Goal: Task Accomplishment & Management: Complete application form

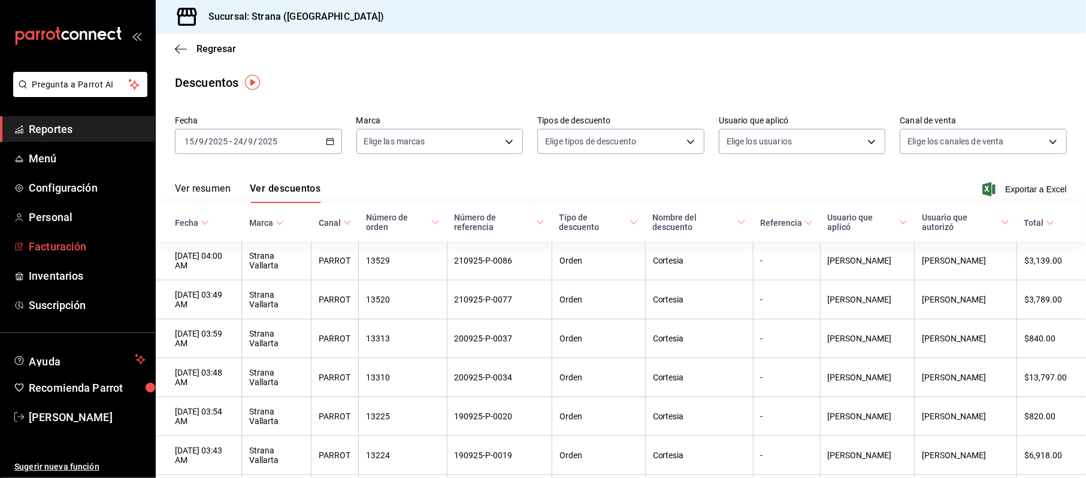
click at [62, 241] on span "Facturación" at bounding box center [87, 246] width 117 height 16
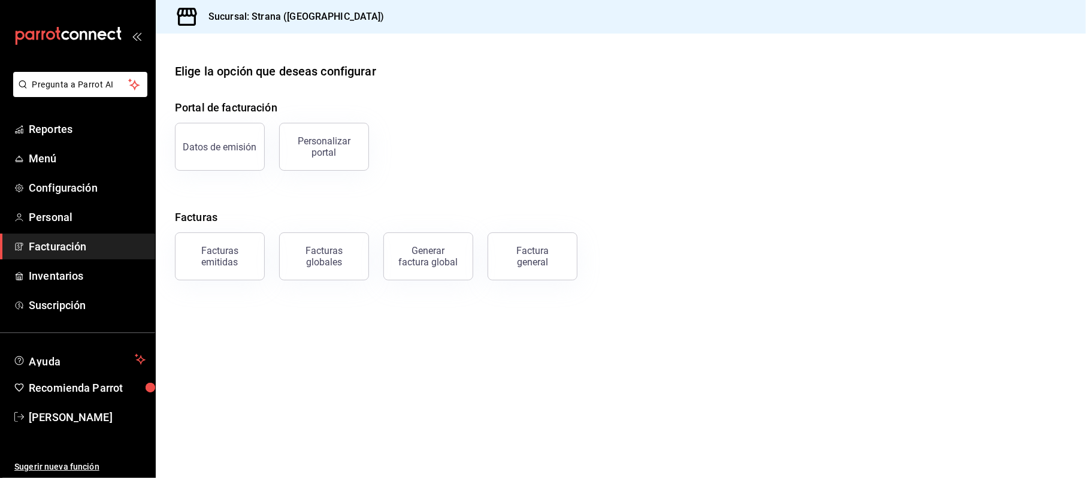
click at [518, 255] on div "Factura general" at bounding box center [532, 256] width 60 height 23
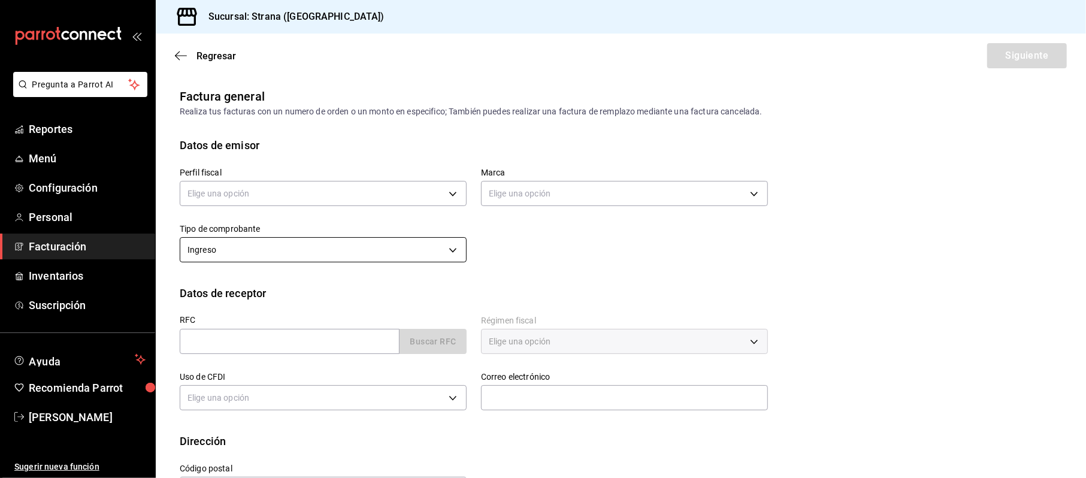
click at [288, 249] on body "Pregunta a Parrot AI Reportes Menú Configuración Personal Facturación Inventari…" at bounding box center [543, 239] width 1086 height 478
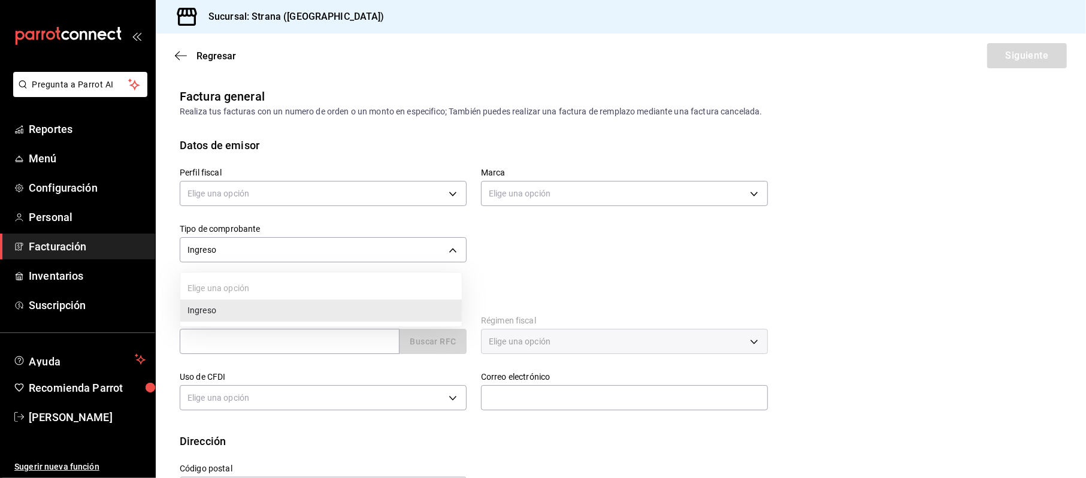
click at [609, 281] on div at bounding box center [543, 239] width 1086 height 478
drag, startPoint x: 317, startPoint y: 326, endPoint x: 310, endPoint y: 338, distance: 14.5
click at [317, 327] on div "RFC Buscar RFC" at bounding box center [323, 335] width 287 height 38
click at [305, 345] on input "text" at bounding box center [290, 341] width 220 height 25
type input "XAXX010101000"
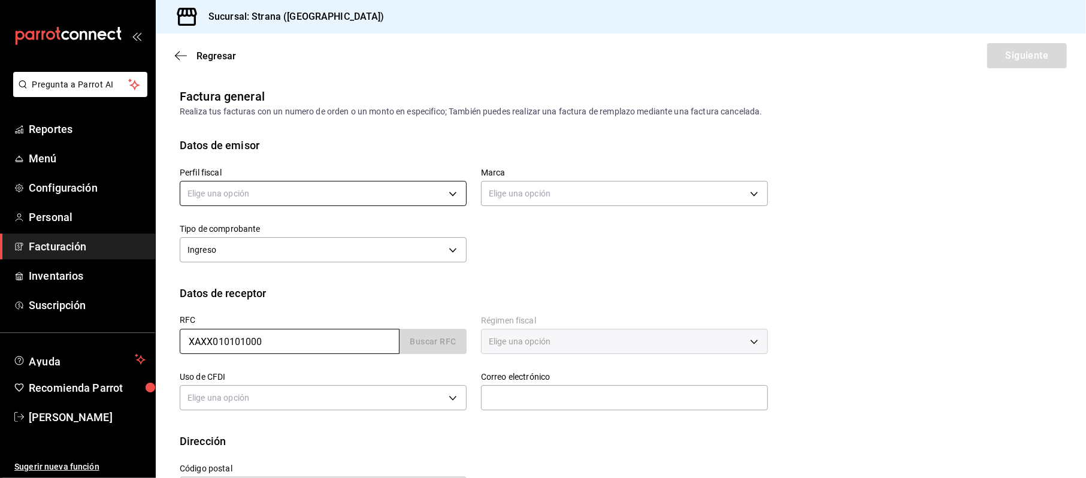
type input "616"
type input "S01"
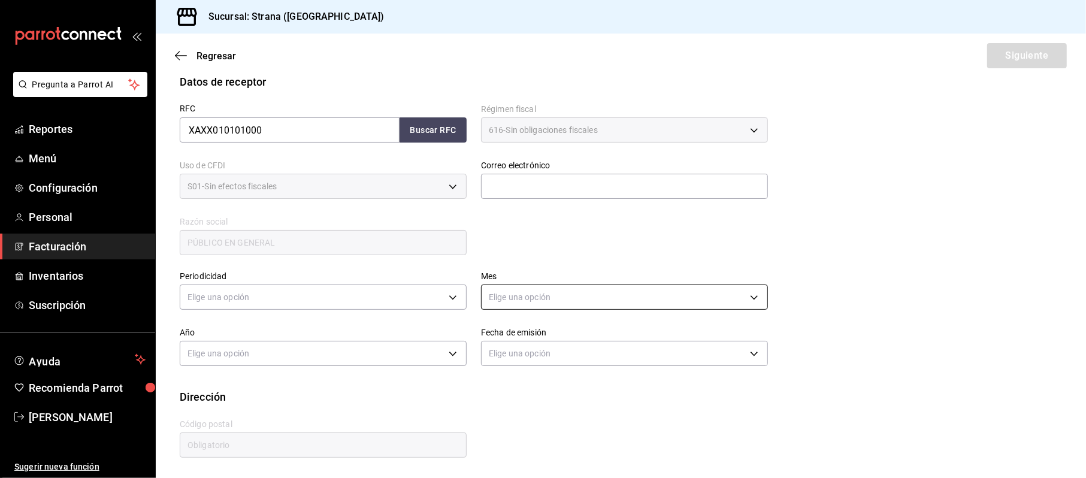
click at [518, 286] on body "Pregunta a Parrot AI Reportes Menú Configuración Personal Facturación Inventari…" at bounding box center [543, 239] width 1086 height 478
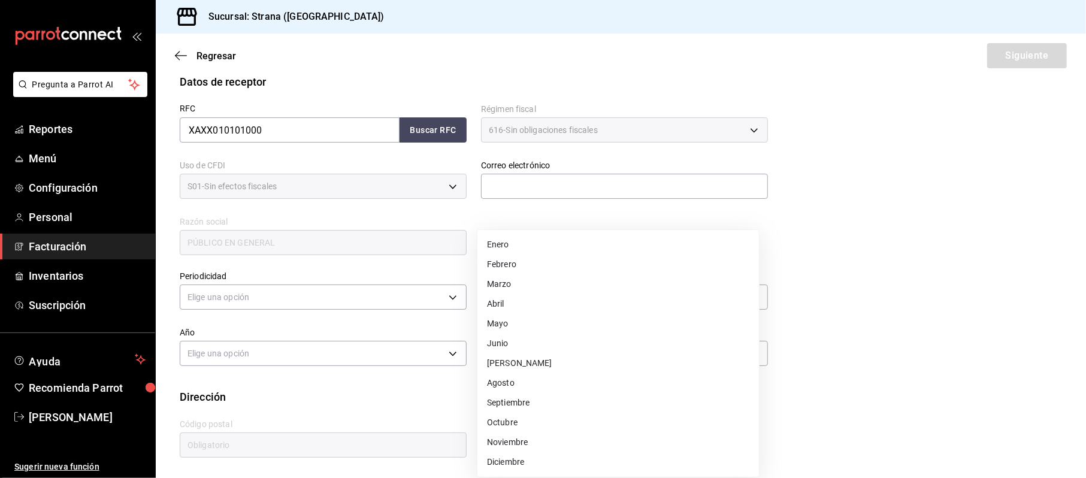
click at [520, 398] on li "Septiembre" at bounding box center [617, 403] width 281 height 20
type input "9"
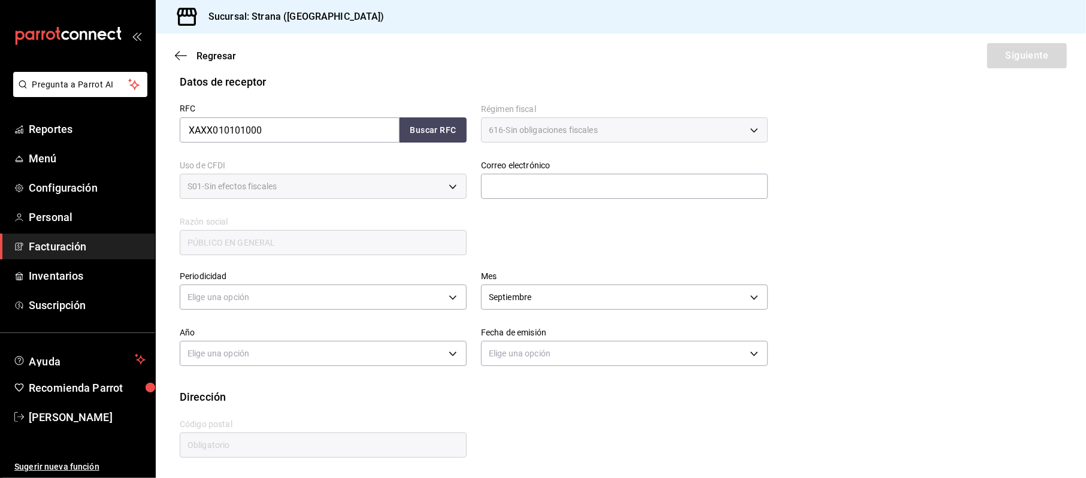
click at [256, 432] on div "Código postal" at bounding box center [323, 439] width 287 height 40
click at [225, 348] on body "Pregunta a Parrot AI Reportes Menú Configuración Personal Facturación Inventari…" at bounding box center [543, 239] width 1086 height 478
click at [243, 293] on div at bounding box center [543, 239] width 1086 height 478
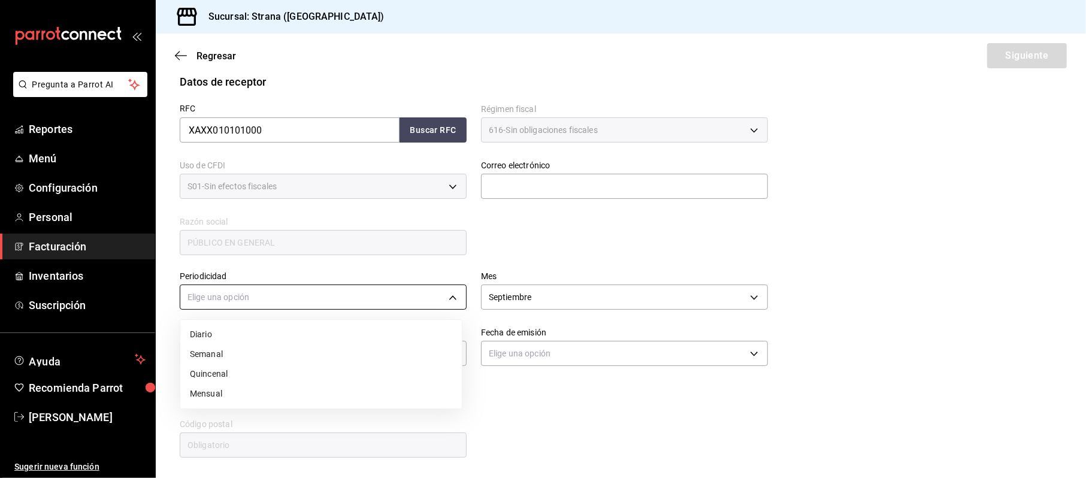
click at [240, 302] on body "Pregunta a Parrot AI Reportes Menú Configuración Personal Facturación Inventari…" at bounding box center [543, 239] width 1086 height 478
click at [213, 327] on li "Diario" at bounding box center [320, 335] width 281 height 20
type input "DAILY"
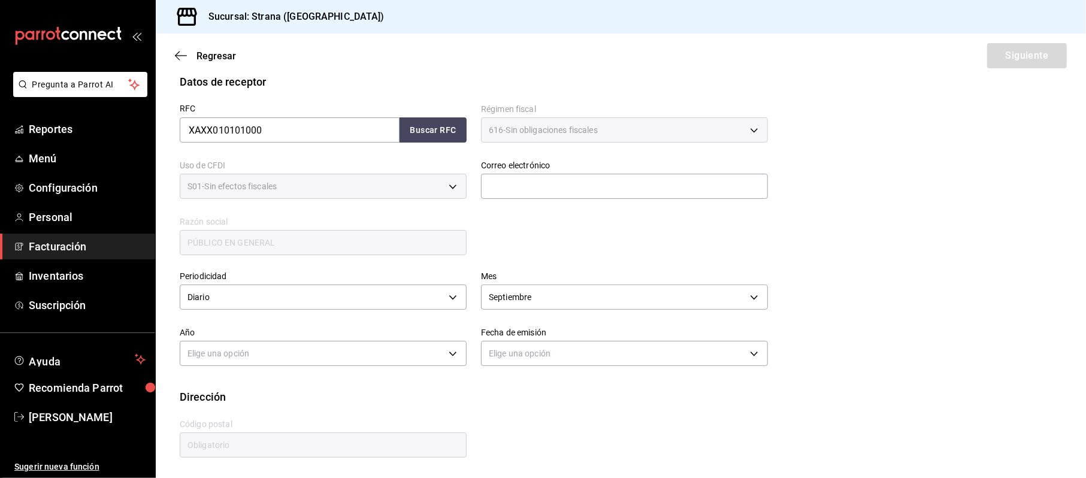
click at [580, 329] on label "Fecha de emisión" at bounding box center [624, 333] width 287 height 8
drag, startPoint x: 566, startPoint y: 343, endPoint x: 553, endPoint y: 356, distance: 18.2
click at [566, 343] on body "Pregunta a Parrot AI Reportes Menú Configuración Personal Facturación Inventari…" at bounding box center [543, 239] width 1086 height 478
click at [509, 391] on li "Hoy" at bounding box center [617, 391] width 281 height 20
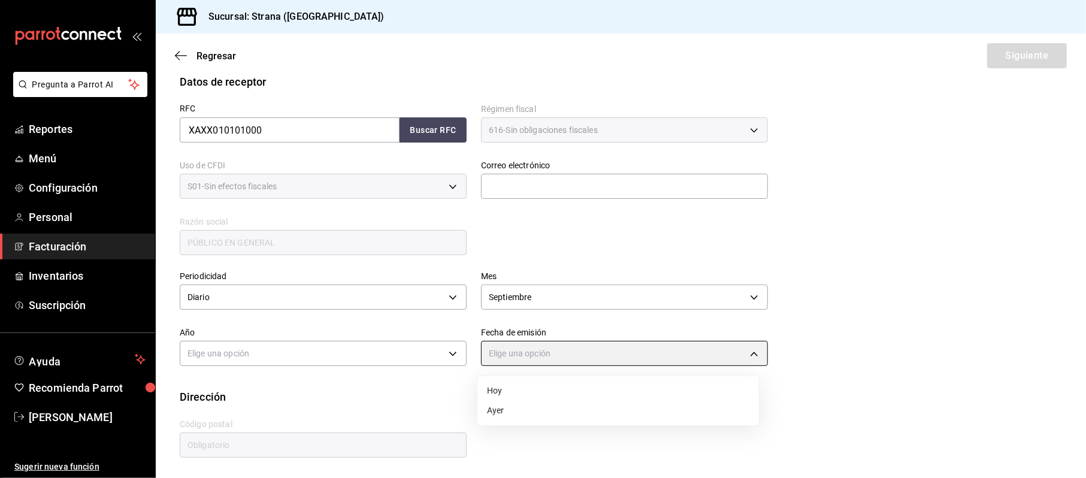
type input "[DATE]"
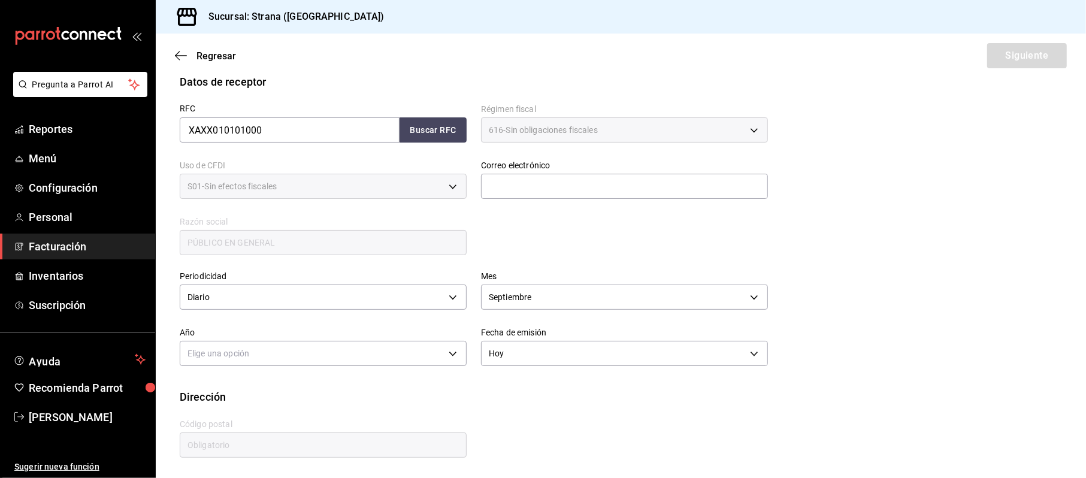
click at [262, 367] on div "Año Elige una opción" at bounding box center [323, 349] width 287 height 42
click at [262, 365] on div "Elige una opción" at bounding box center [323, 352] width 287 height 32
click at [262, 360] on body "Pregunta a Parrot AI Reportes Menú Configuración Personal Facturación Inventari…" at bounding box center [543, 239] width 1086 height 478
click at [220, 388] on li "2025" at bounding box center [320, 391] width 281 height 20
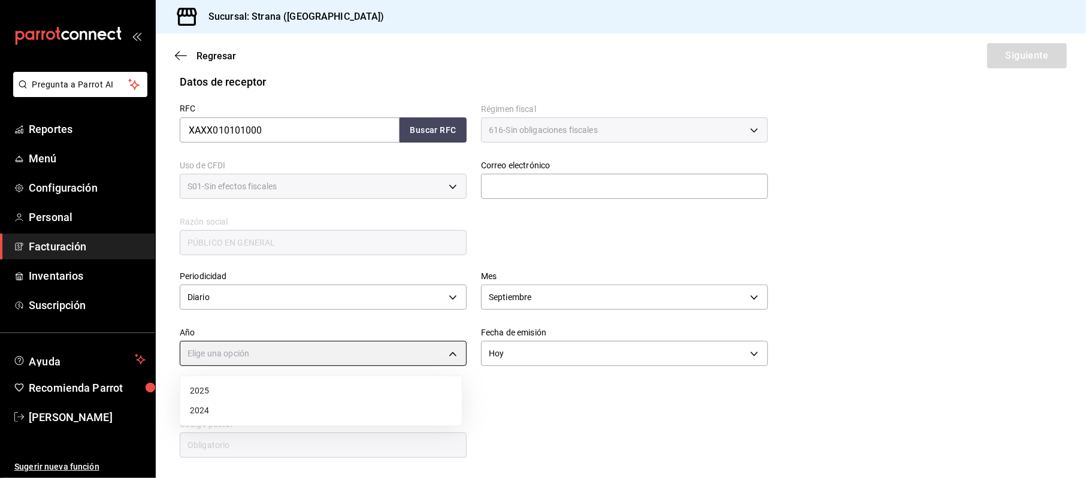
type input "2025"
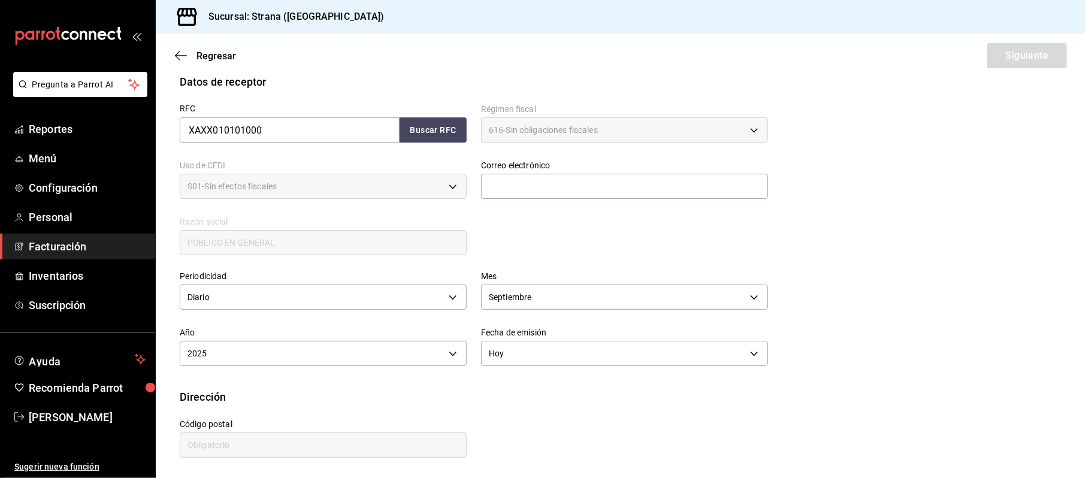
click at [212, 432] on input "text" at bounding box center [323, 444] width 287 height 25
click at [501, 174] on input "text" at bounding box center [624, 186] width 287 height 25
type input "[EMAIL_ADDRESS][DOMAIN_NAME]"
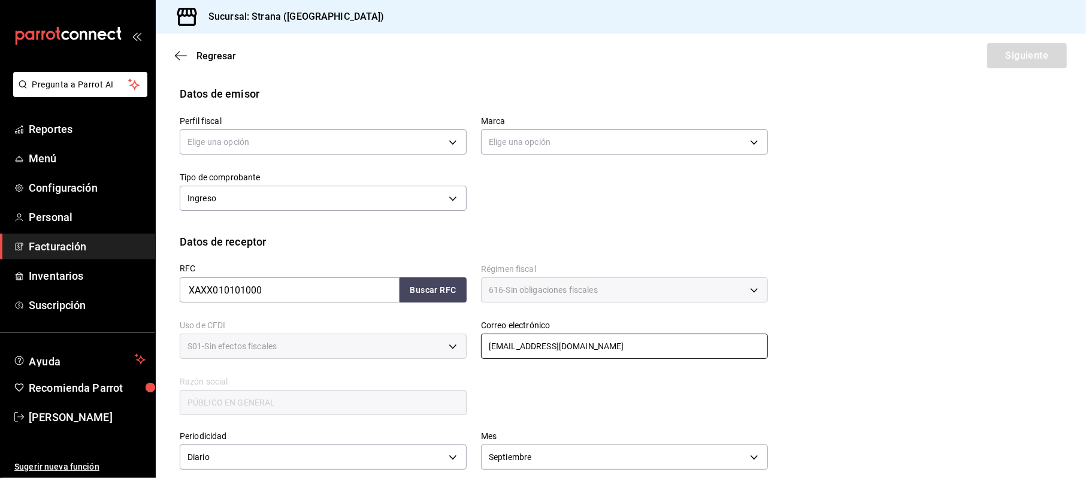
scroll to position [0, 0]
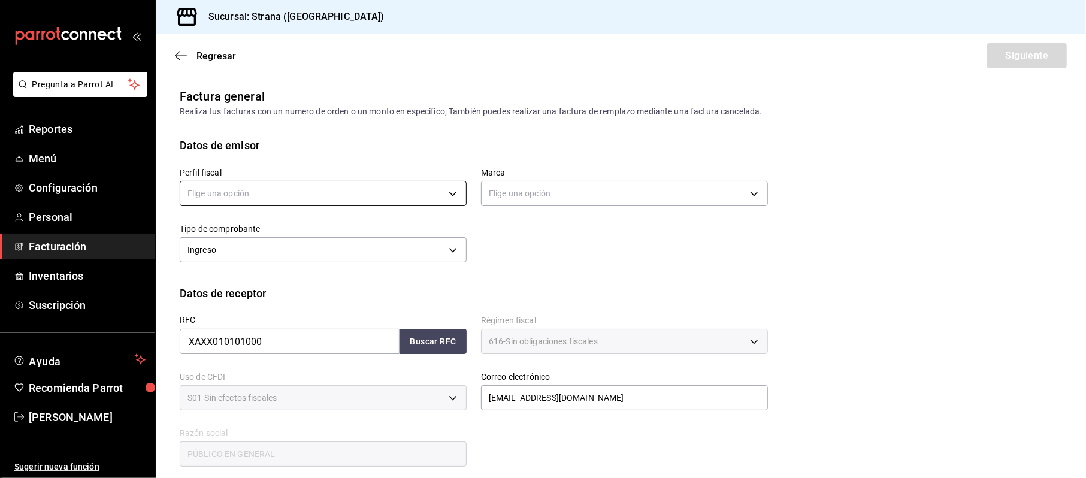
click at [252, 195] on body "Pregunta a Parrot AI Reportes Menú Configuración Personal Facturación Inventari…" at bounding box center [543, 239] width 1086 height 478
click at [208, 254] on li "STRANA" at bounding box center [320, 254] width 281 height 22
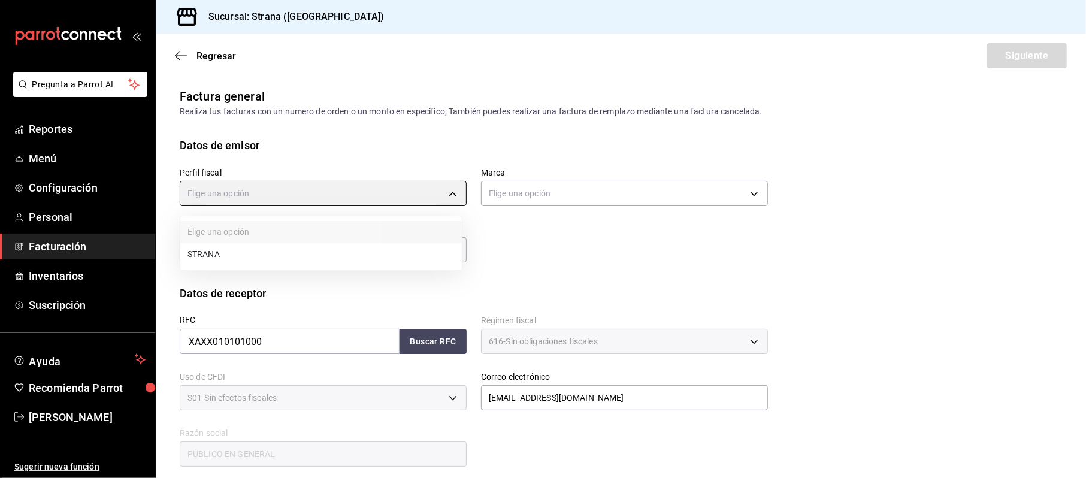
type input "5ce491d7-2ec8-4630-8b62-674394e709e4"
type input "4106bc60-c81d-48da-9404-f1319fbcfb4f"
type input "48333"
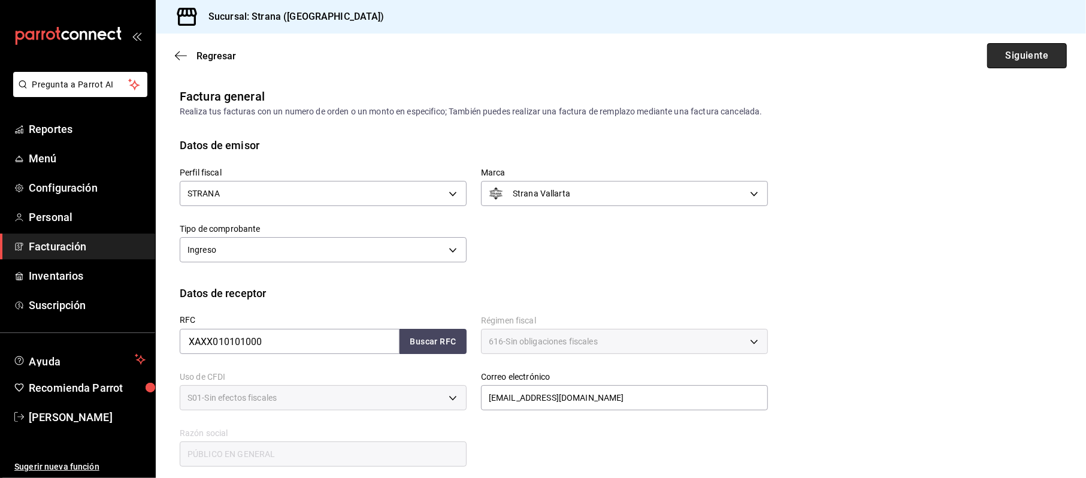
click at [1006, 61] on button "Siguiente" at bounding box center [1027, 55] width 80 height 25
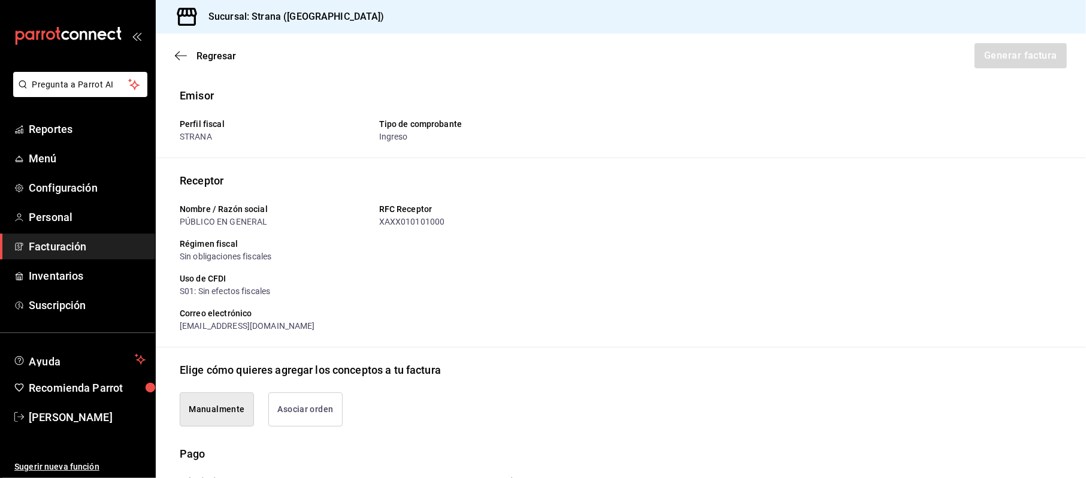
scroll to position [319, 0]
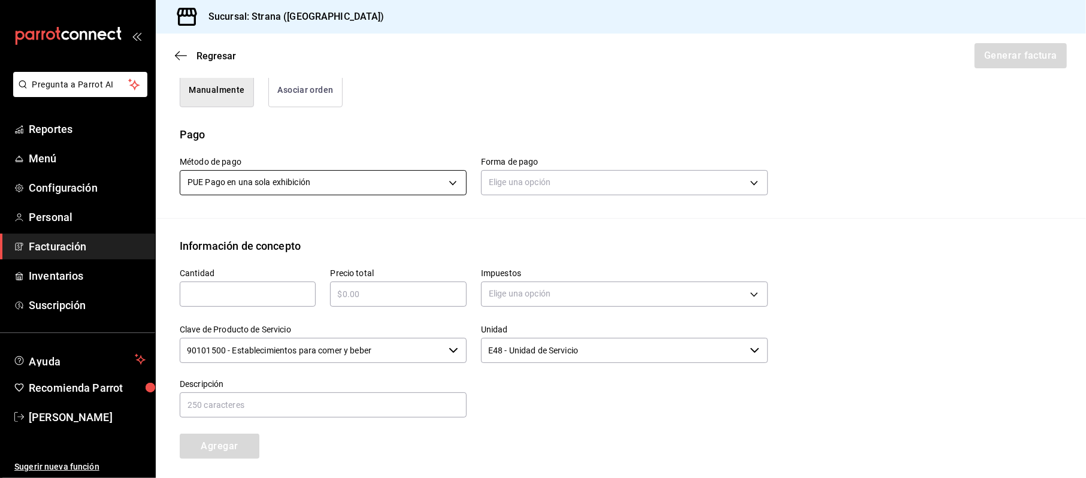
click at [363, 195] on body "Pregunta a Parrot AI Reportes Menú Configuración Personal Facturación Inventari…" at bounding box center [543, 239] width 1086 height 478
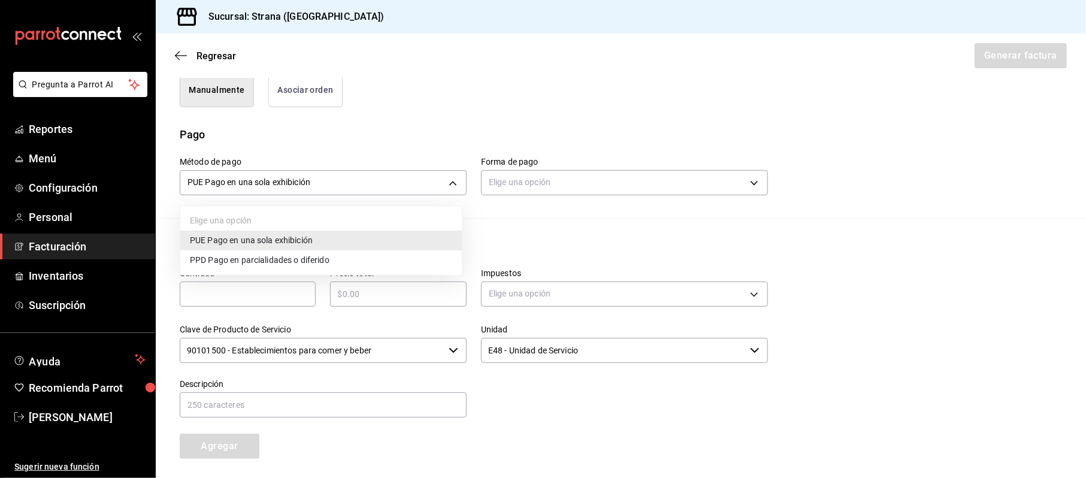
click at [537, 178] on div at bounding box center [543, 239] width 1086 height 478
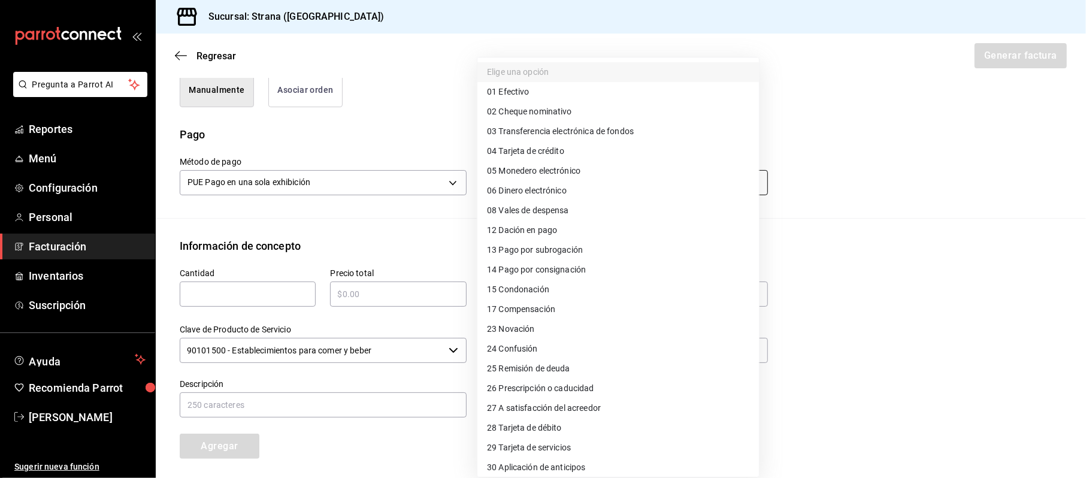
click at [547, 188] on body "Pregunta a Parrot AI Reportes Menú Configuración Personal Facturación Inventari…" at bounding box center [543, 239] width 1086 height 478
click at [544, 152] on span "04 Tarjeta de crédito" at bounding box center [525, 151] width 77 height 13
type input "04"
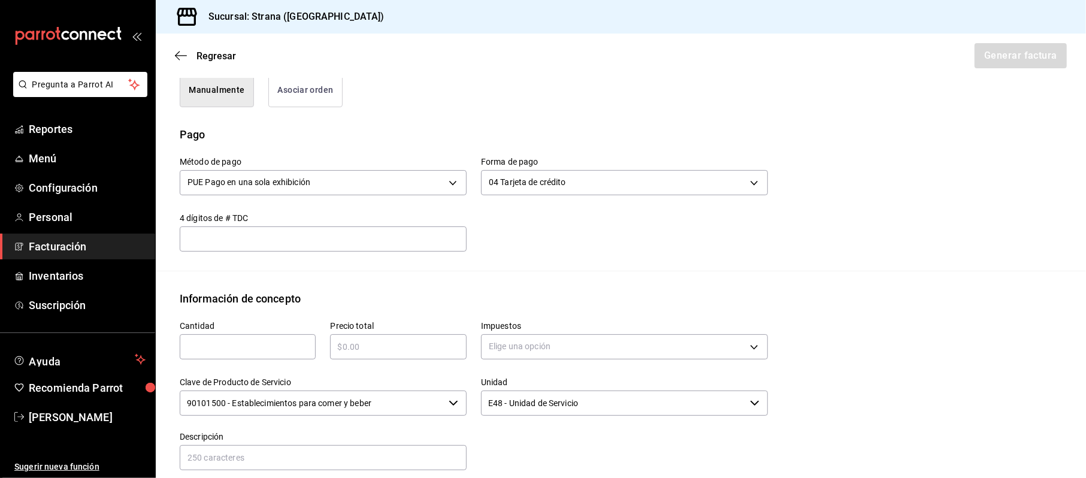
click at [266, 350] on input "text" at bounding box center [248, 347] width 136 height 14
type input "1"
drag, startPoint x: 403, startPoint y: 345, endPoint x: 0, endPoint y: 365, distance: 403.5
click at [0, 365] on div "Pregunta a Parrot AI Reportes Menú Configuración Personal Facturación Inventari…" at bounding box center [543, 239] width 1086 height 478
type input "$638187.85"
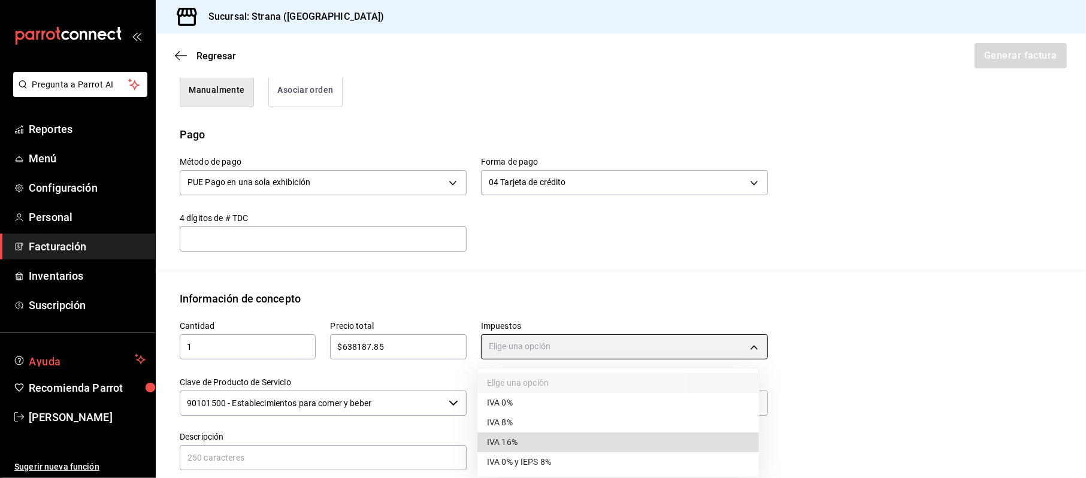
type input "IVA_16"
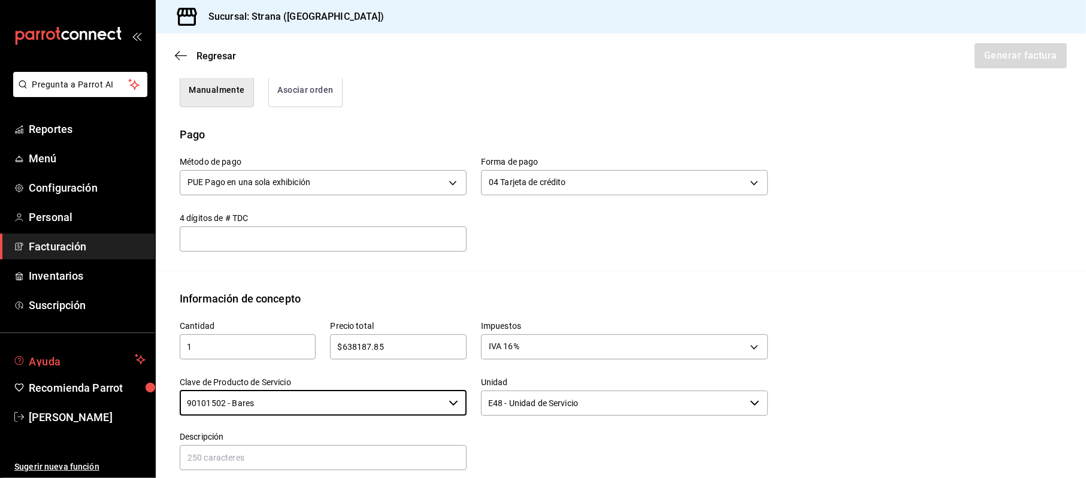
type input "90101502 - Bares"
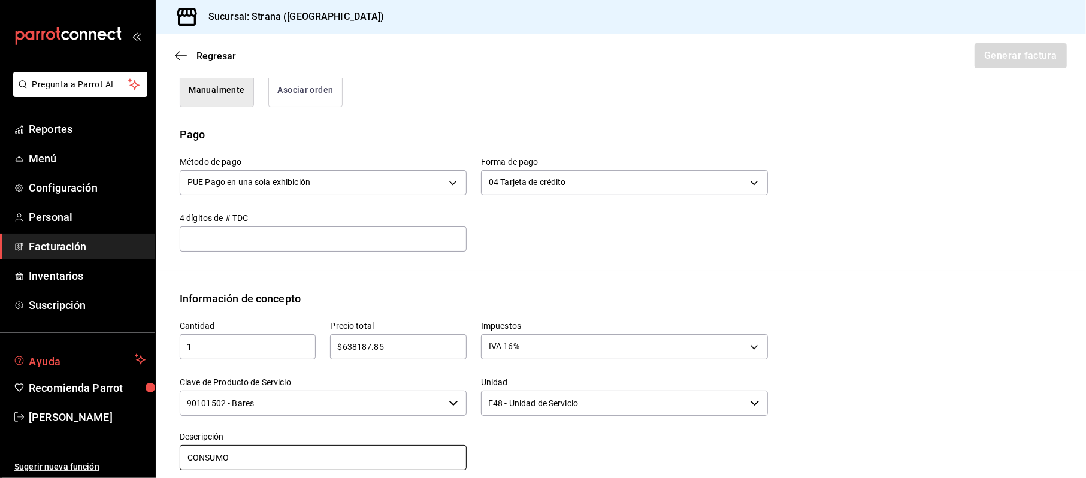
type input "CONSUMO"
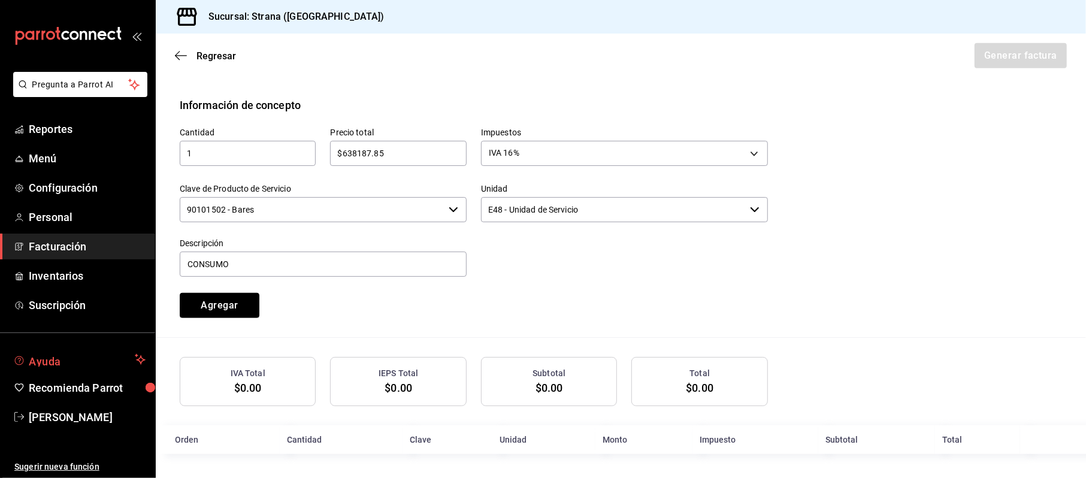
click at [180, 293] on button "Agregar" at bounding box center [220, 305] width 80 height 25
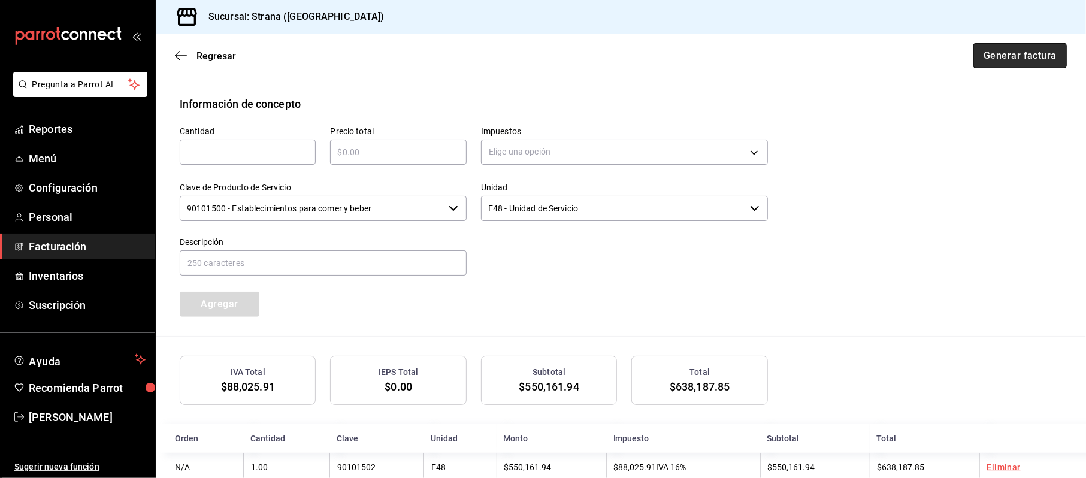
click at [995, 53] on button "Generar factura" at bounding box center [1019, 55] width 93 height 25
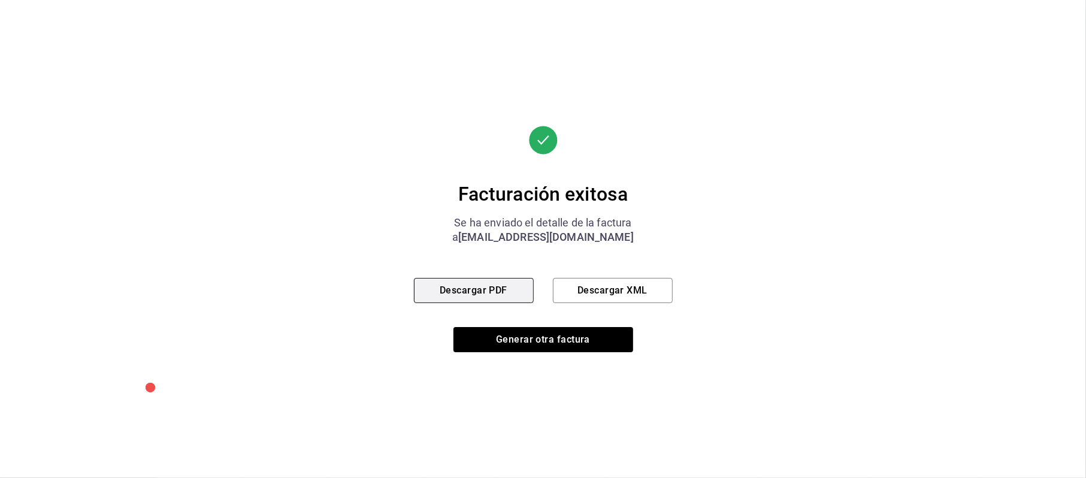
click at [484, 298] on button "Descargar PDF" at bounding box center [474, 290] width 120 height 25
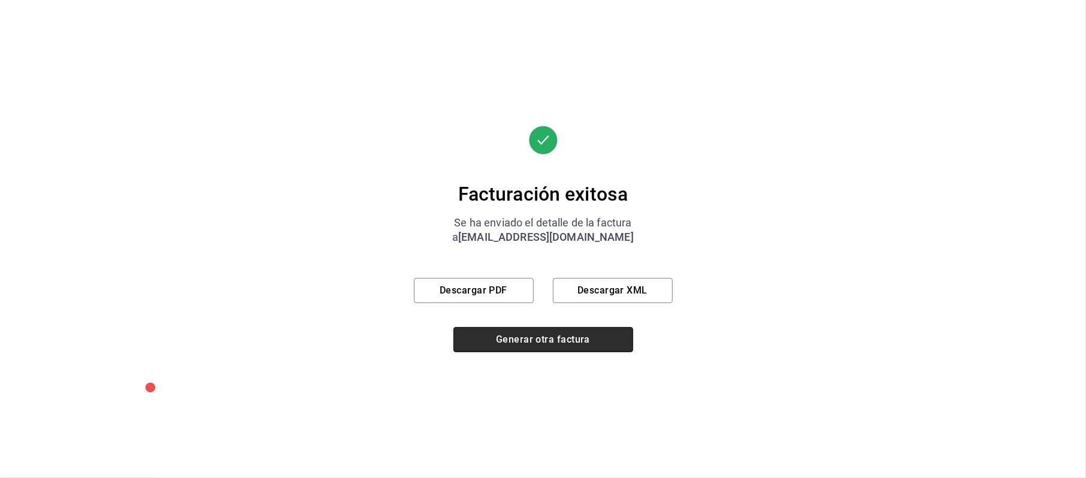
click at [531, 347] on button "Generar otra factura" at bounding box center [543, 339] width 180 height 25
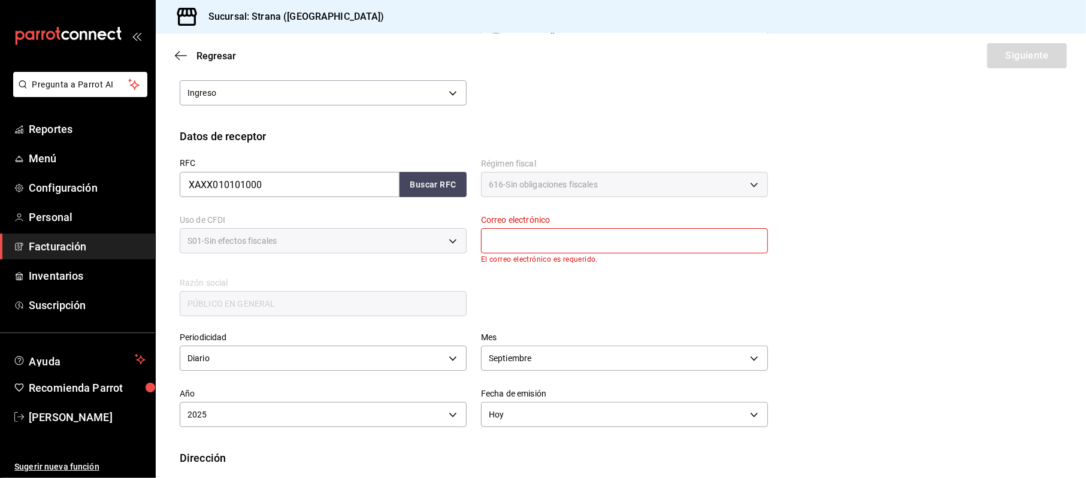
click at [617, 243] on input "text" at bounding box center [624, 240] width 287 height 25
type input "[EMAIL_ADDRESS][DOMAIN_NAME]"
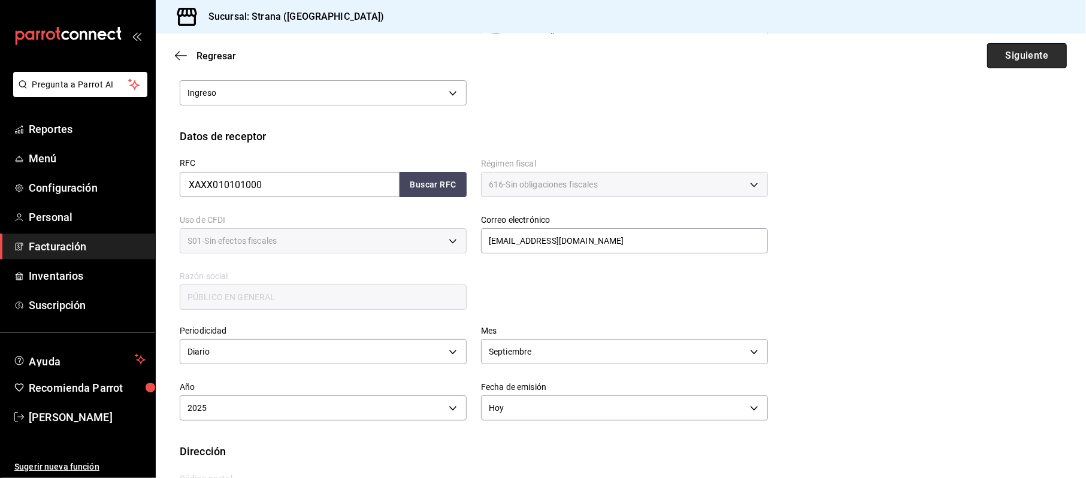
click at [1002, 65] on button "Siguiente" at bounding box center [1027, 55] width 80 height 25
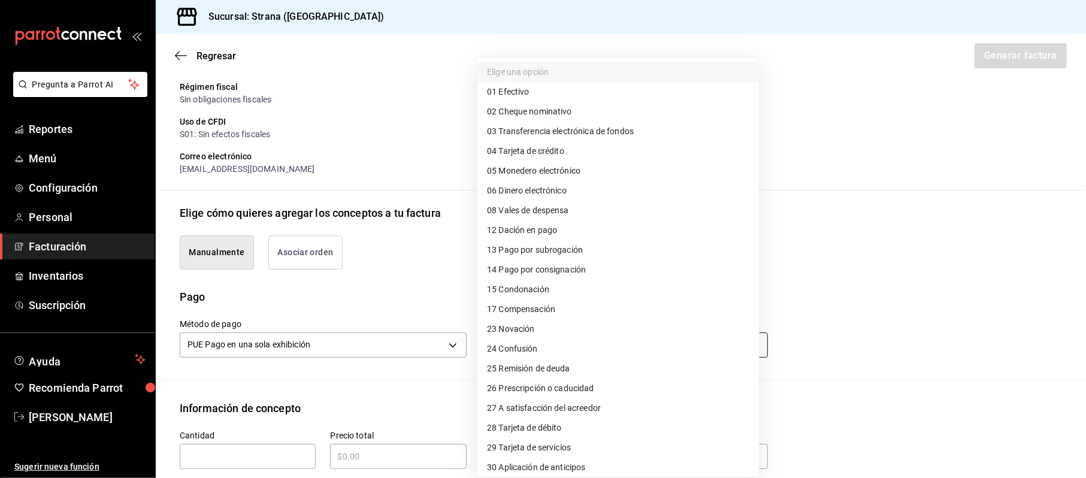
click at [578, 351] on body "Pregunta a Parrot AI Reportes Menú Configuración Personal Facturación Inventari…" at bounding box center [543, 239] width 1086 height 478
drag, startPoint x: 523, startPoint y: 430, endPoint x: 489, endPoint y: 448, distance: 38.3
click at [523, 431] on span "28 Tarjeta de débito" at bounding box center [524, 428] width 75 height 13
type input "28"
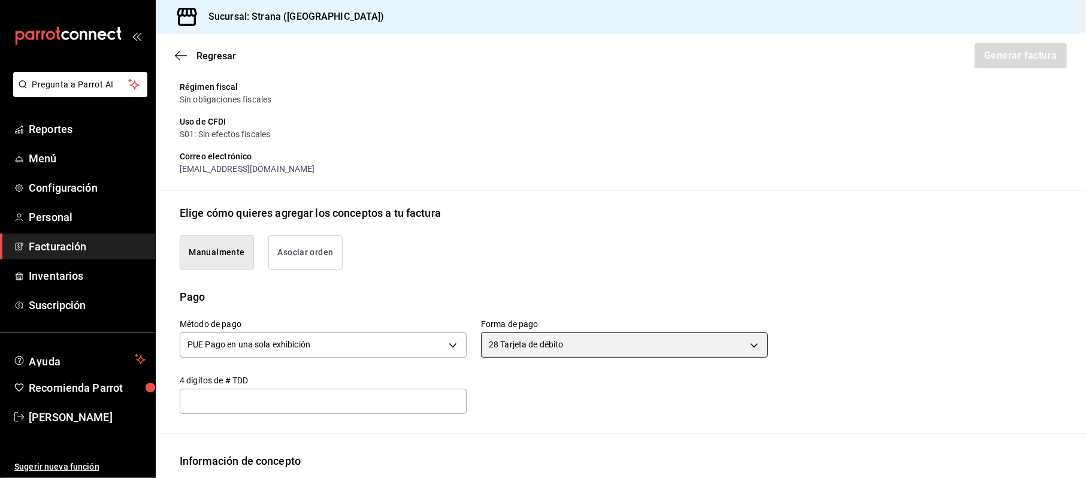
scroll to position [396, 0]
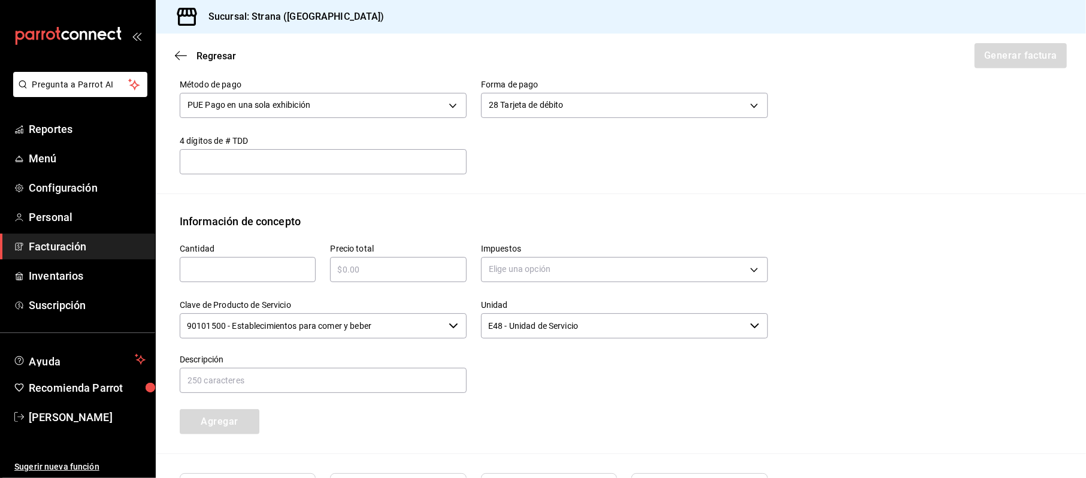
click at [204, 267] on input "text" at bounding box center [248, 269] width 136 height 14
type input "1"
type input "$596469.11"
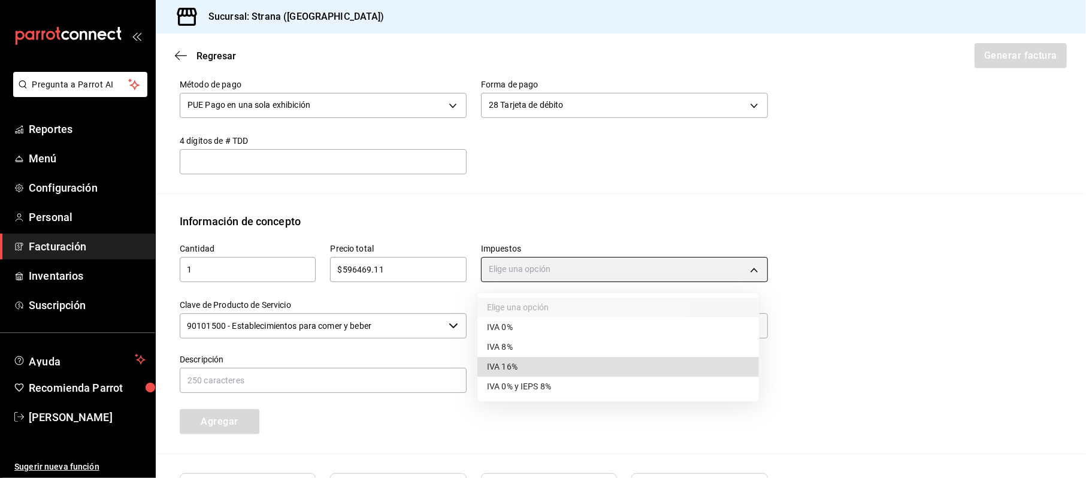
type input "IVA_16"
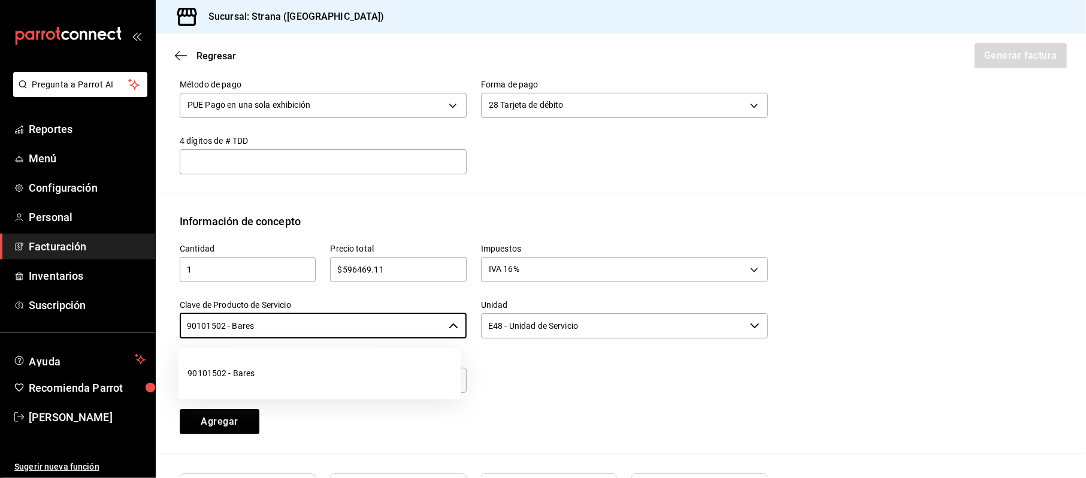
type input "90101502 - Bares"
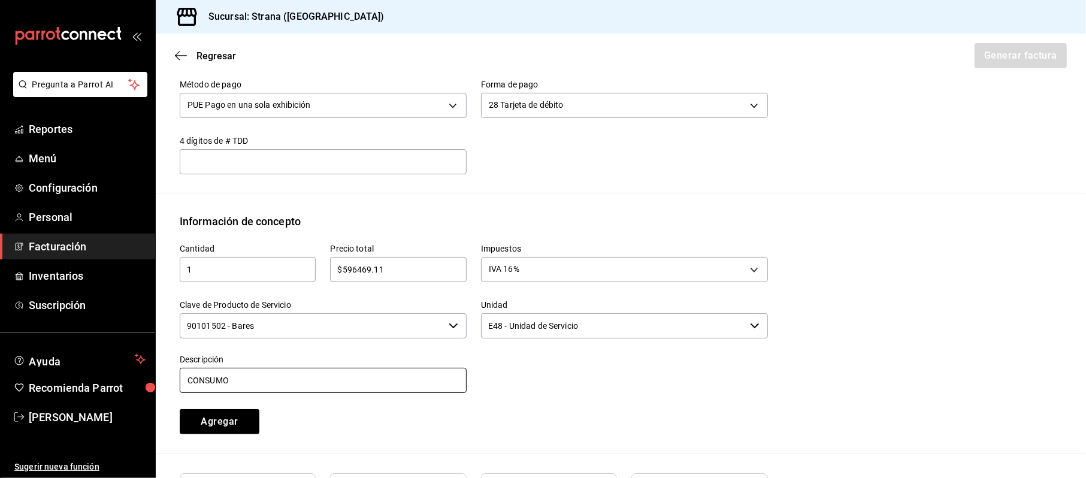
type input "CONSUMO"
click at [180, 409] on button "Agregar" at bounding box center [220, 421] width 80 height 25
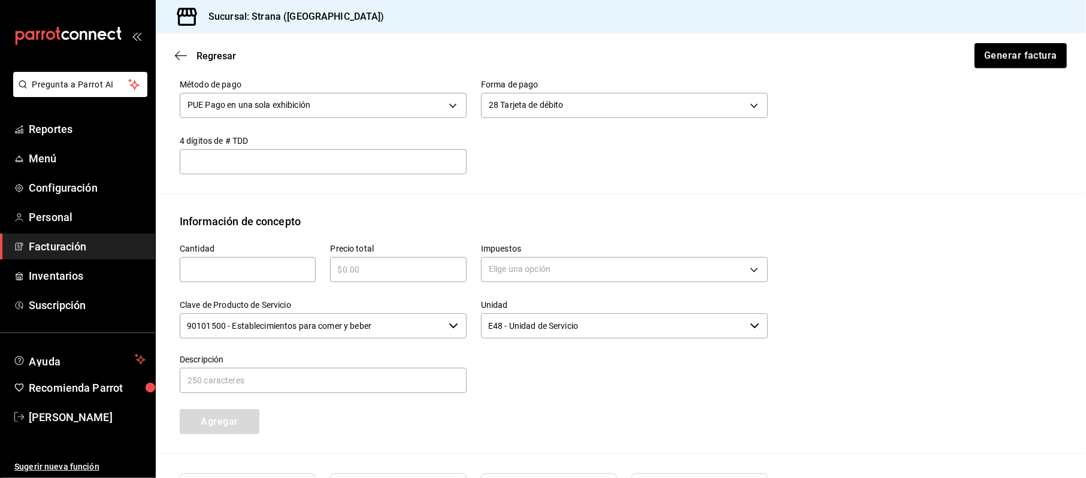
scroll to position [544, 0]
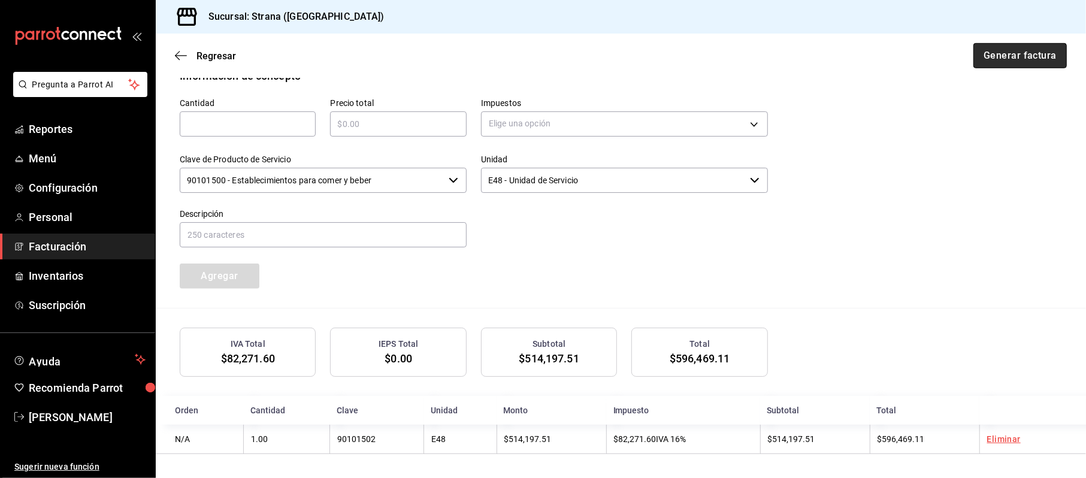
click at [994, 51] on button "Generar factura" at bounding box center [1019, 55] width 93 height 25
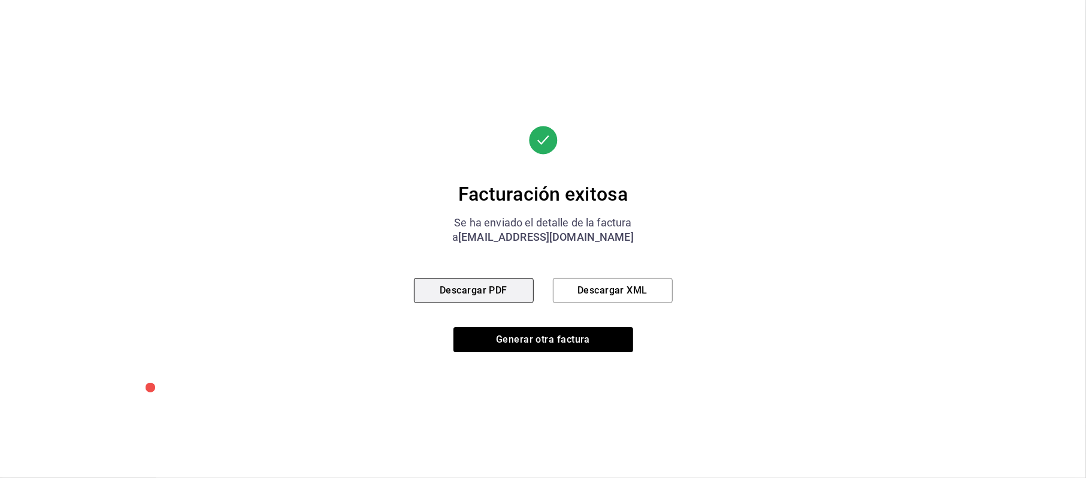
click at [490, 284] on button "Descargar PDF" at bounding box center [474, 290] width 120 height 25
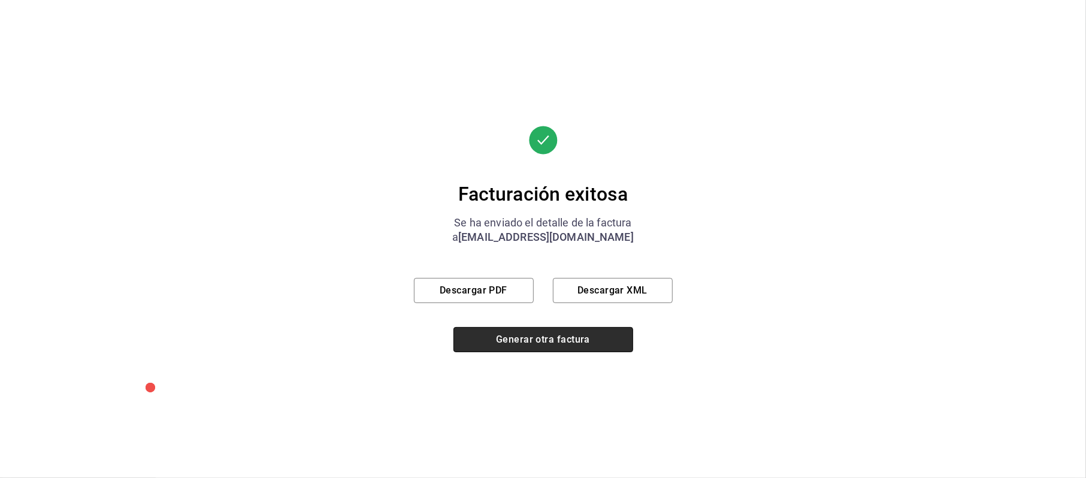
click at [502, 341] on button "Generar otra factura" at bounding box center [543, 339] width 180 height 25
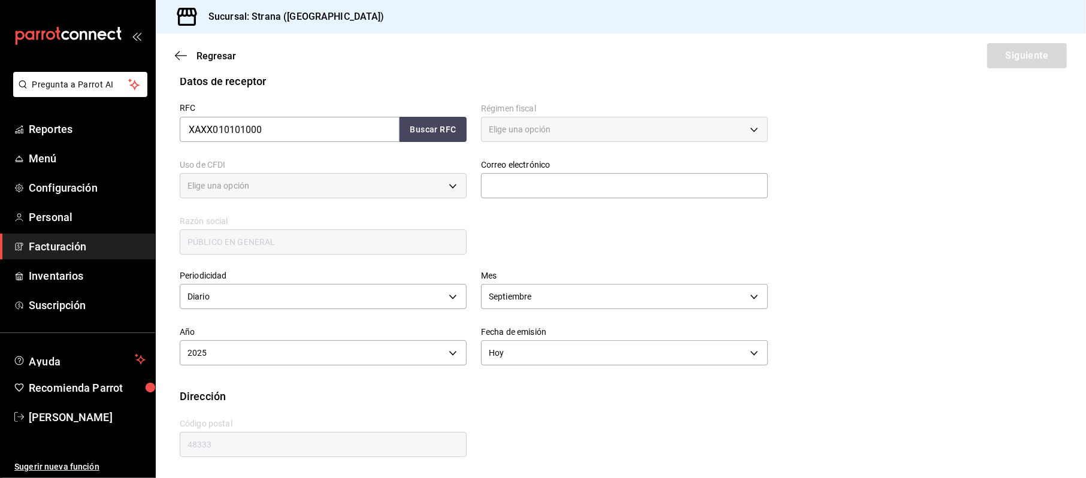
type input "616"
type input "S01"
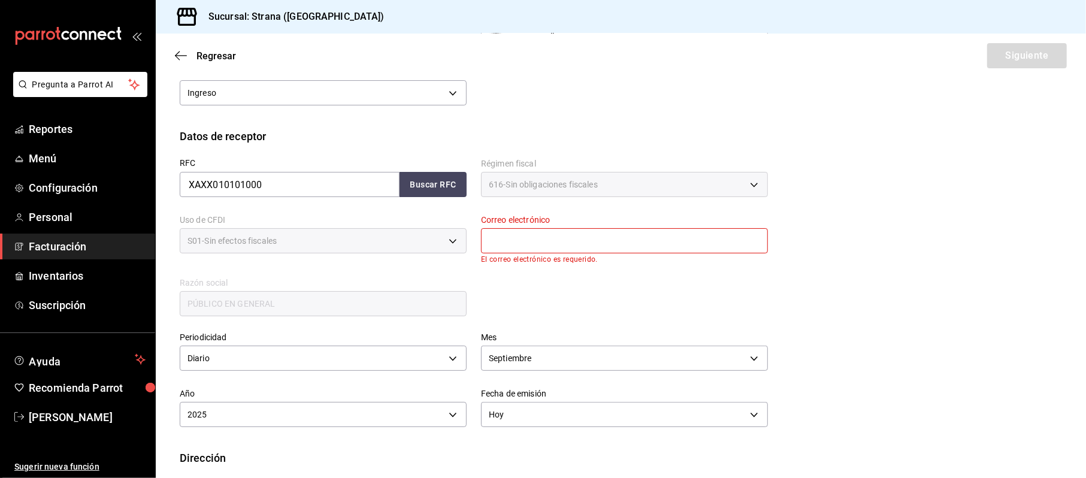
drag, startPoint x: 527, startPoint y: 252, endPoint x: 528, endPoint y: 242, distance: 10.2
click at [526, 251] on input "text" at bounding box center [624, 240] width 287 height 25
type input "[EMAIL_ADDRESS][DOMAIN_NAME]"
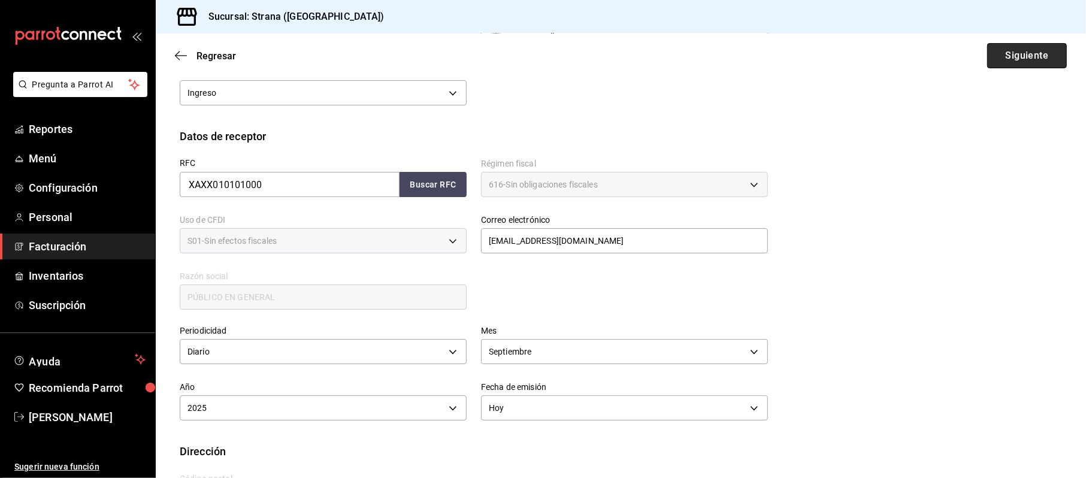
click at [1009, 66] on button "Siguiente" at bounding box center [1027, 55] width 80 height 25
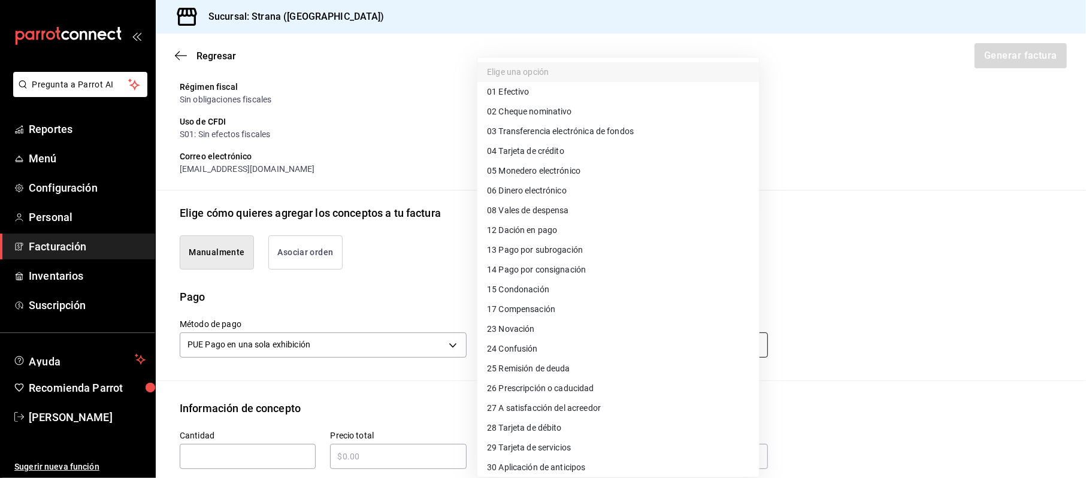
click at [553, 353] on body "Pregunta a Parrot AI Reportes Menú Configuración Personal Facturación Inventari…" at bounding box center [543, 239] width 1086 height 478
click at [534, 140] on li "03 Transferencia electrónica de fondos" at bounding box center [617, 132] width 281 height 20
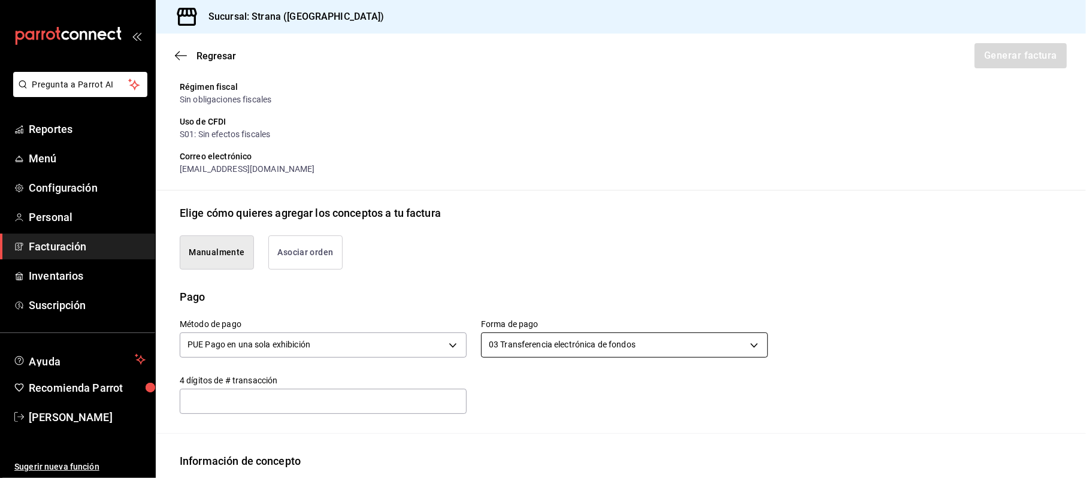
click at [520, 343] on body "Pregunta a Parrot AI Reportes Menú Configuración Personal Facturación Inventari…" at bounding box center [543, 239] width 1086 height 478
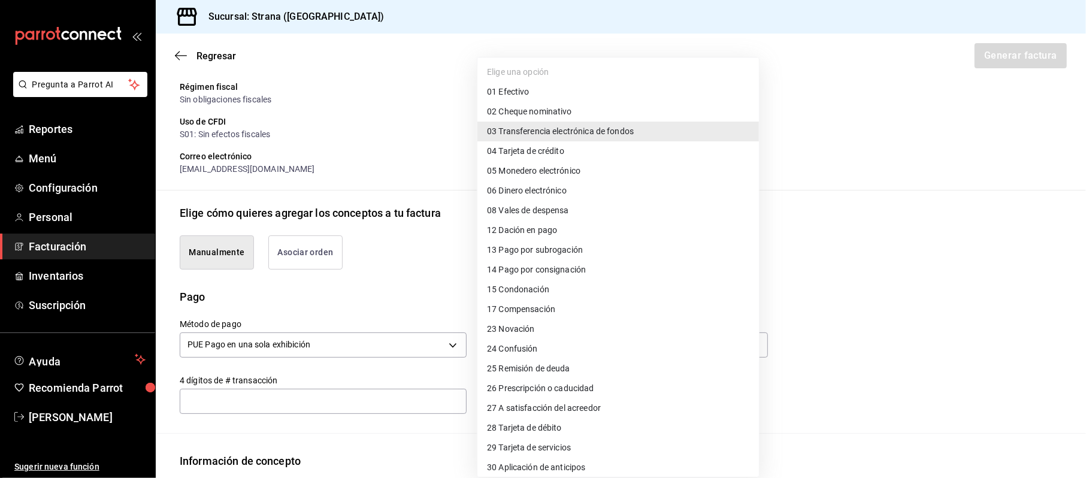
click at [542, 148] on span "04 Tarjeta de crédito" at bounding box center [525, 151] width 77 height 13
type input "04"
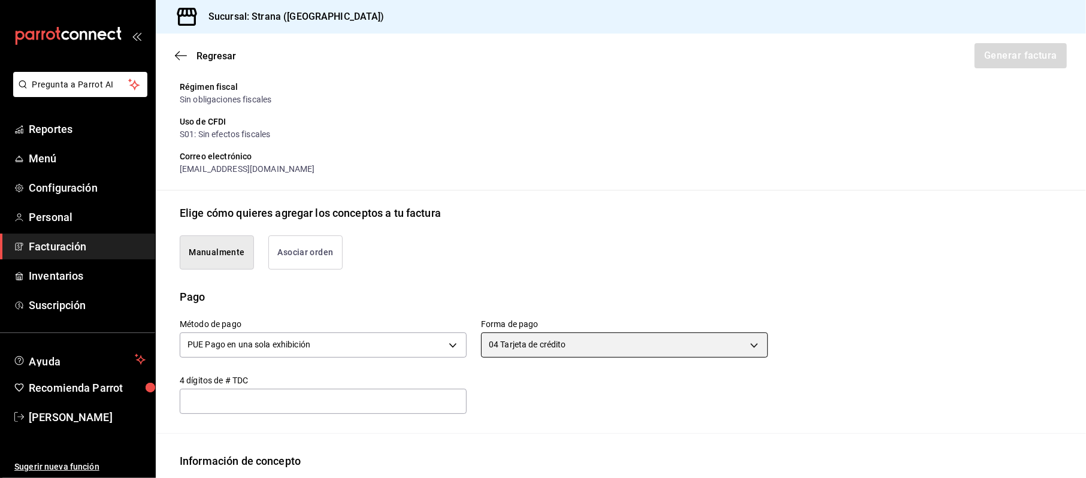
scroll to position [317, 0]
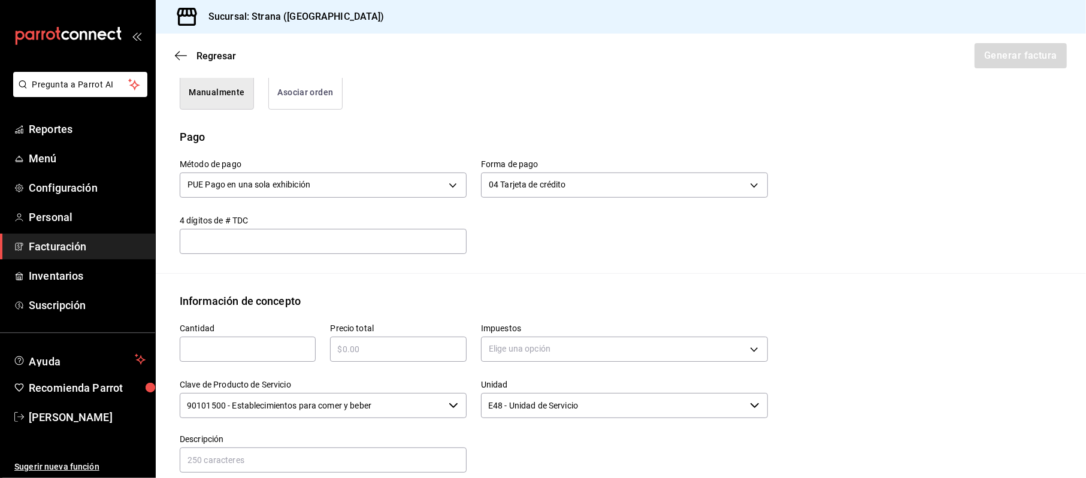
click at [233, 351] on input "text" at bounding box center [248, 349] width 136 height 14
type input "1"
type input "$73100.45"
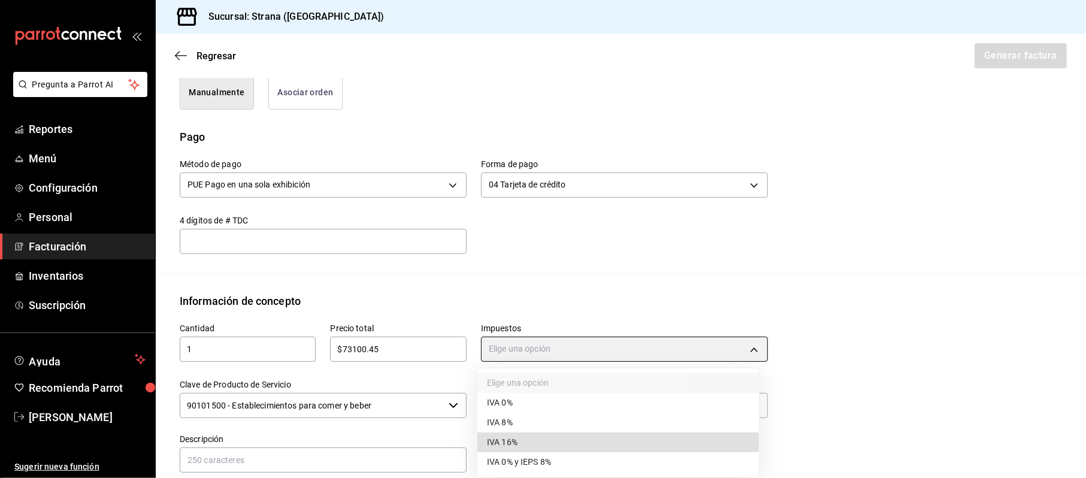
type input "IVA_16"
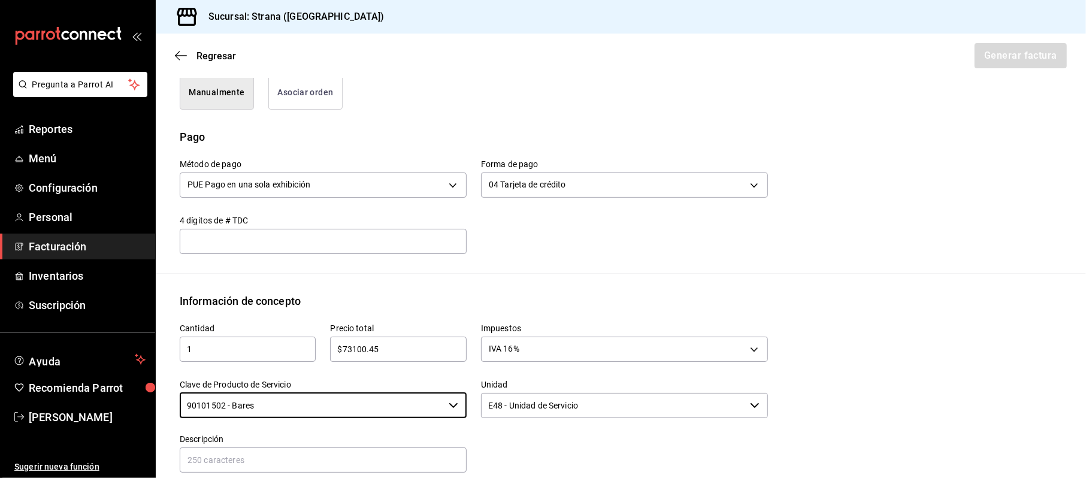
type input "90101502 - Bares"
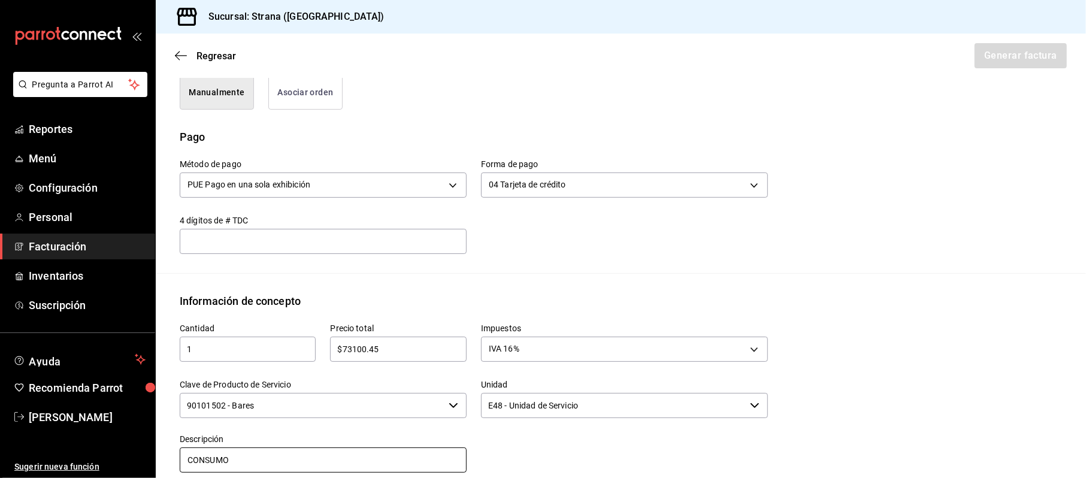
type input "CONSUMO"
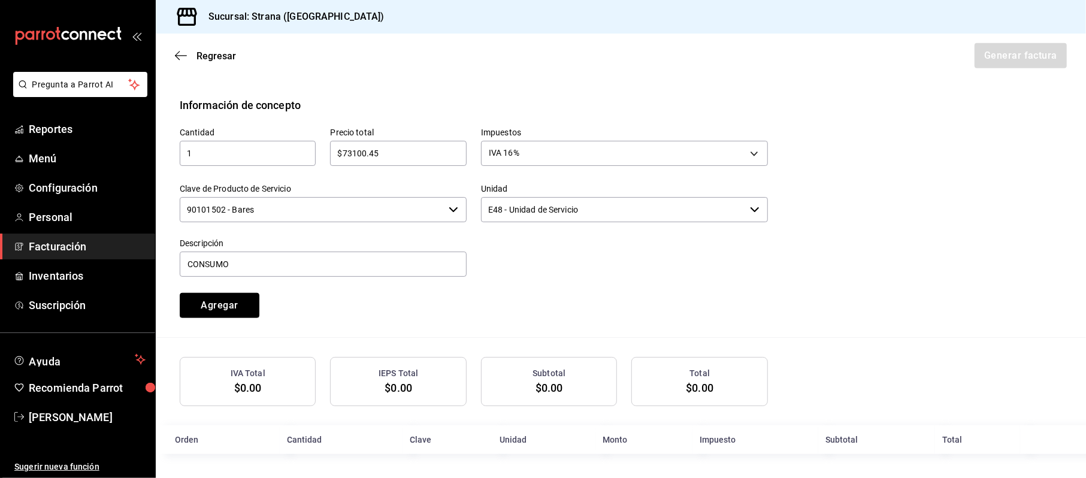
click at [180, 293] on button "Agregar" at bounding box center [220, 305] width 80 height 25
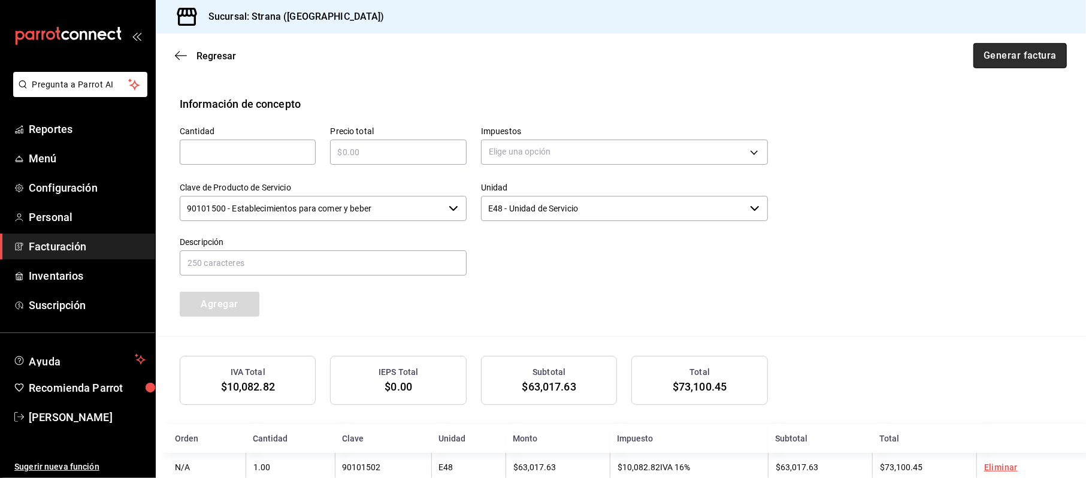
click at [1028, 53] on button "Generar factura" at bounding box center [1019, 55] width 93 height 25
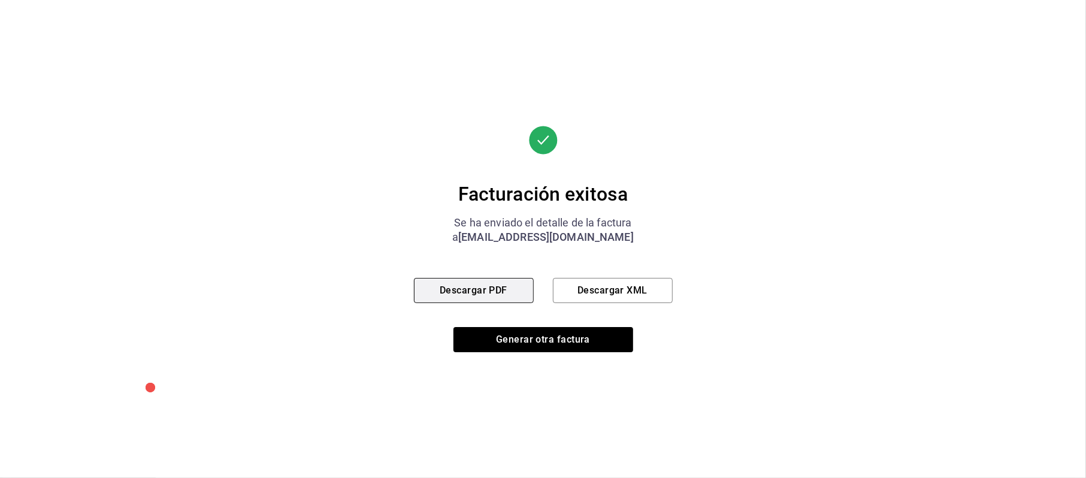
click at [474, 299] on button "Descargar PDF" at bounding box center [474, 290] width 120 height 25
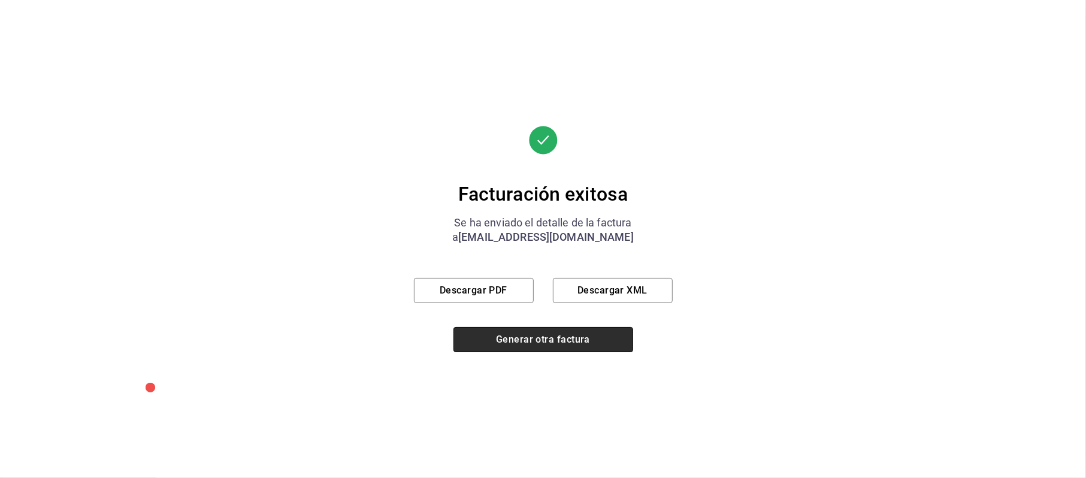
click at [564, 341] on button "Generar otra factura" at bounding box center [543, 339] width 180 height 25
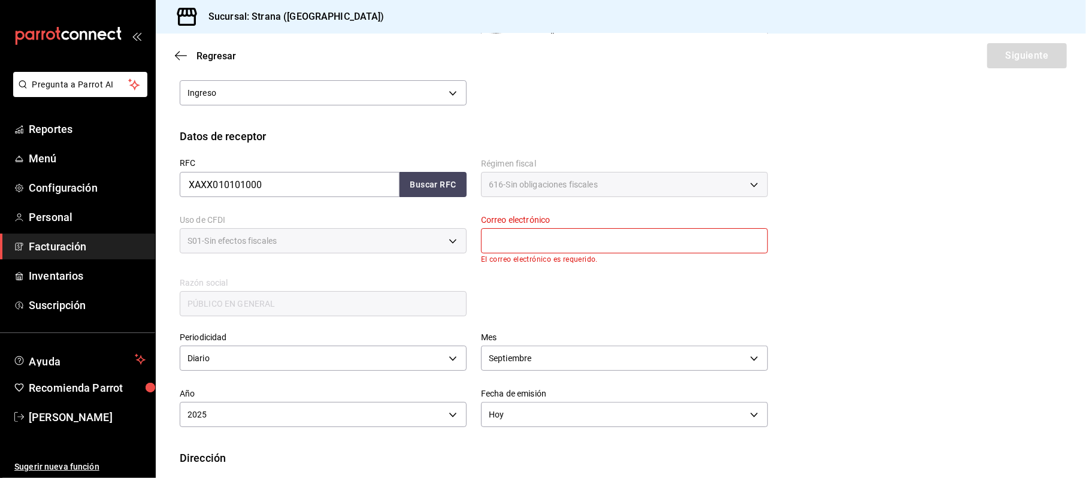
click at [526, 237] on input "text" at bounding box center [624, 240] width 287 height 25
type input "[EMAIL_ADDRESS][DOMAIN_NAME]"
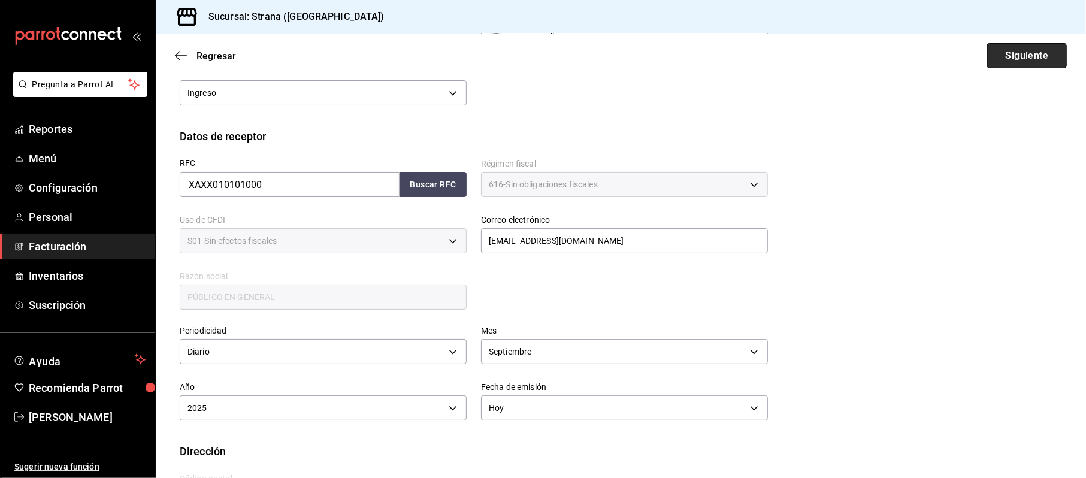
click at [1002, 60] on button "Siguiente" at bounding box center [1027, 55] width 80 height 25
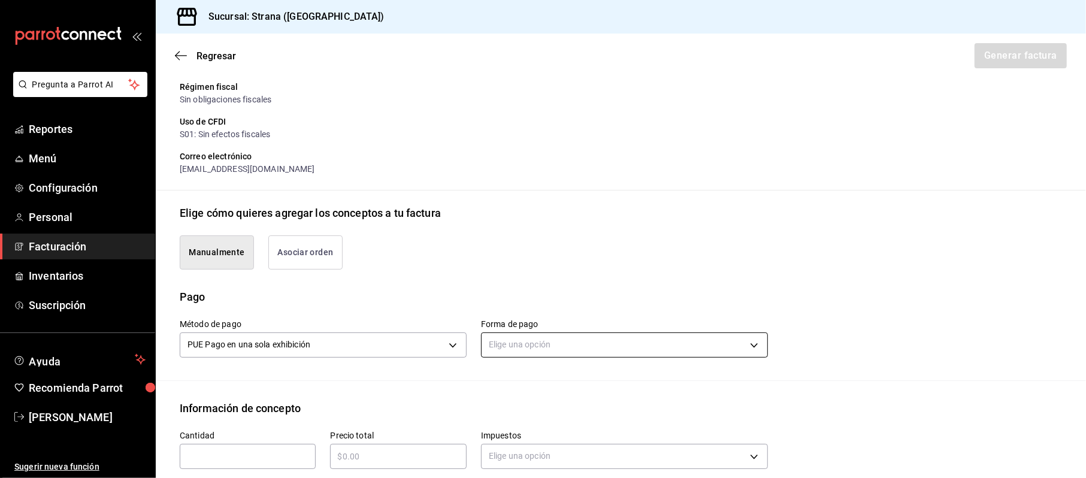
click at [609, 344] on body "Pregunta a Parrot AI Reportes Menú Configuración Personal Facturación Inventari…" at bounding box center [543, 239] width 1086 height 478
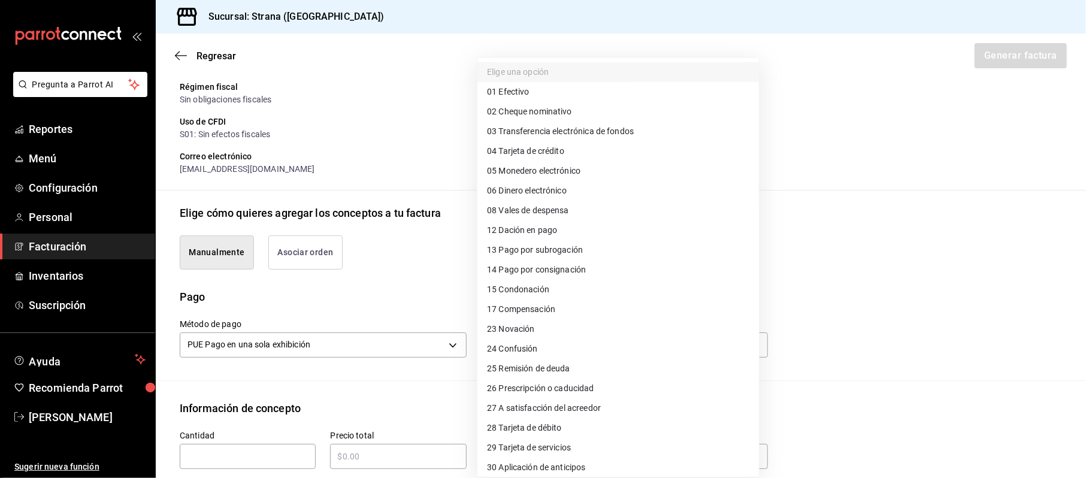
click at [544, 422] on span "28 Tarjeta de débito" at bounding box center [524, 428] width 75 height 13
type input "28"
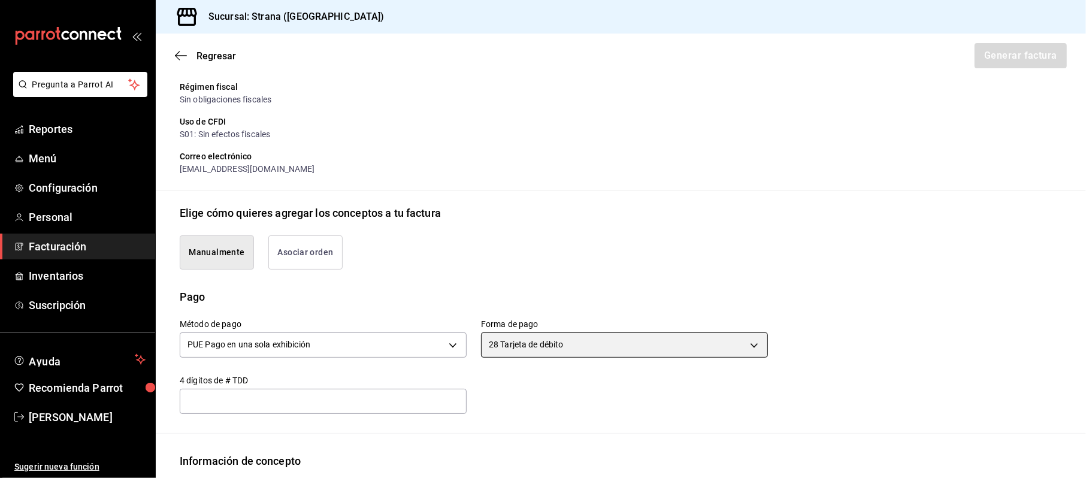
scroll to position [317, 0]
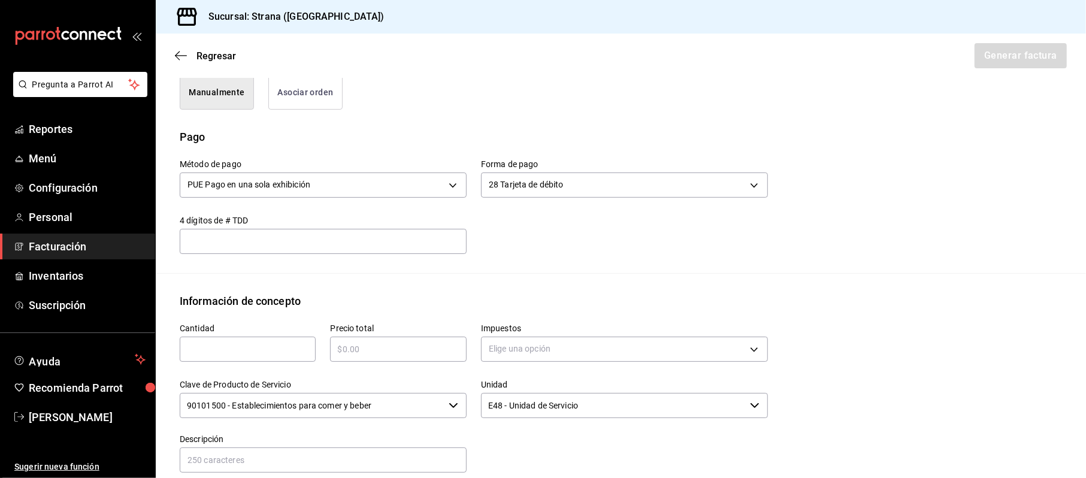
click at [236, 340] on div "​" at bounding box center [248, 349] width 136 height 25
type input "1"
type input "$16468"
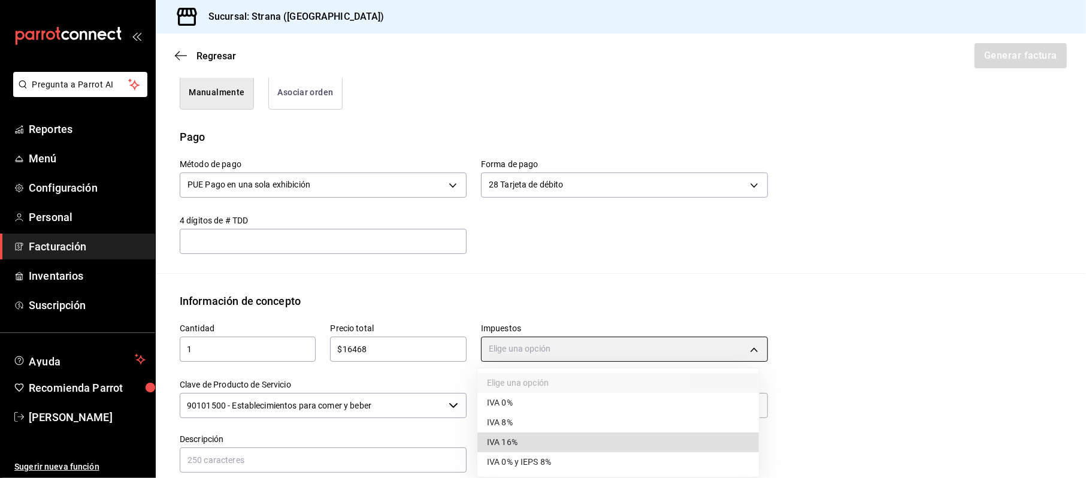
type input "IVA_16"
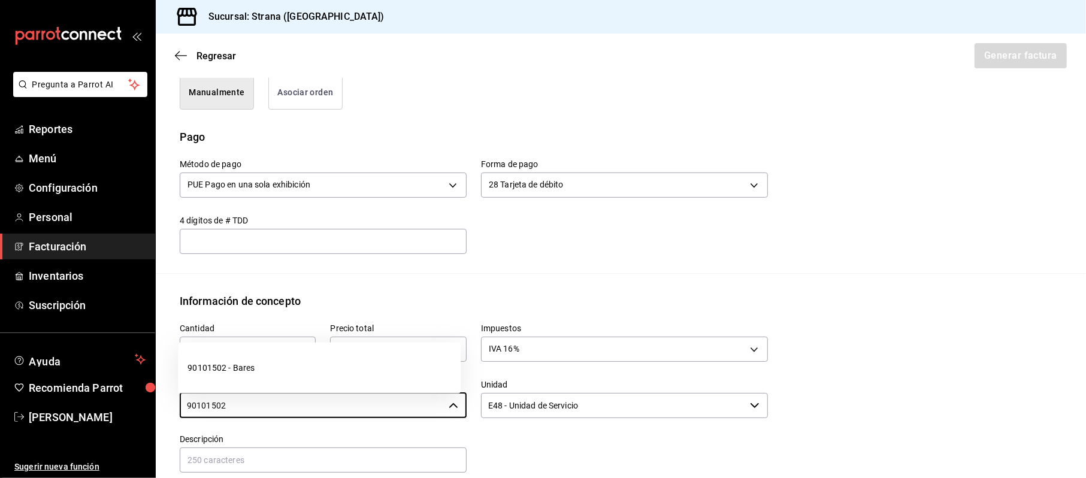
type input "90101500 - Establecimientos para comer y beber"
type input "90101502 - Bares"
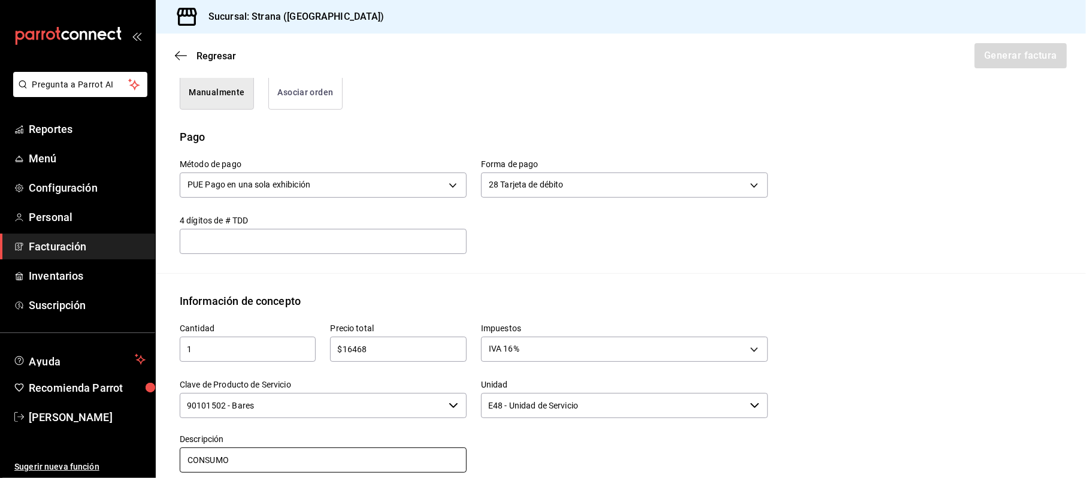
type input "CONSUMO"
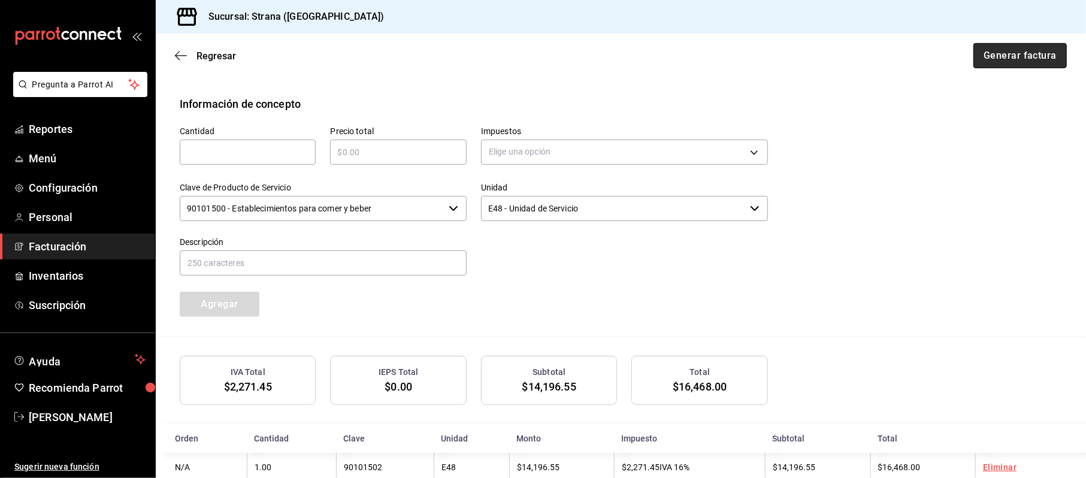
click at [984, 57] on button "Generar factura" at bounding box center [1019, 55] width 93 height 25
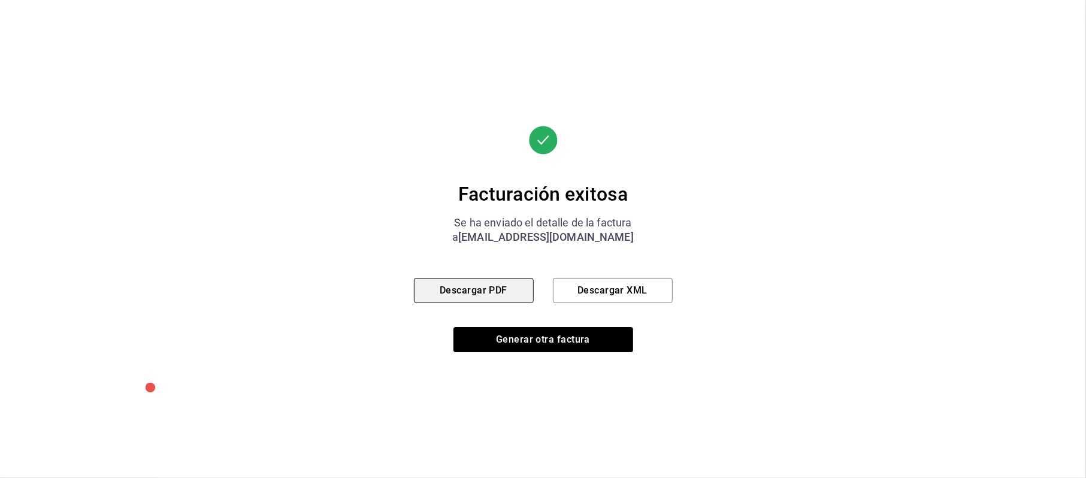
click at [492, 297] on button "Descargar PDF" at bounding box center [474, 290] width 120 height 25
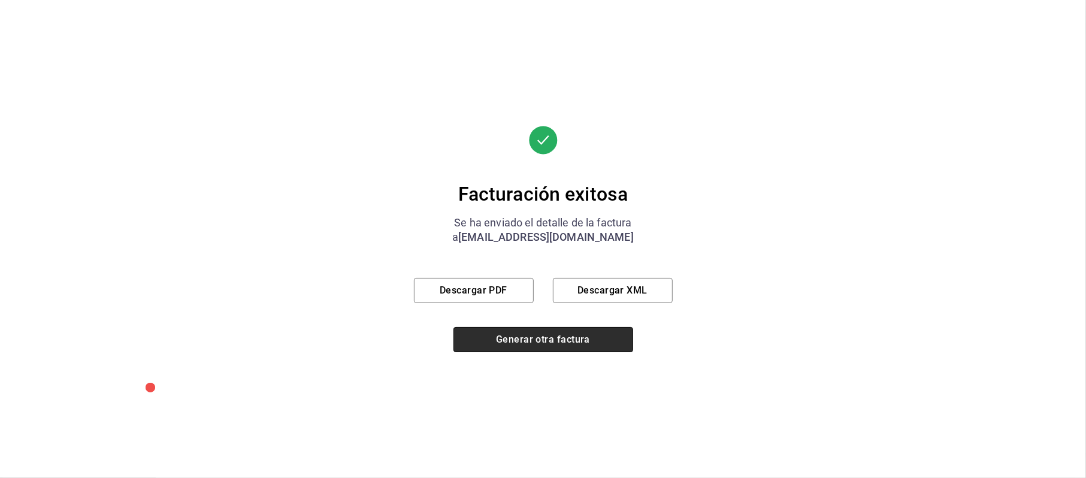
click at [513, 332] on button "Generar otra factura" at bounding box center [543, 339] width 180 height 25
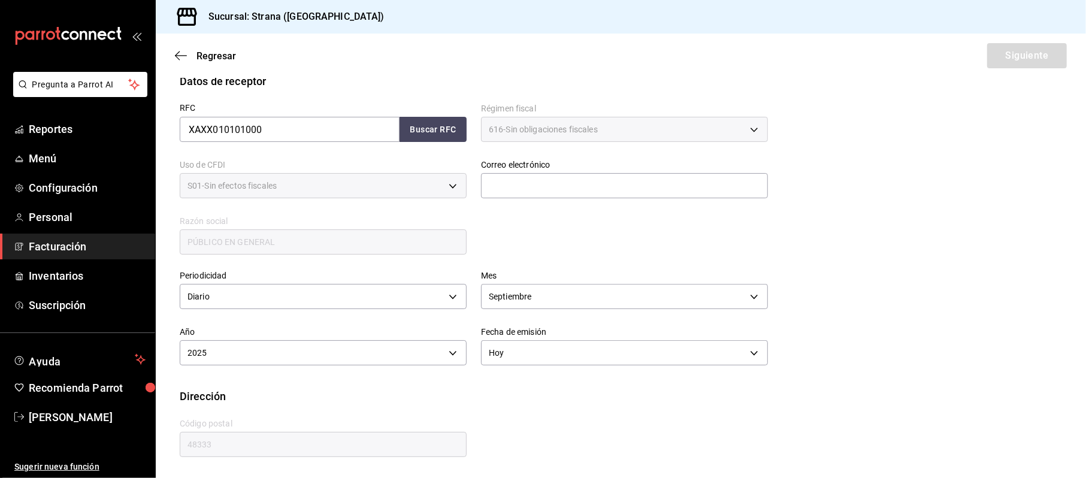
scroll to position [157, 0]
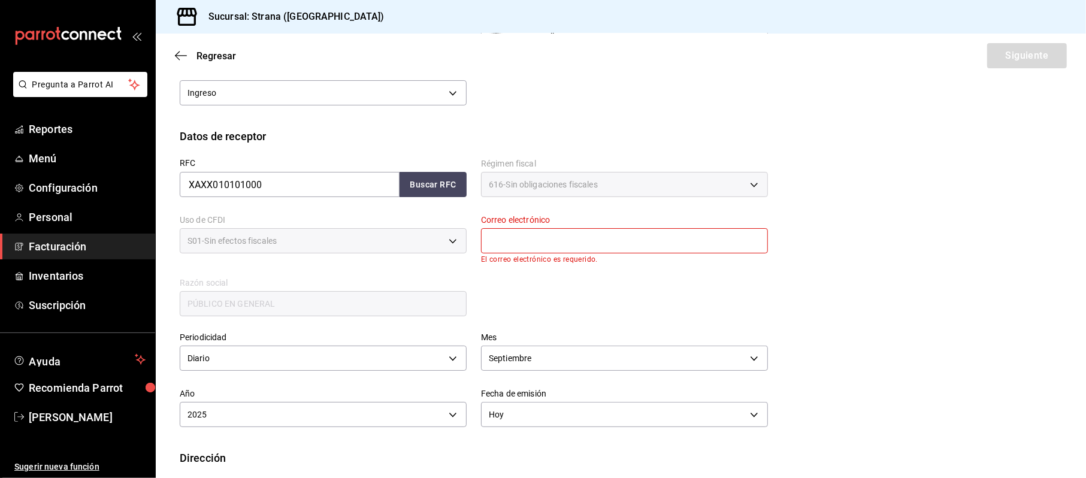
click at [574, 240] on input "text" at bounding box center [624, 240] width 287 height 25
type input "[EMAIL_ADDRESS][DOMAIN_NAME]"
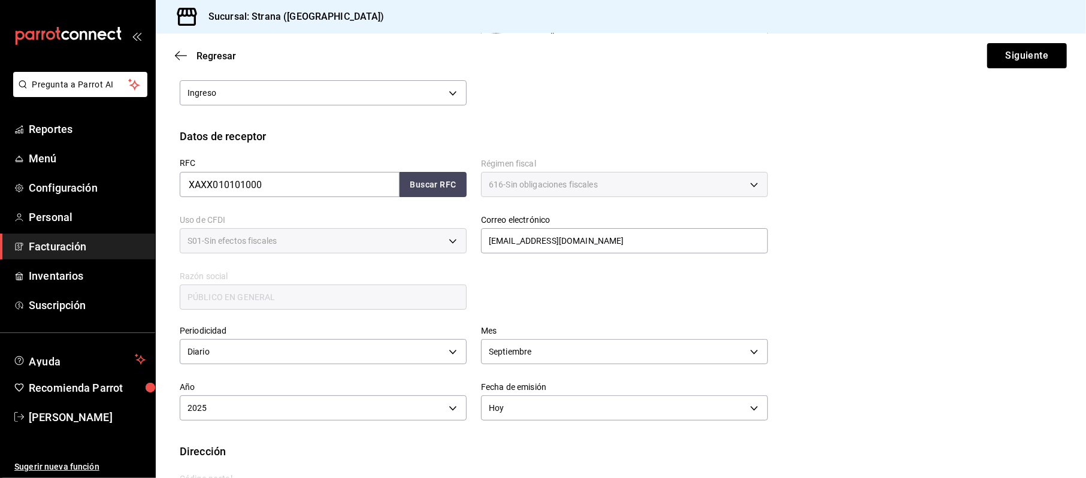
drag, startPoint x: 988, startPoint y: 68, endPoint x: 992, endPoint y: 74, distance: 7.3
click at [990, 71] on div "Regresar Siguiente" at bounding box center [621, 56] width 930 height 44
click at [1000, 61] on button "Siguiente" at bounding box center [1027, 55] width 80 height 25
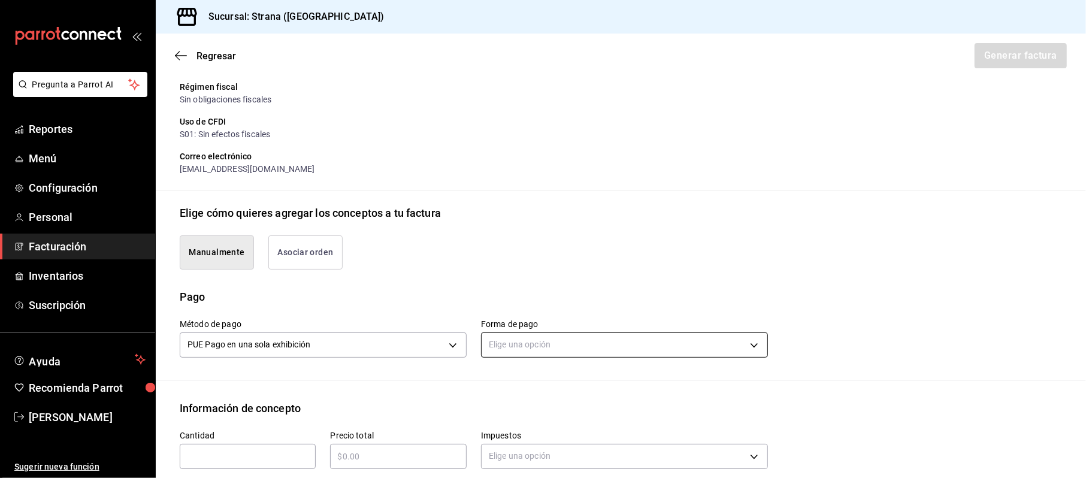
click at [525, 346] on body "Pregunta a Parrot AI Reportes Menú Configuración Personal Facturación Inventari…" at bounding box center [543, 239] width 1086 height 478
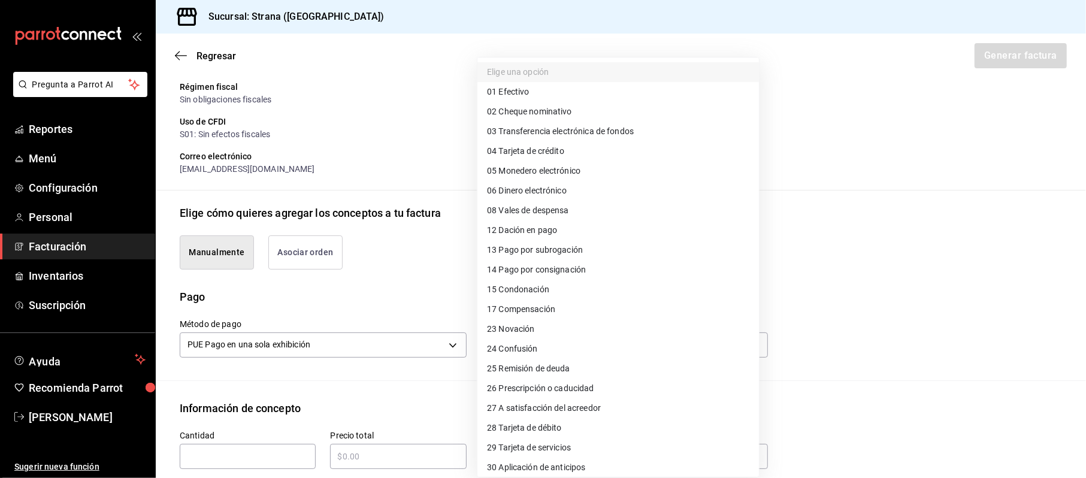
drag, startPoint x: 541, startPoint y: 151, endPoint x: 525, endPoint y: 175, distance: 28.7
click at [541, 152] on span "04 Tarjeta de crédito" at bounding box center [525, 151] width 77 height 13
type input "04"
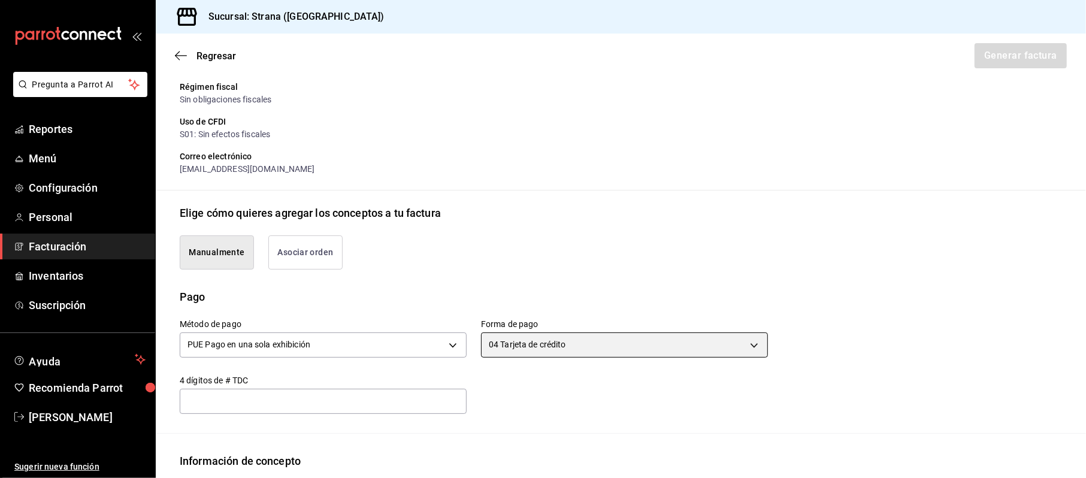
scroll to position [237, 0]
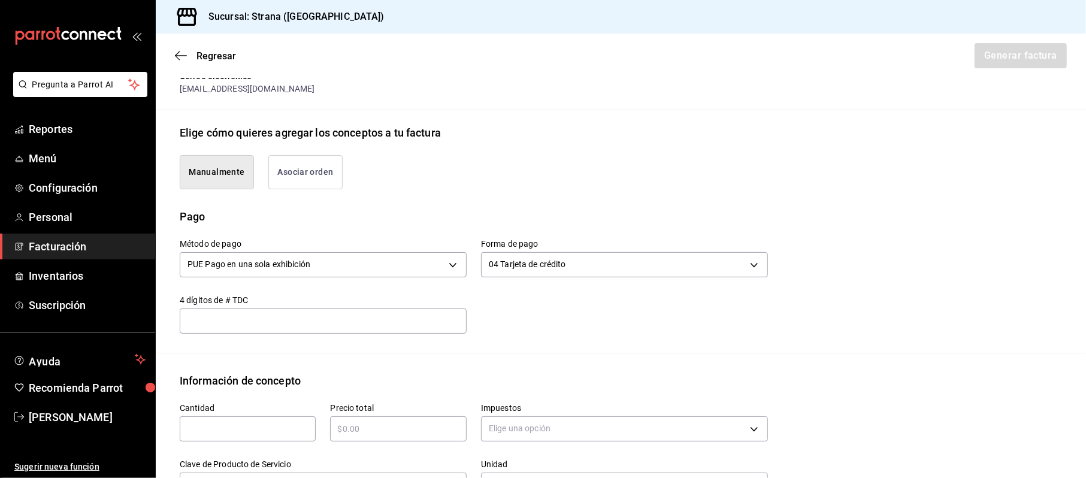
click at [244, 418] on div "​" at bounding box center [248, 428] width 136 height 25
type input "1"
type input "$66651.69"
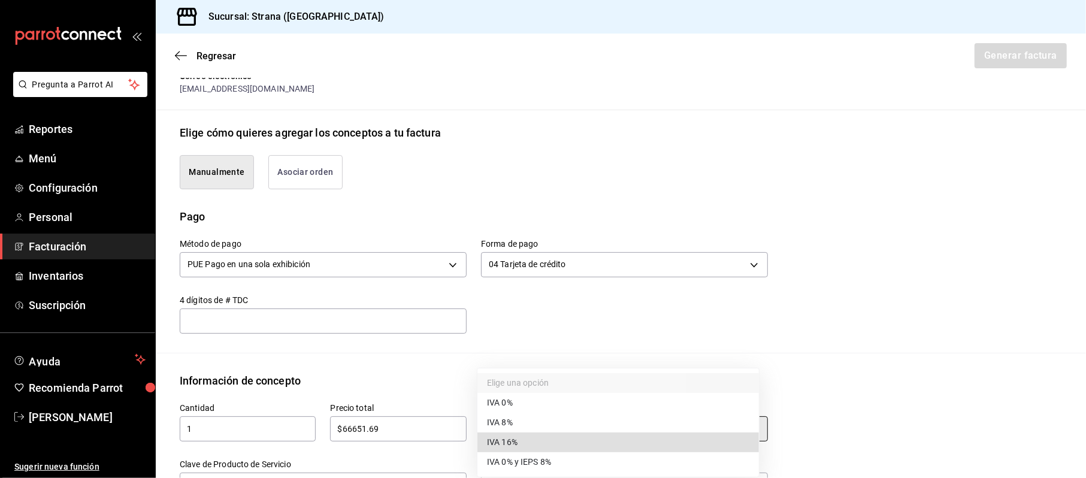
type input "IVA_16"
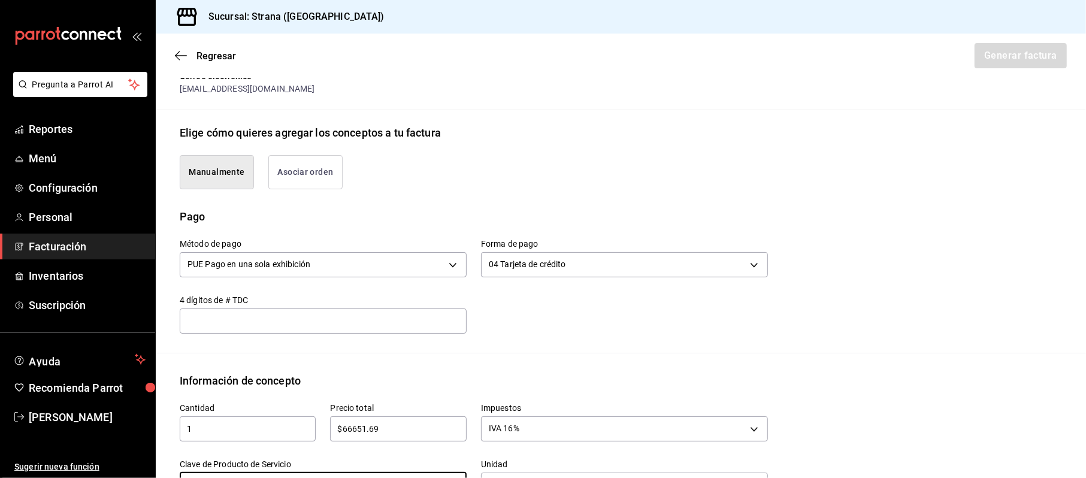
scroll to position [257, 0]
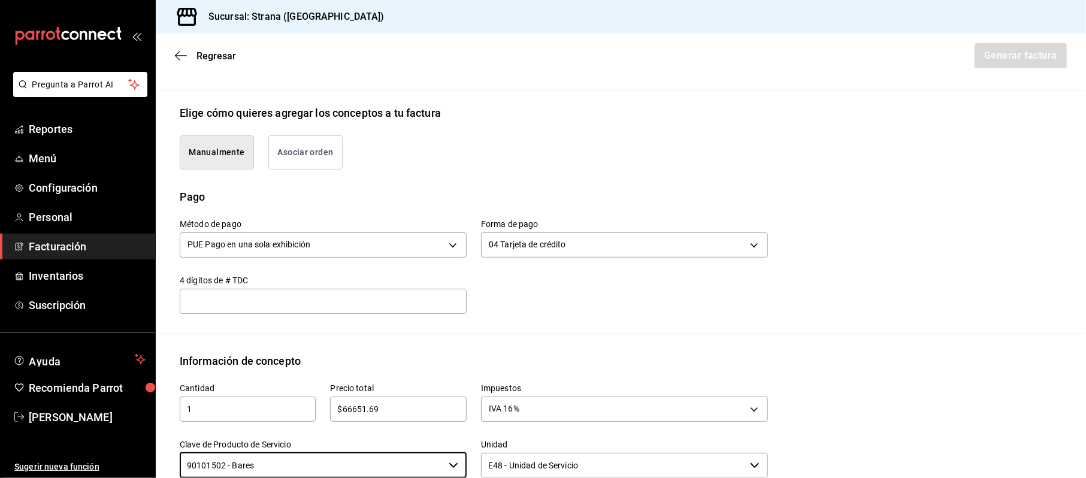
type input "90101502 - Bares"
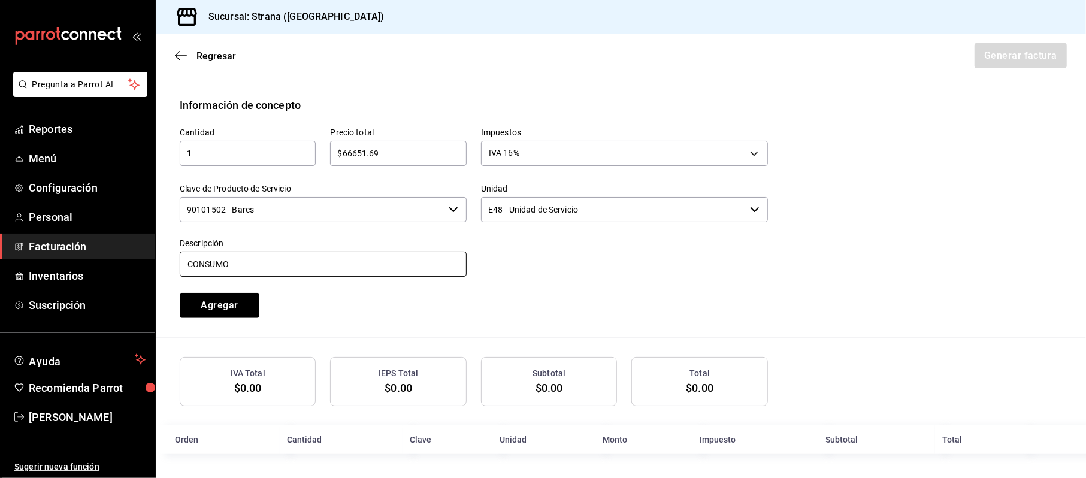
type input "CONSUMO"
click at [180, 293] on button "Agregar" at bounding box center [220, 305] width 80 height 25
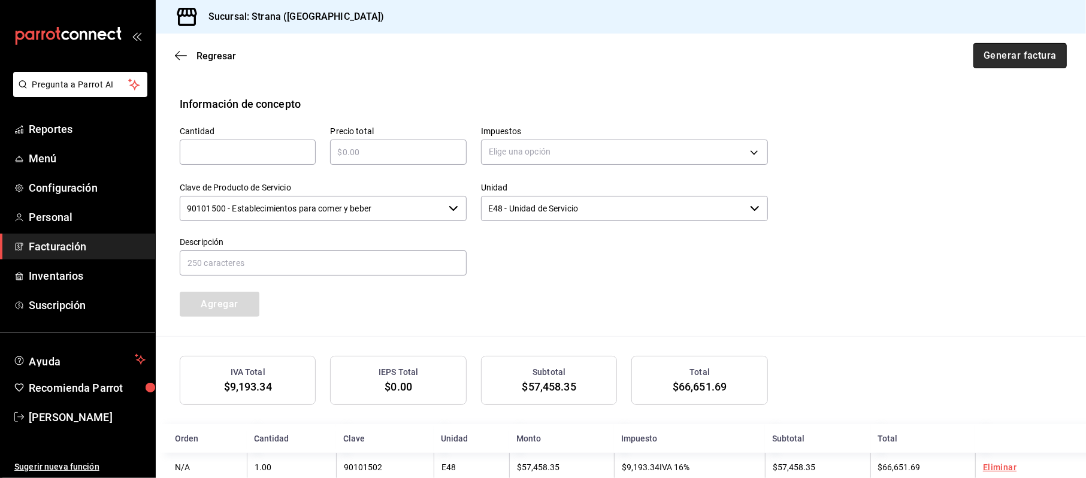
click at [1019, 60] on button "Generar factura" at bounding box center [1019, 55] width 93 height 25
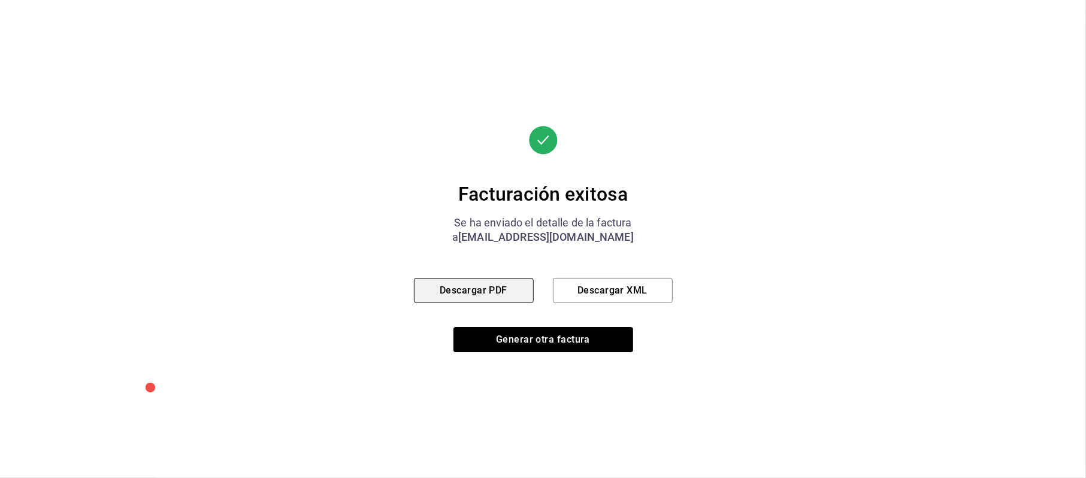
click at [498, 285] on button "Descargar PDF" at bounding box center [474, 290] width 120 height 25
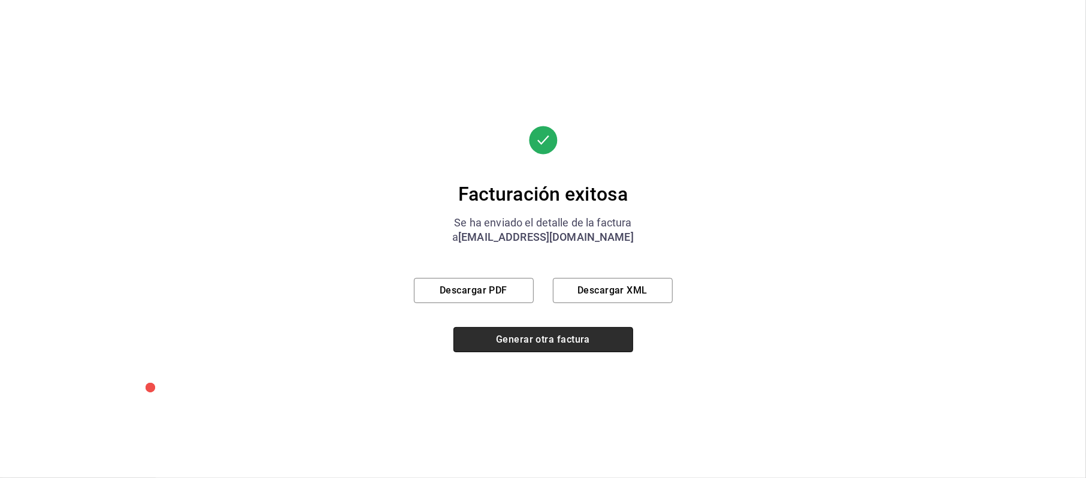
click at [533, 331] on button "Generar otra factura" at bounding box center [543, 339] width 180 height 25
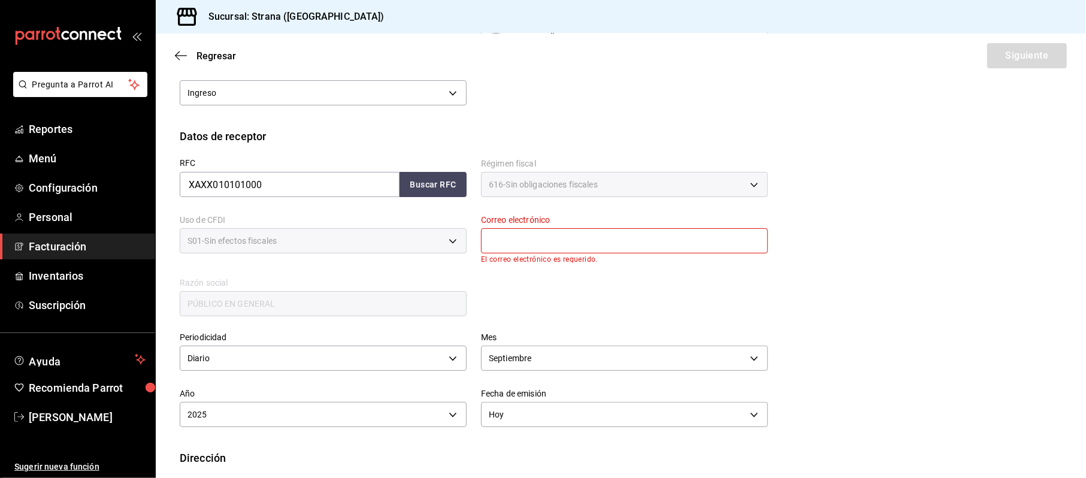
click at [551, 253] on div "Correo electrónico El correo electrónico es requerido." at bounding box center [624, 239] width 287 height 49
drag, startPoint x: 598, startPoint y: 254, endPoint x: 614, endPoint y: 236, distance: 24.6
click at [599, 255] on p "El correo electrónico es requerido." at bounding box center [624, 259] width 287 height 8
click at [614, 235] on input "text" at bounding box center [624, 240] width 287 height 25
type input "[EMAIL_ADDRESS][DOMAIN_NAME]"
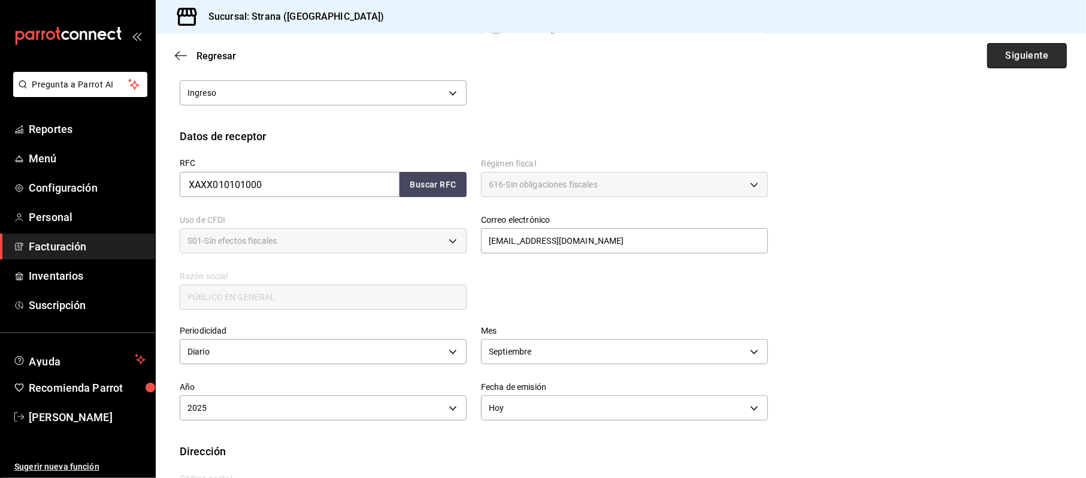
click at [987, 46] on button "Siguiente" at bounding box center [1027, 55] width 80 height 25
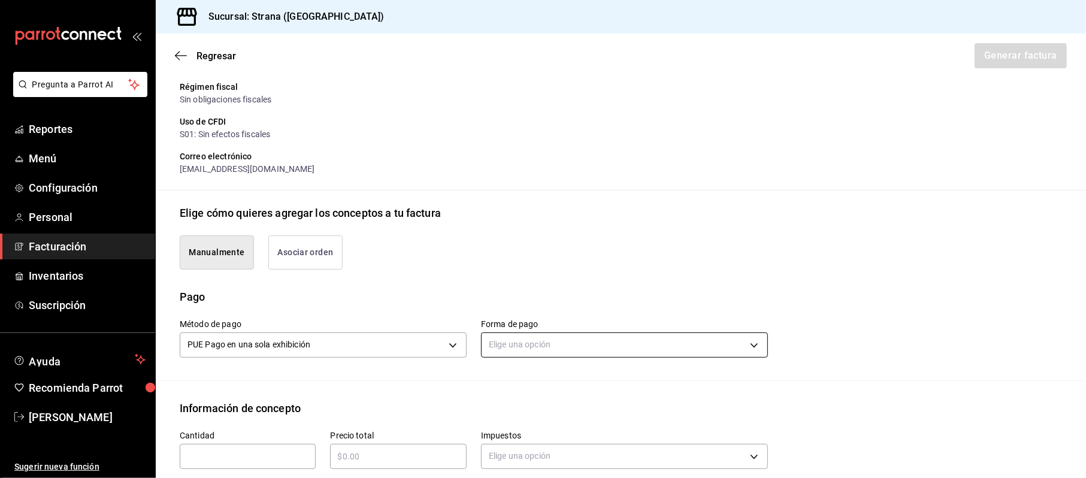
click at [506, 353] on body "Pregunta a Parrot AI Reportes Menú Configuración Personal Facturación Inventari…" at bounding box center [543, 239] width 1086 height 478
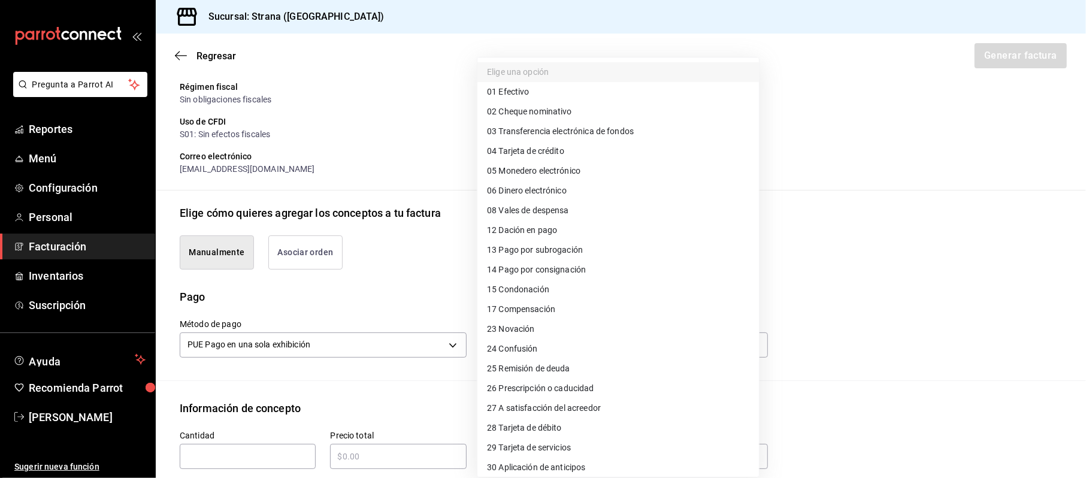
drag, startPoint x: 520, startPoint y: 417, endPoint x: 501, endPoint y: 413, distance: 19.8
click at [520, 418] on li "28 Tarjeta de débito" at bounding box center [617, 428] width 281 height 20
type input "28"
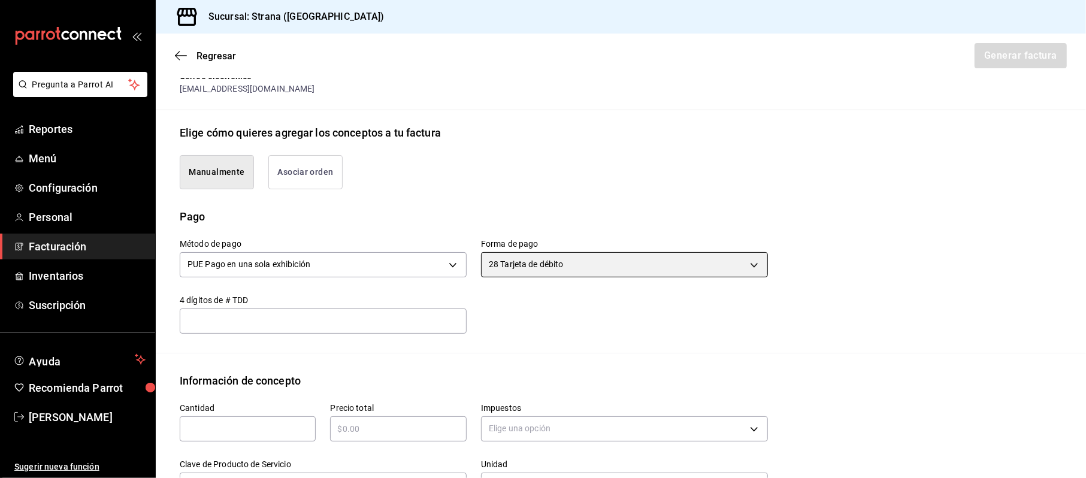
scroll to position [317, 0]
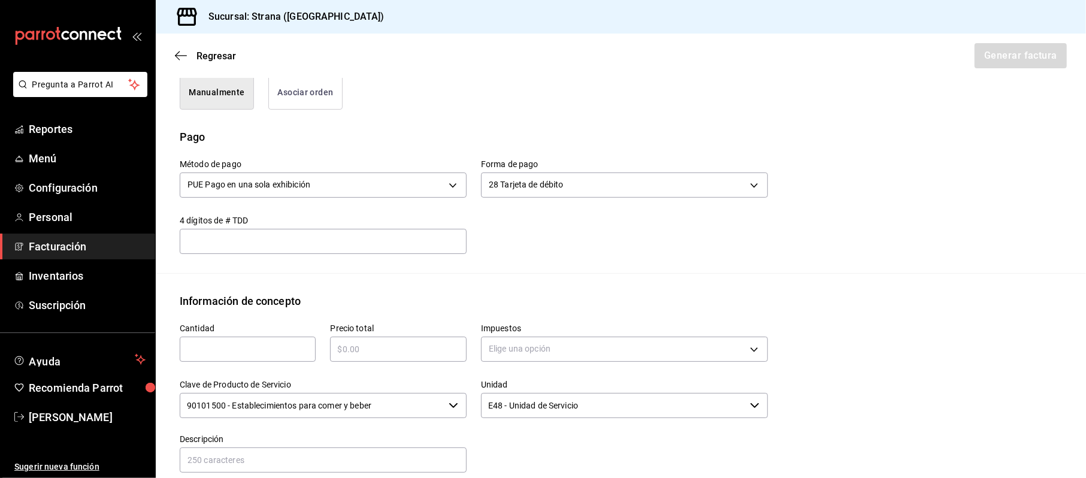
click at [234, 343] on input "text" at bounding box center [248, 349] width 136 height 14
type input "1"
type input "$30591.45"
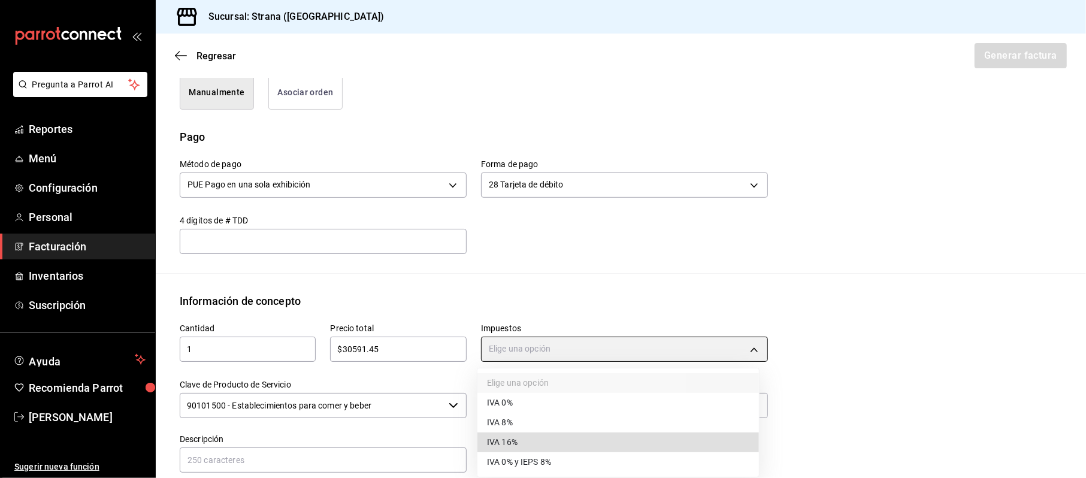
type input "IVA_16"
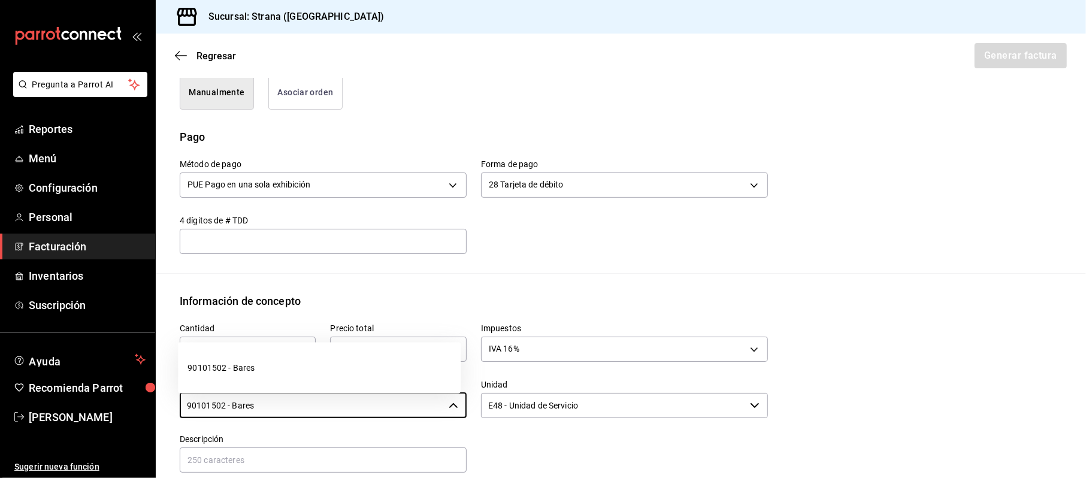
type input "90101502 - Bares"
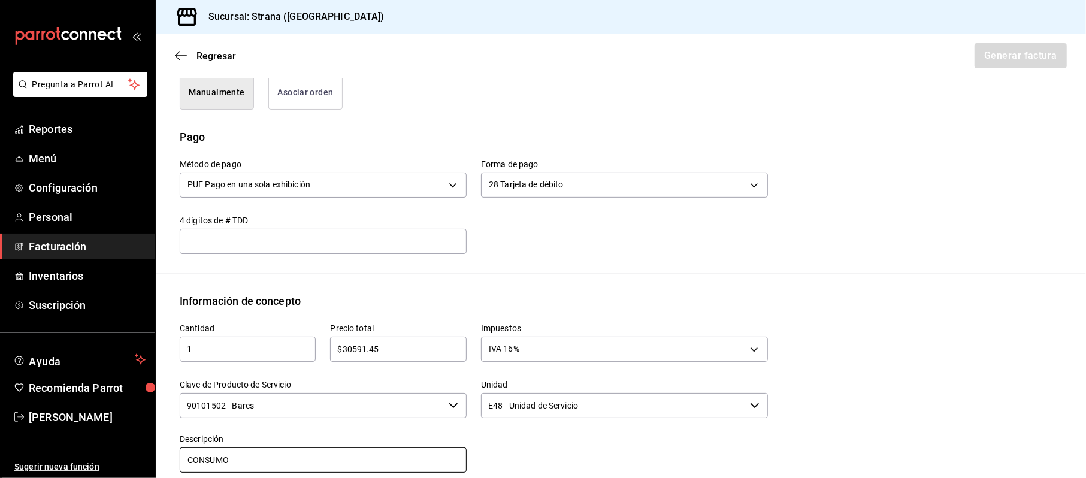
type input "CONSUMO"
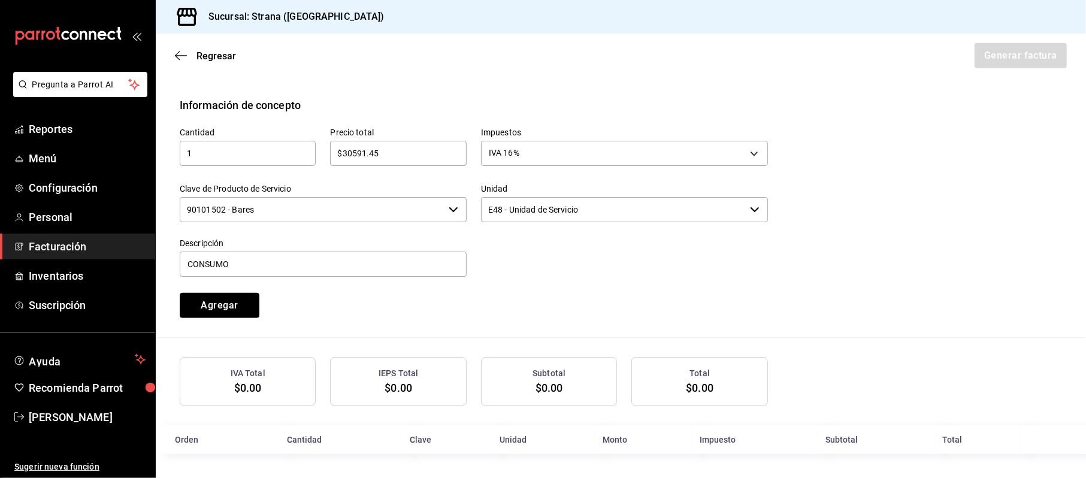
click at [180, 293] on button "Agregar" at bounding box center [220, 305] width 80 height 25
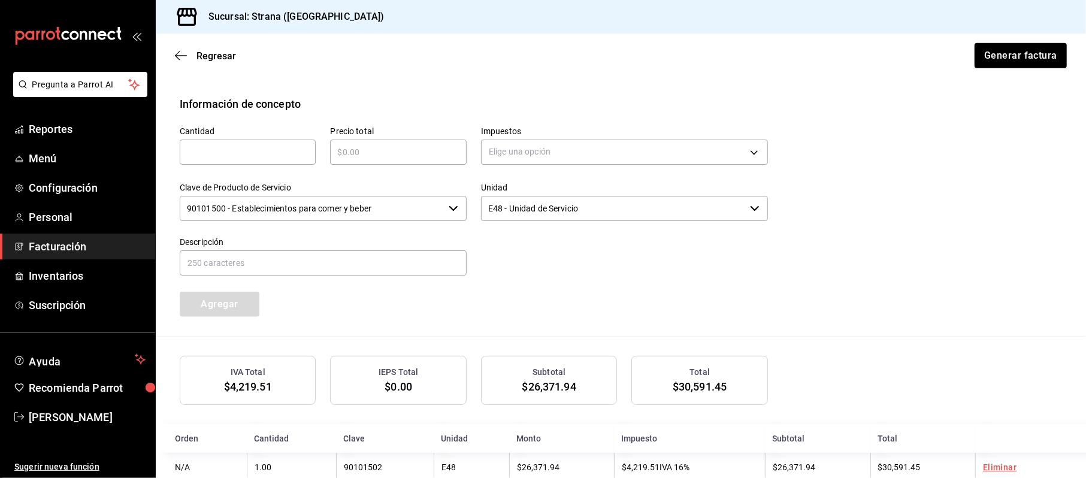
scroll to position [544, 0]
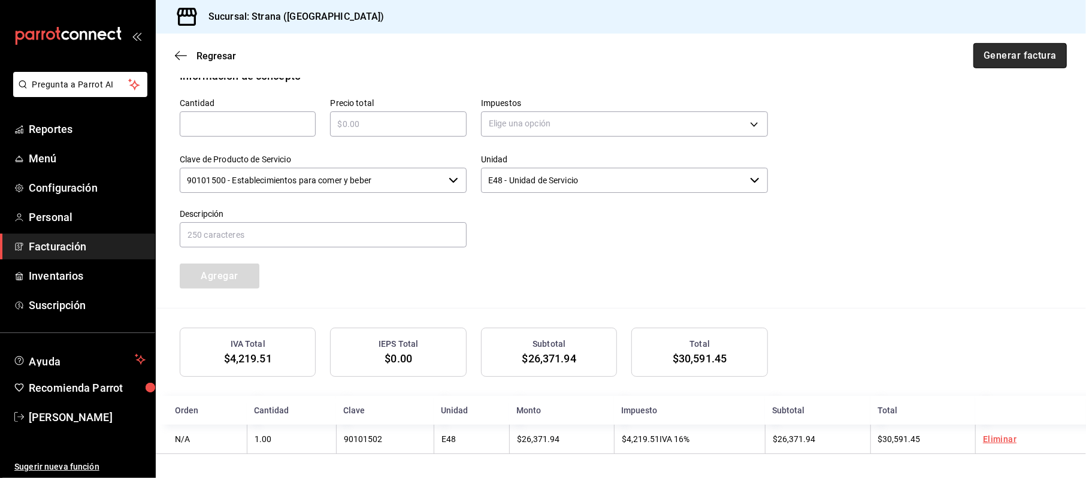
click at [978, 53] on button "Generar factura" at bounding box center [1019, 55] width 93 height 25
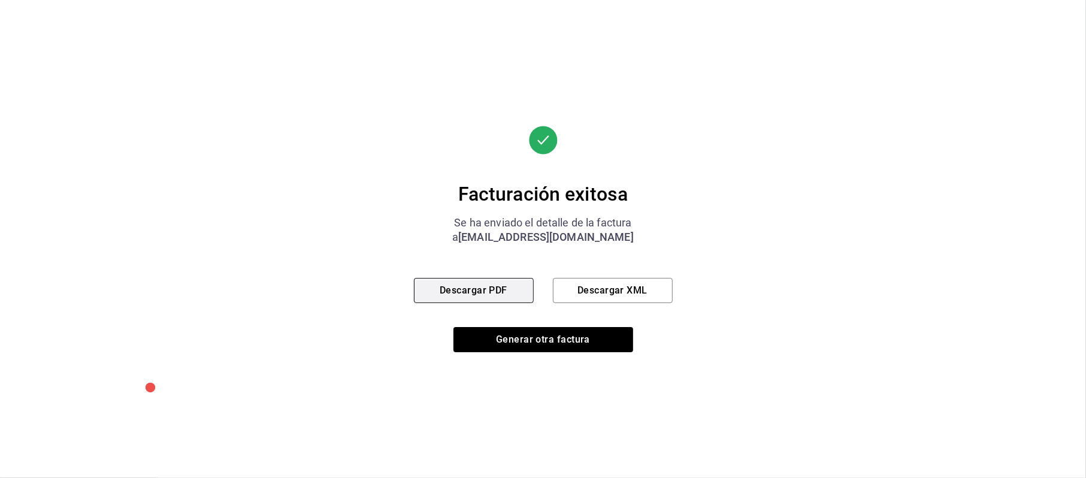
click at [504, 297] on button "Descargar PDF" at bounding box center [474, 290] width 120 height 25
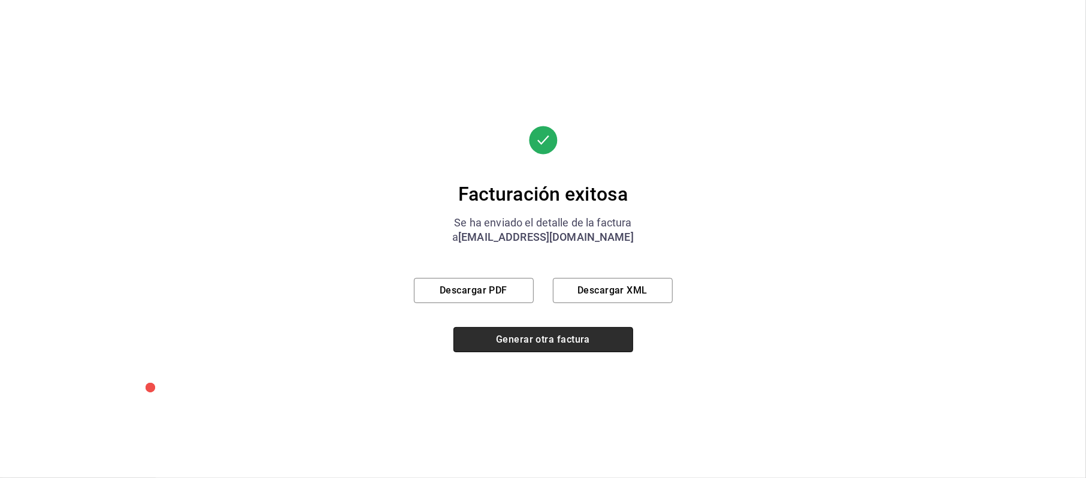
click at [539, 345] on button "Generar otra factura" at bounding box center [543, 339] width 180 height 25
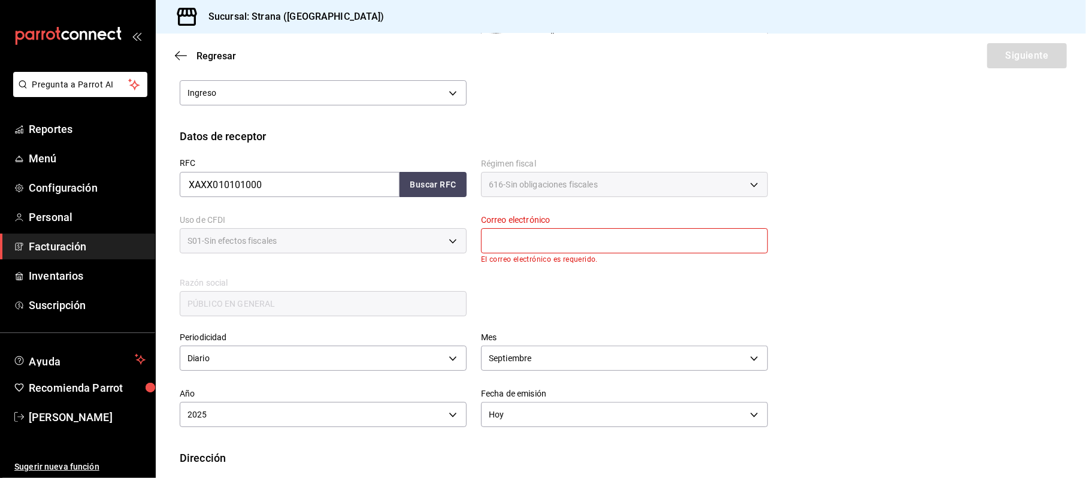
drag, startPoint x: 582, startPoint y: 229, endPoint x: 577, endPoint y: 236, distance: 8.6
click at [582, 229] on input "text" at bounding box center [624, 240] width 287 height 25
type input "[EMAIL_ADDRESS][DOMAIN_NAME]"
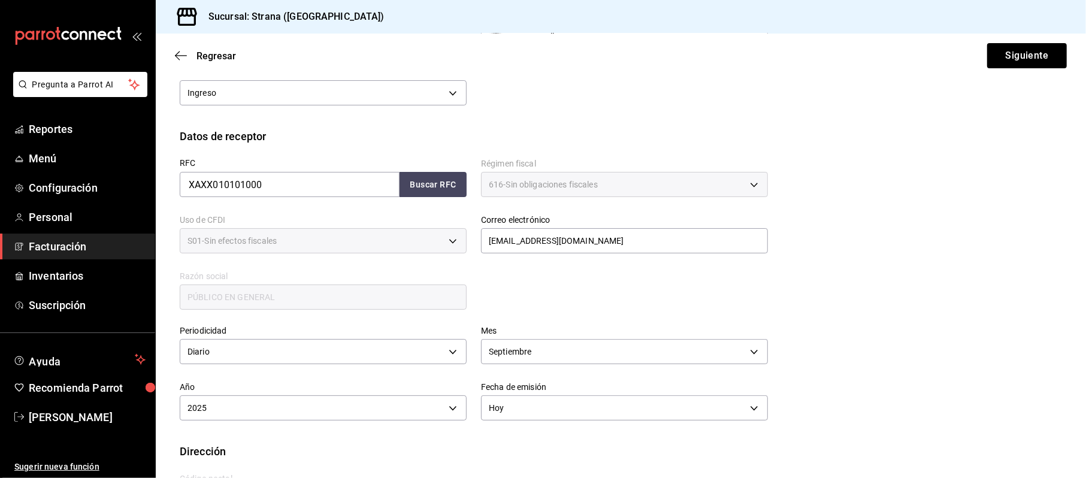
click at [996, 69] on div "Regresar Siguiente" at bounding box center [621, 56] width 930 height 44
click at [1002, 53] on button "Siguiente" at bounding box center [1027, 55] width 80 height 25
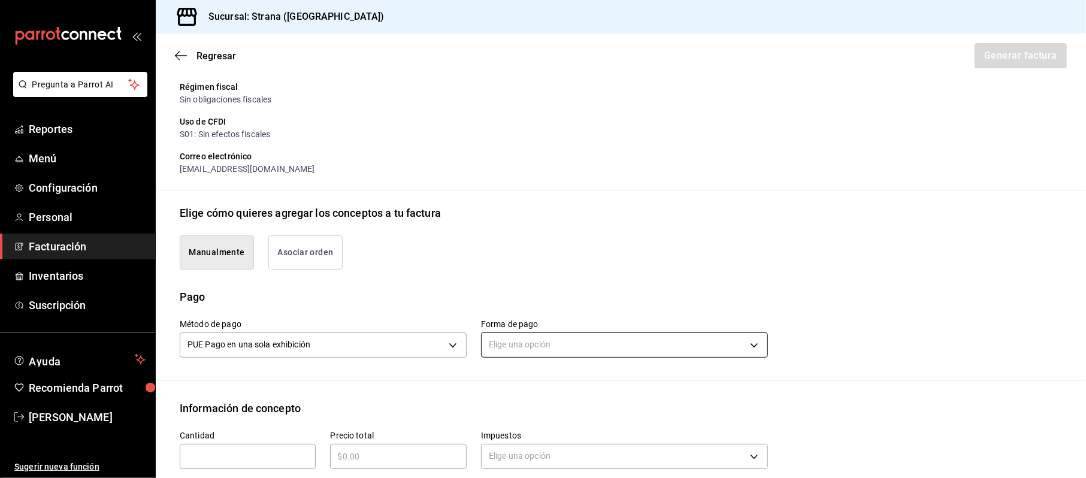
click at [516, 344] on body "Pregunta a Parrot AI Reportes Menú Configuración Personal Facturación Inventari…" at bounding box center [543, 239] width 1086 height 478
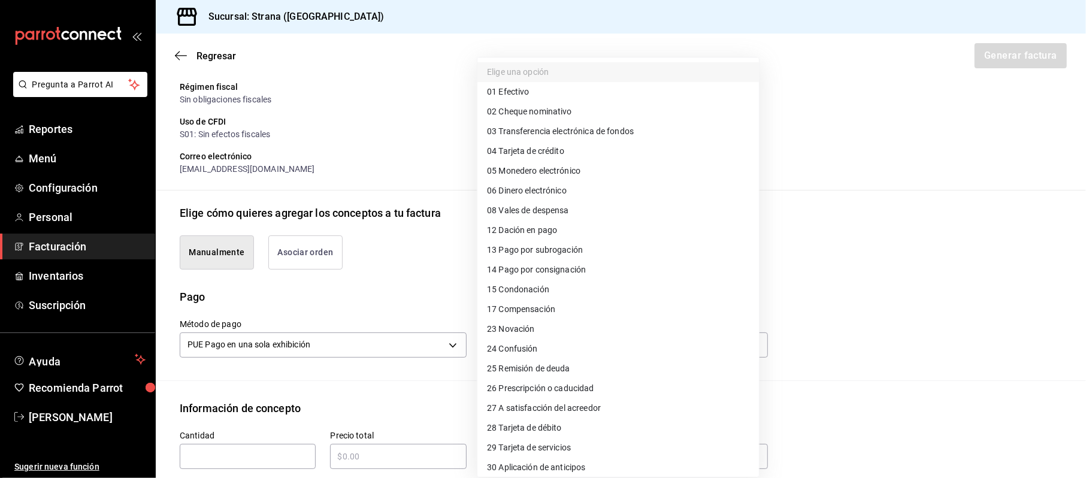
click at [547, 151] on span "04 Tarjeta de crédito" at bounding box center [525, 151] width 77 height 13
type input "04"
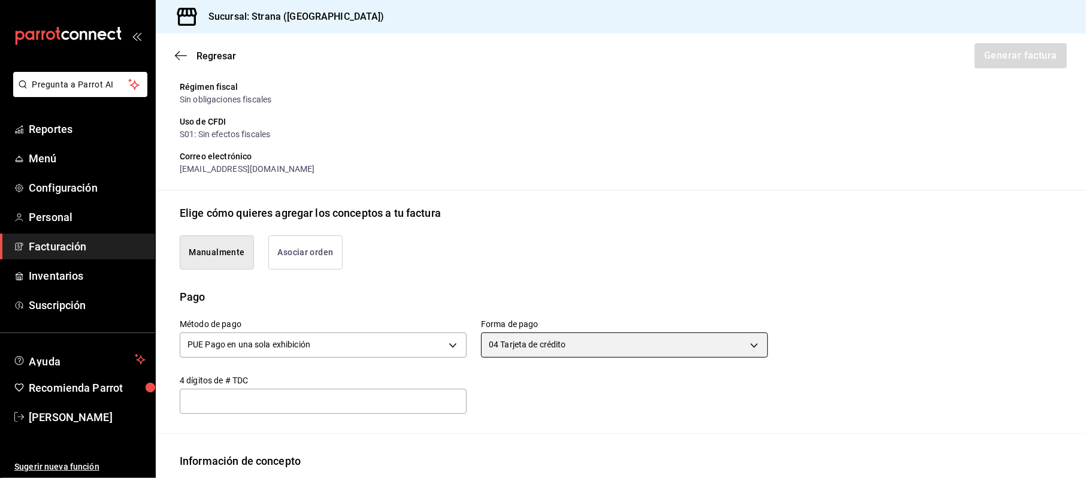
scroll to position [396, 0]
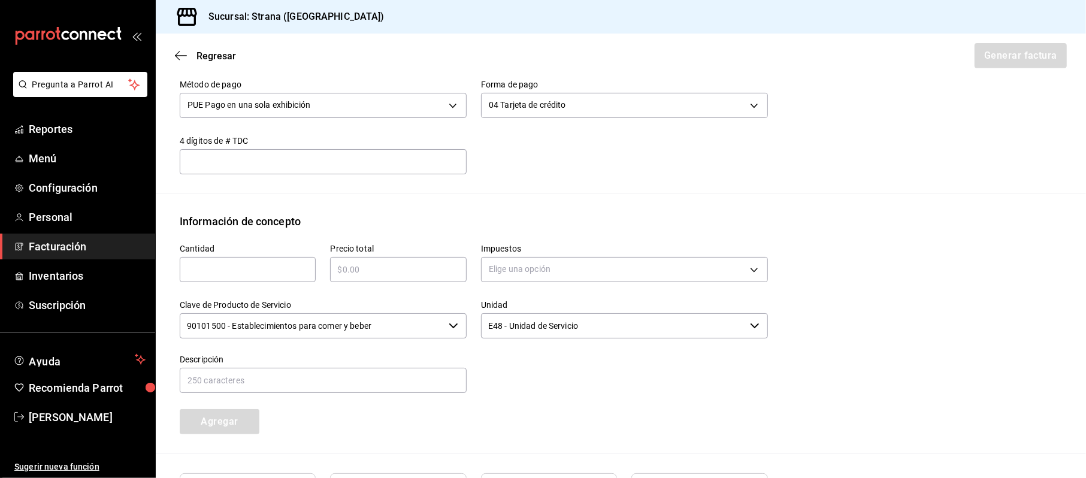
drag, startPoint x: 243, startPoint y: 290, endPoint x: 231, endPoint y: 277, distance: 17.8
click at [240, 290] on div "Clave de Producto de Servicio 90101500 - Establecimientos para comer y beber ​" at bounding box center [315, 313] width 301 height 54
click at [225, 272] on input "text" at bounding box center [248, 269] width 136 height 14
type input "1"
type input "$377569.06"
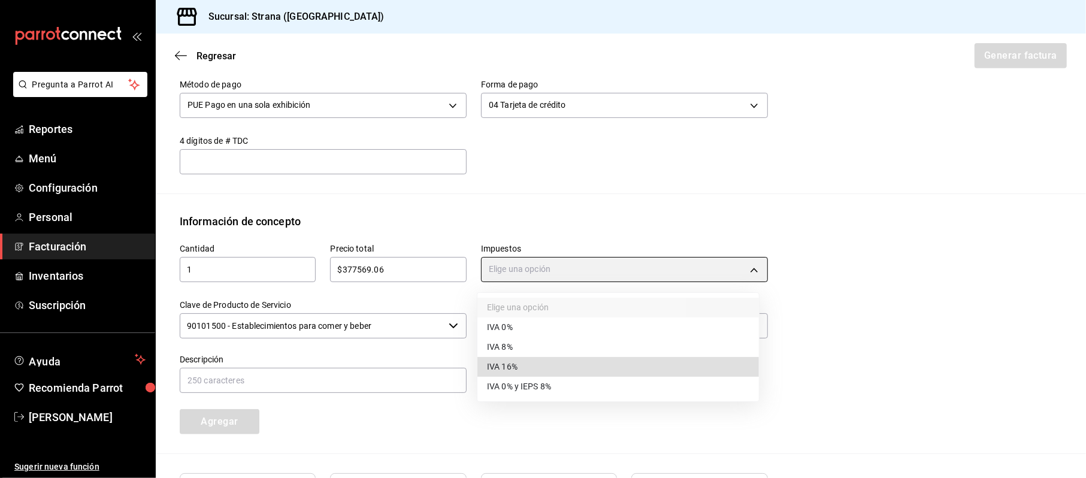
type input "IVA_16"
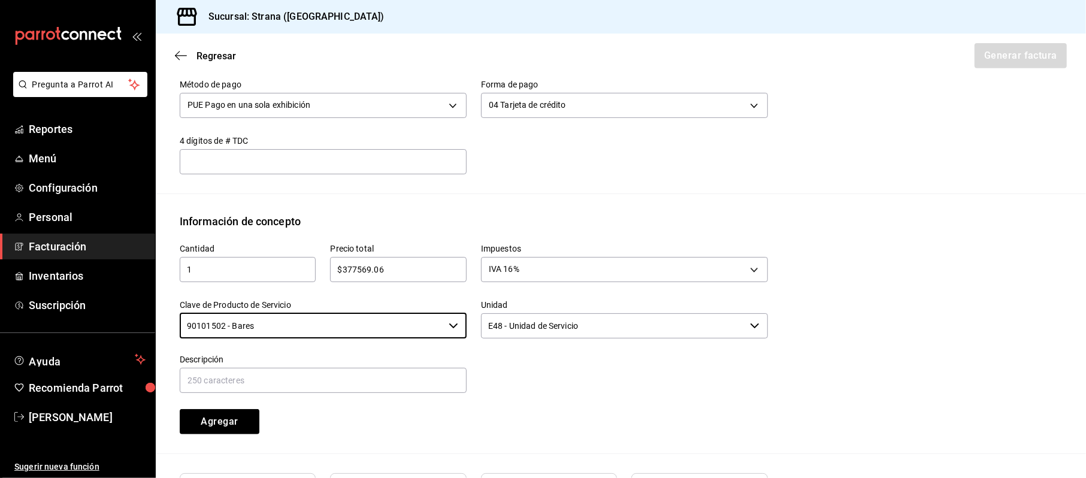
type input "90101502 - Bares"
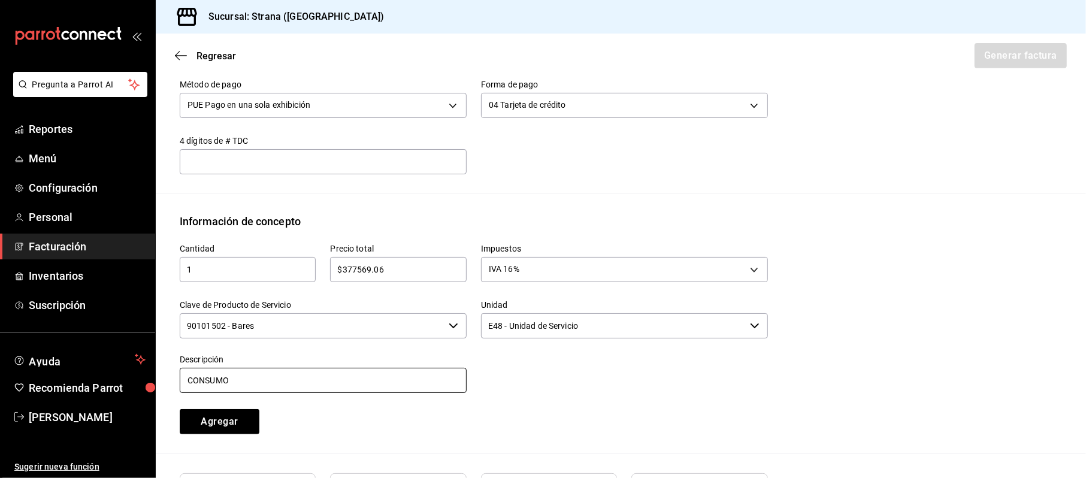
type input "CONSUMO"
click at [180, 409] on button "Agregar" at bounding box center [220, 421] width 80 height 25
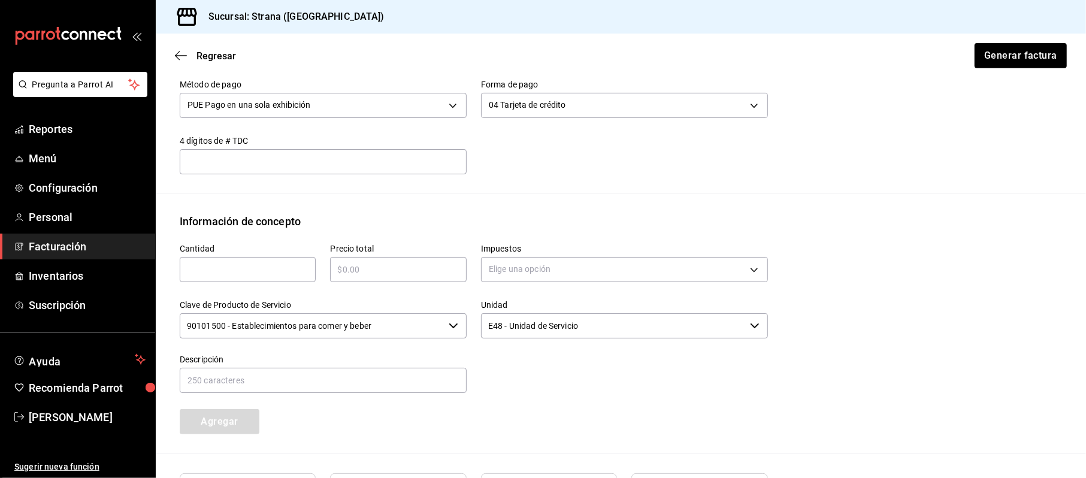
scroll to position [544, 0]
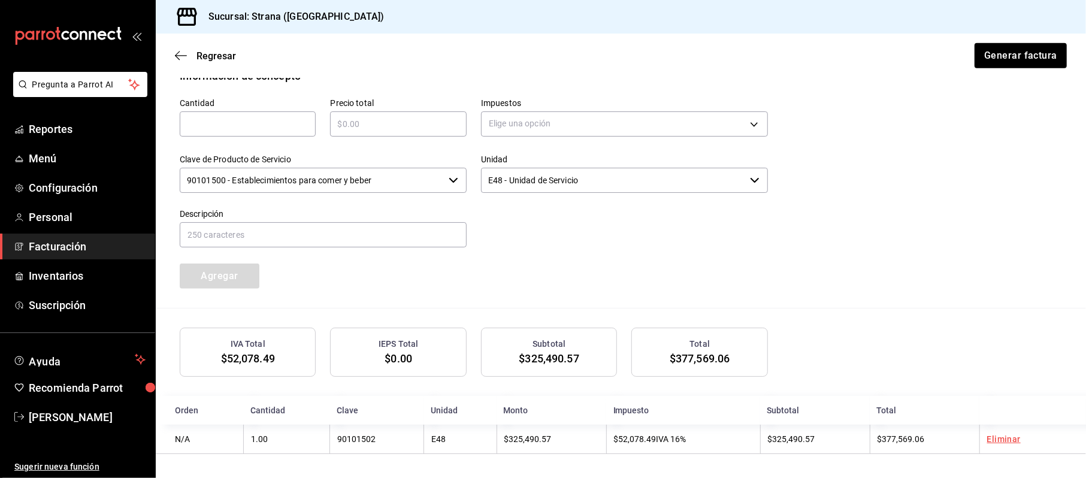
click at [1028, 72] on div "Regresar Generar factura" at bounding box center [621, 56] width 930 height 44
click at [1024, 55] on button "Generar factura" at bounding box center [1019, 55] width 93 height 25
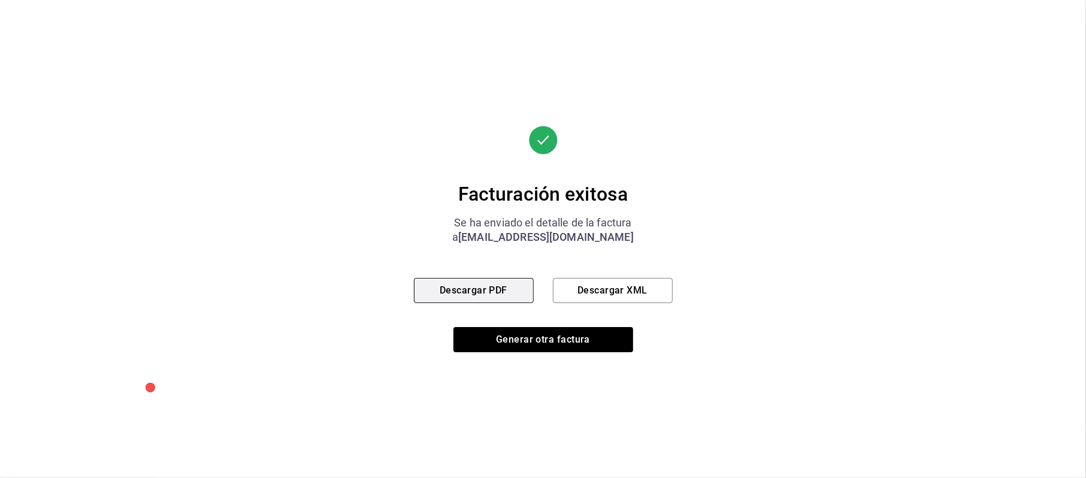
click at [478, 285] on button "Descargar PDF" at bounding box center [474, 290] width 120 height 25
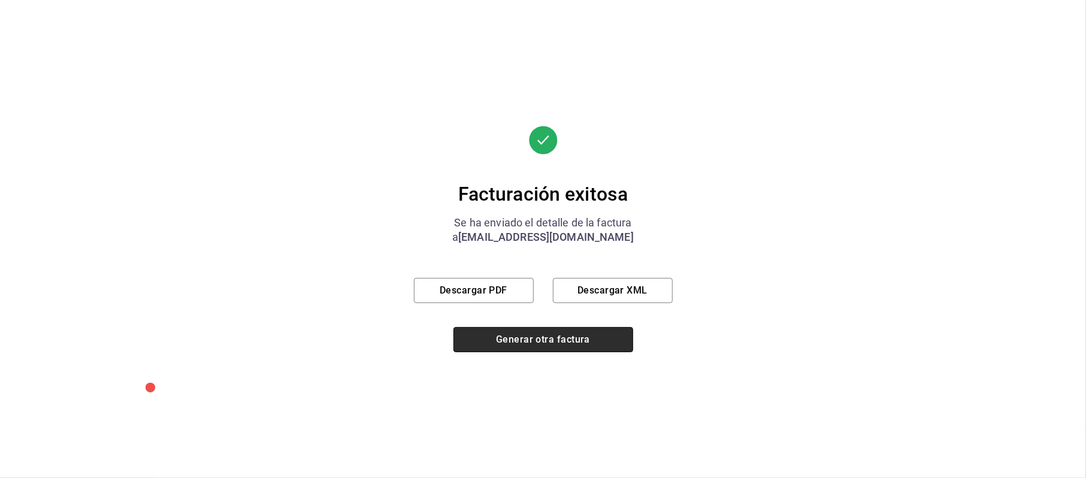
click at [548, 331] on button "Generar otra factura" at bounding box center [543, 339] width 180 height 25
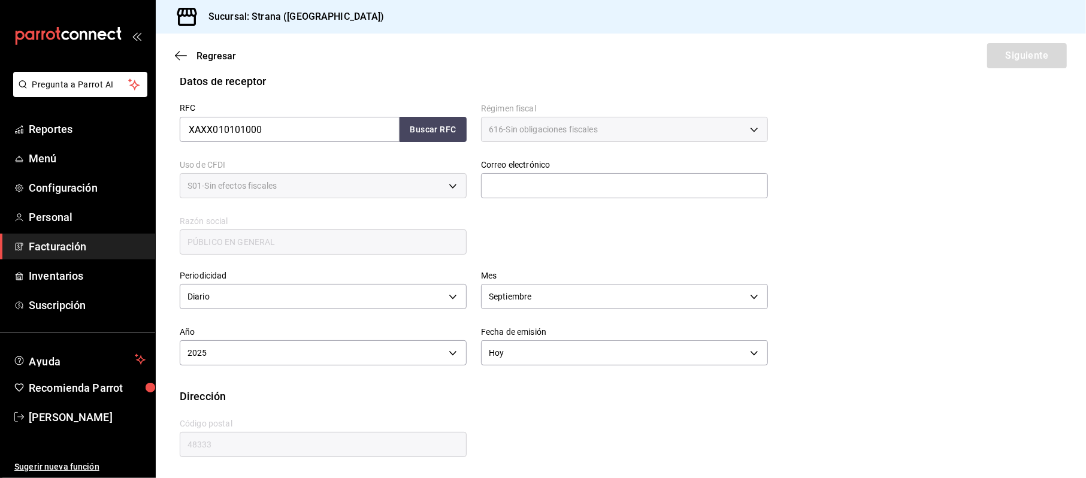
scroll to position [157, 0]
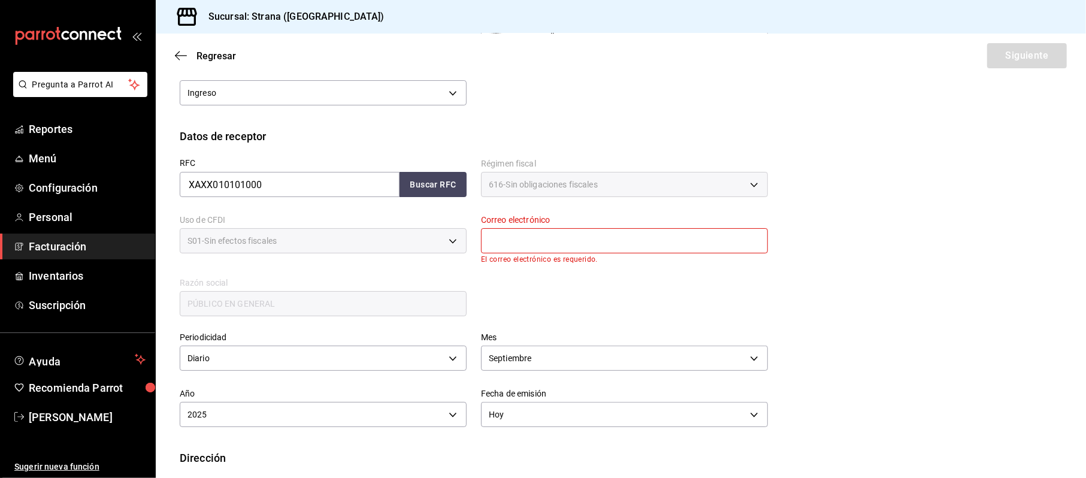
drag, startPoint x: 491, startPoint y: 223, endPoint x: 497, endPoint y: 237, distance: 15.6
click at [493, 228] on div "Correo electrónico El correo electrónico es requerido." at bounding box center [624, 239] width 287 height 49
drag, startPoint x: 498, startPoint y: 238, endPoint x: 503, endPoint y: 243, distance: 7.2
click at [499, 240] on input "text" at bounding box center [624, 240] width 287 height 25
type input "[EMAIL_ADDRESS][DOMAIN_NAME]"
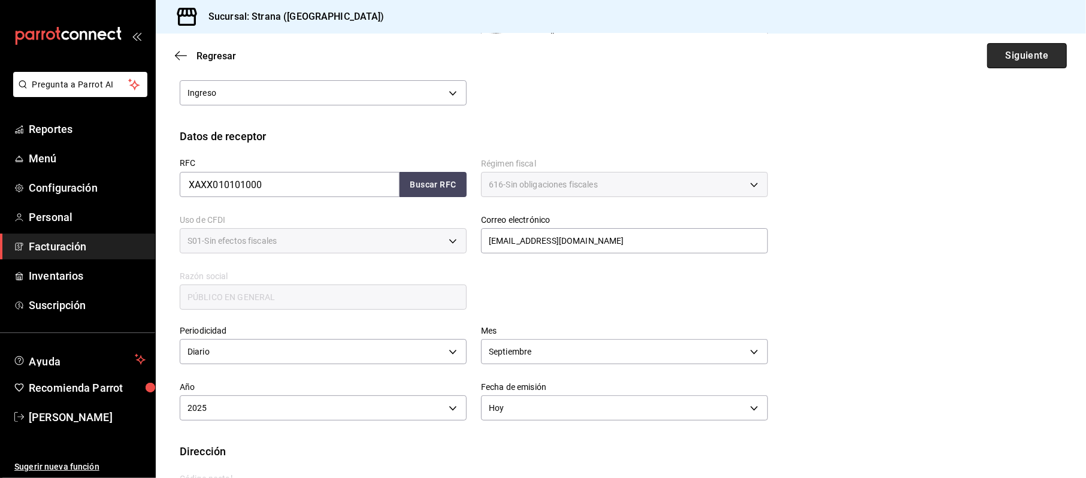
click at [1019, 53] on button "Siguiente" at bounding box center [1027, 55] width 80 height 25
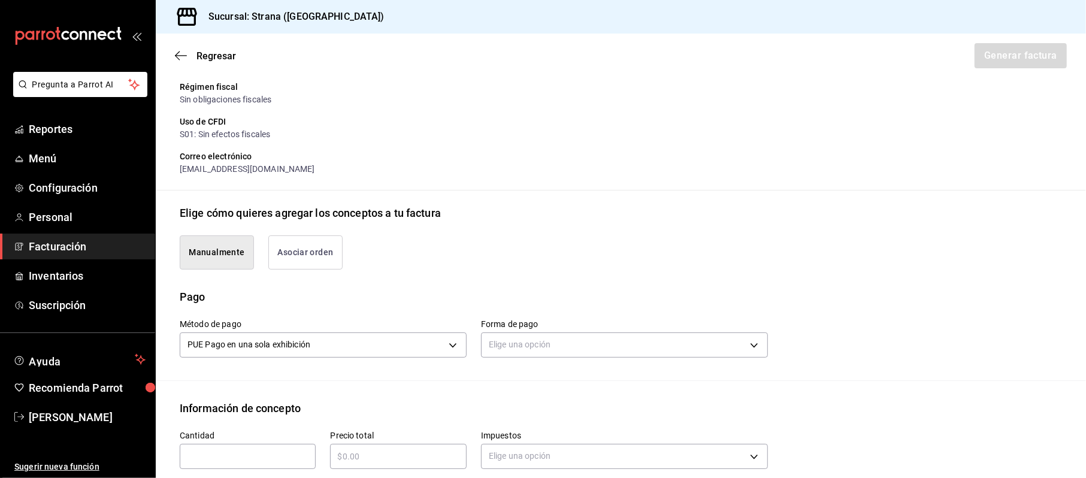
scroll to position [237, 0]
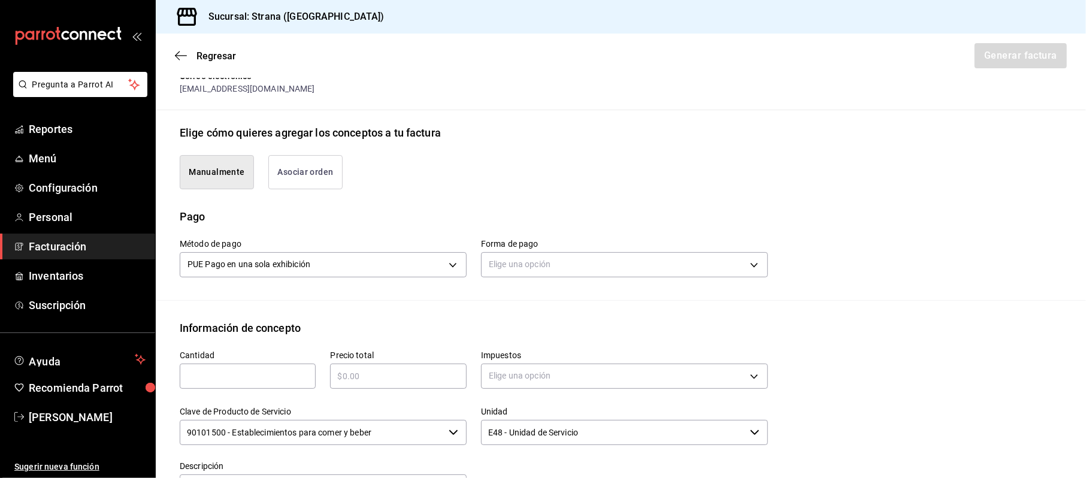
click at [542, 286] on div "Método de pago PUE Pago en una sola exhibición PUE Forma de pago Elige una opci…" at bounding box center [621, 262] width 882 height 75
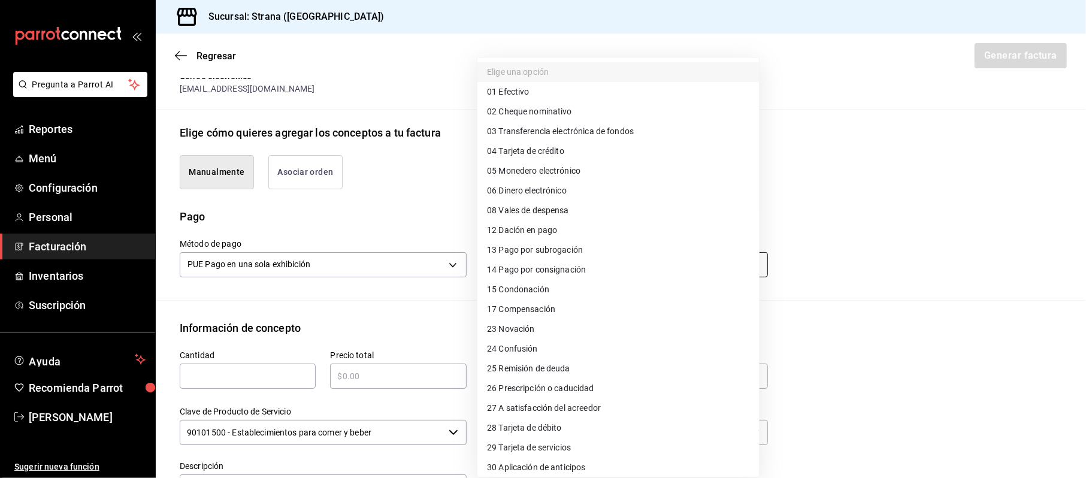
click at [546, 272] on body "Pregunta a Parrot AI Reportes Menú Configuración Personal Facturación Inventari…" at bounding box center [543, 239] width 1086 height 478
click at [537, 420] on li "28 Tarjeta de débito" at bounding box center [617, 428] width 281 height 20
type input "28"
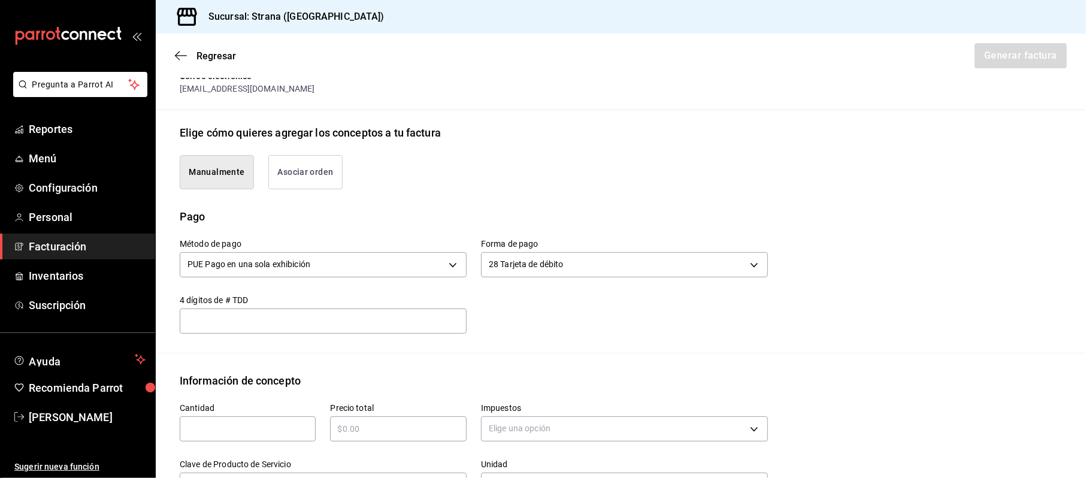
click at [219, 447] on div "Clave de Producto de Servicio 90101500 - Establecimientos para comer y beber ​" at bounding box center [315, 472] width 301 height 54
click at [231, 430] on input "text" at bounding box center [248, 429] width 136 height 14
type input "1"
type input "$62167.08"
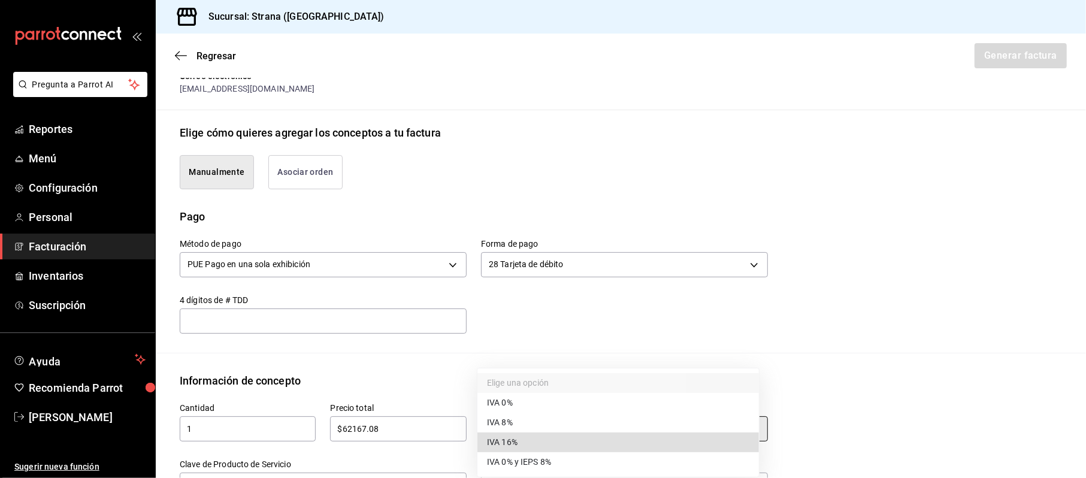
type input "IVA_16"
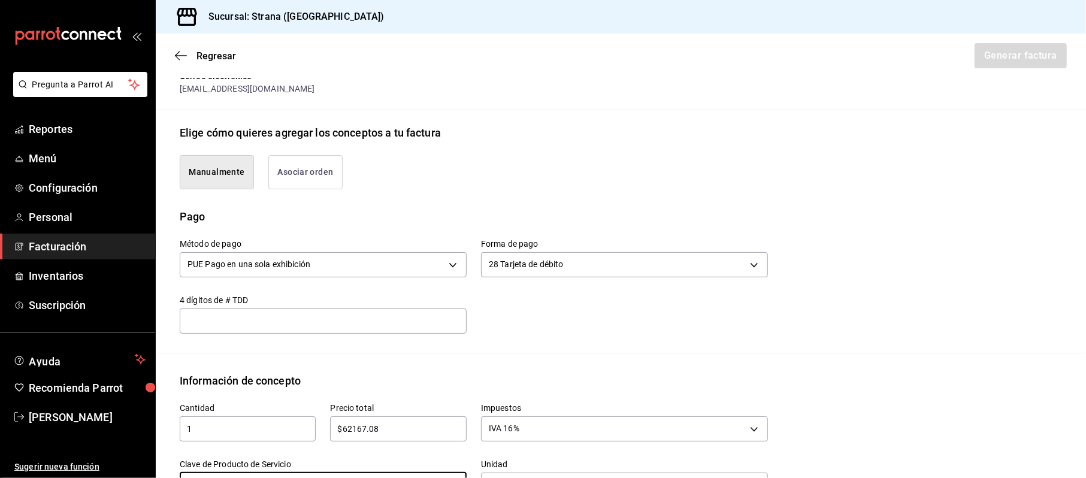
scroll to position [257, 0]
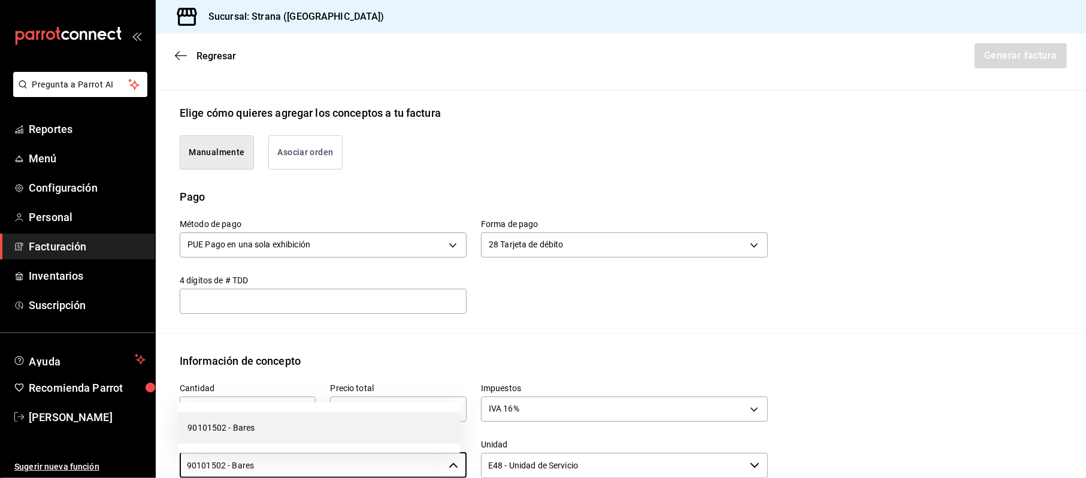
type input "90101502 - Bares"
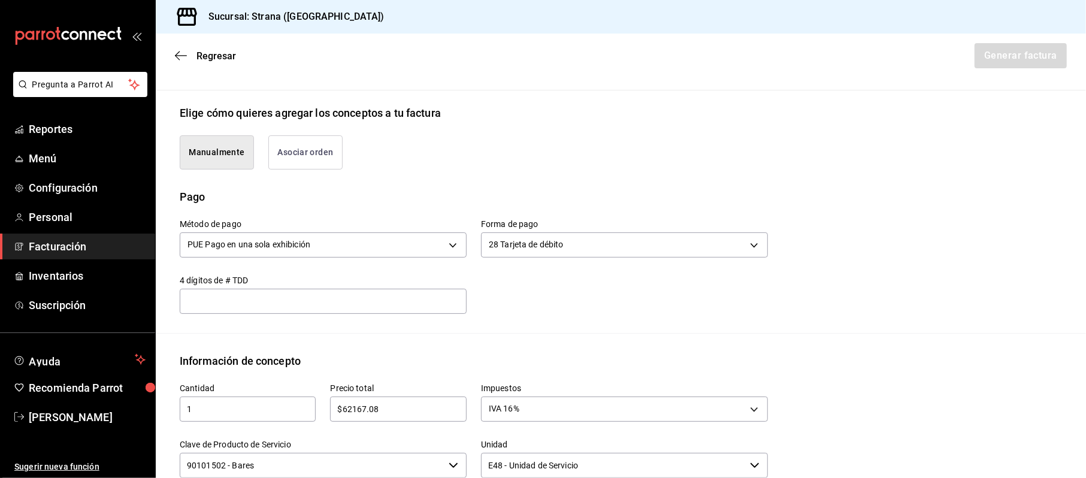
scroll to position [514, 0]
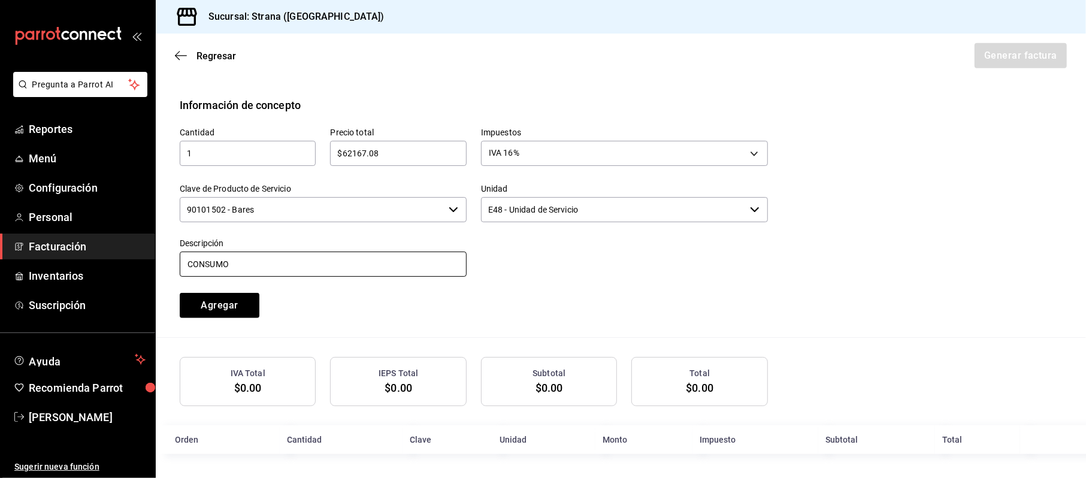
type input "CONSUMO"
click at [180, 293] on button "Agregar" at bounding box center [220, 305] width 80 height 25
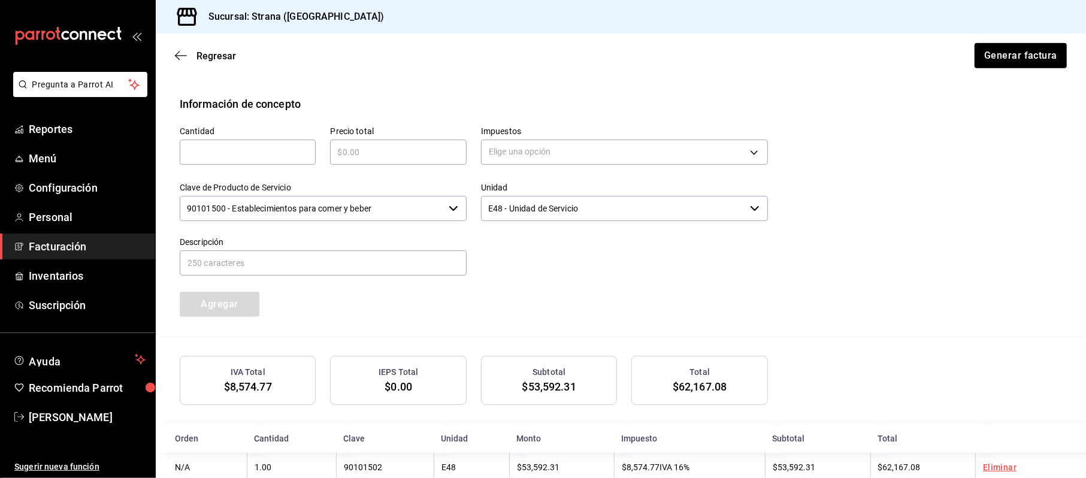
click at [1024, 35] on div "Regresar Generar factura" at bounding box center [621, 56] width 930 height 44
click at [1008, 53] on button "Generar factura" at bounding box center [1019, 55] width 93 height 25
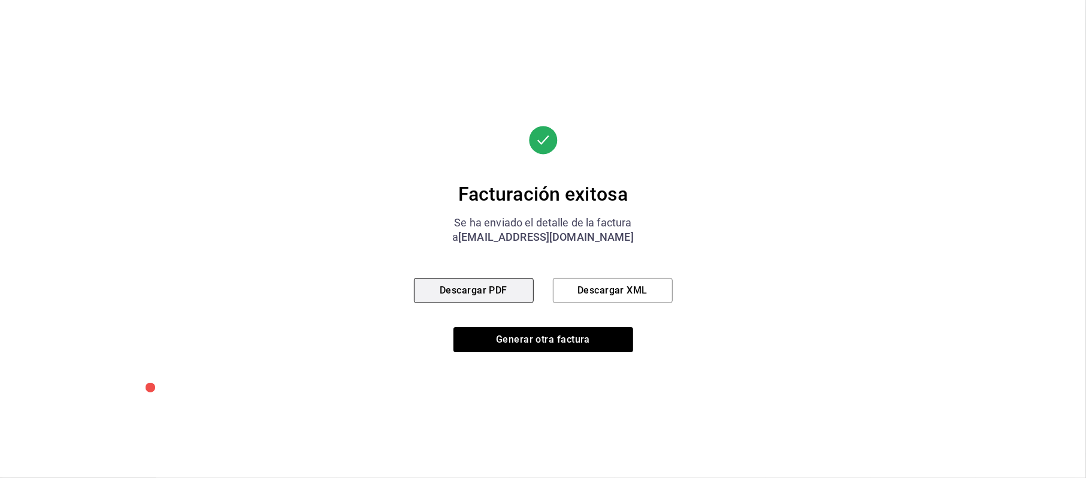
click at [471, 290] on button "Descargar PDF" at bounding box center [474, 290] width 120 height 25
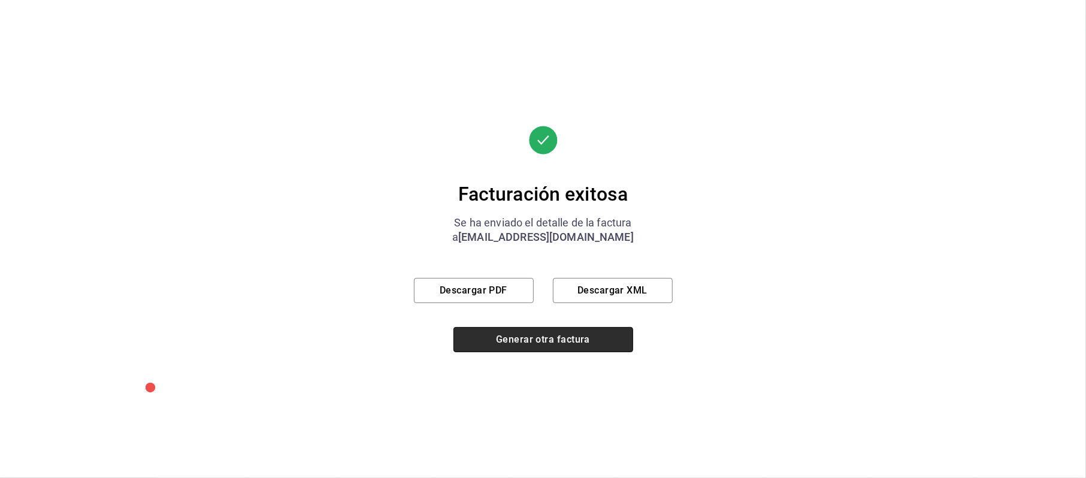
click at [593, 337] on button "Generar otra factura" at bounding box center [543, 339] width 180 height 25
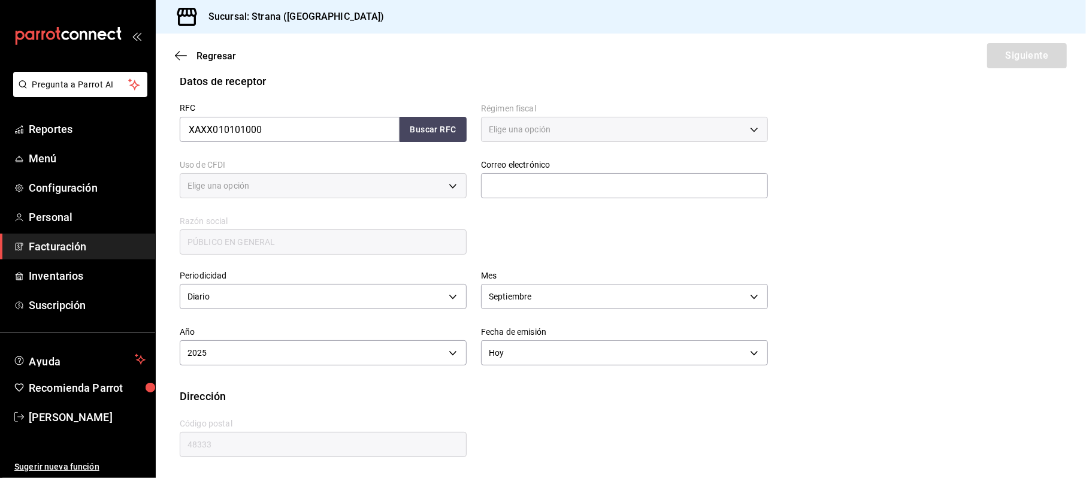
type input "616"
type input "S01"
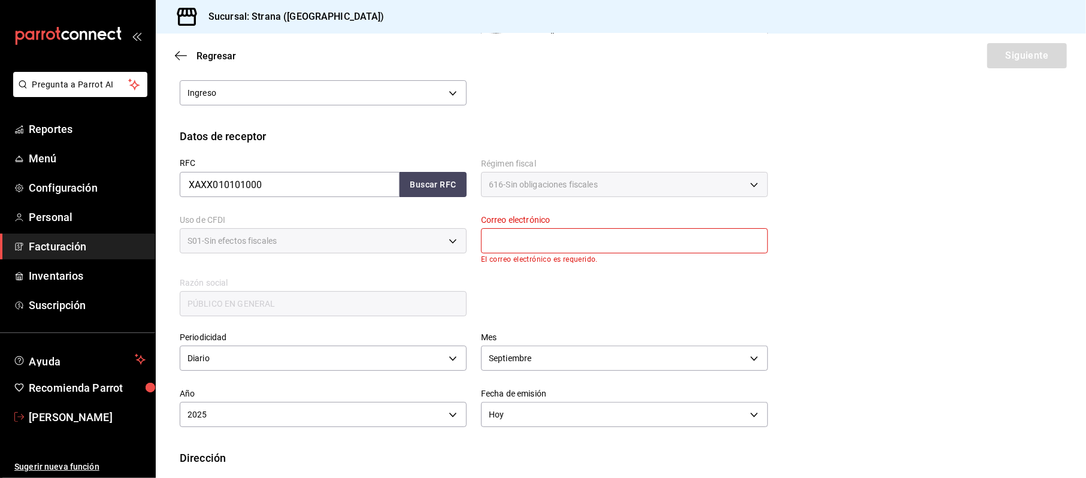
click at [72, 414] on span "Cinthia Sarahi" at bounding box center [87, 417] width 117 height 16
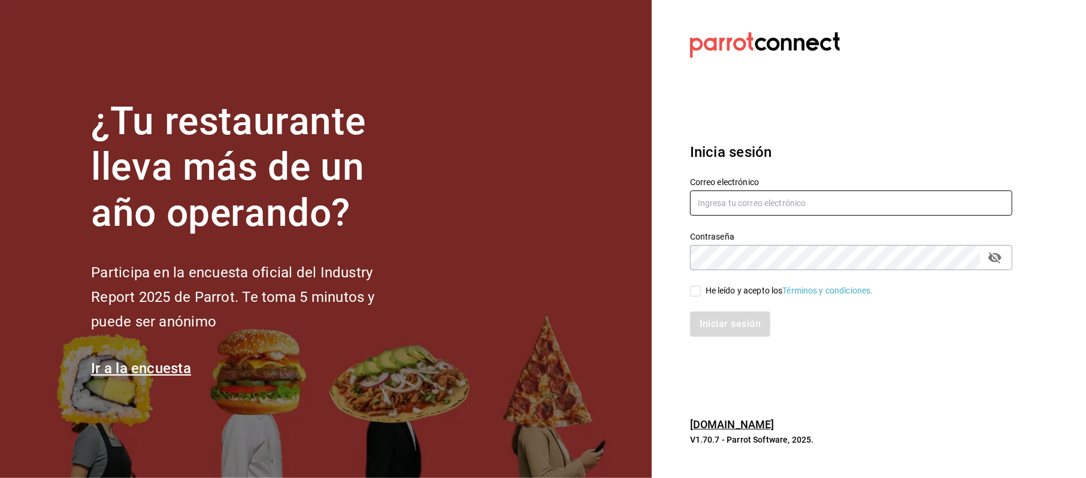
click at [803, 199] on input "text" at bounding box center [851, 202] width 322 height 25
type input "C"
type input "cinthiasgs30@gmail.com"
drag, startPoint x: 741, startPoint y: 286, endPoint x: 741, endPoint y: 295, distance: 9.0
click at [741, 287] on div "He leído y acepto los Términos y condiciones." at bounding box center [789, 290] width 168 height 13
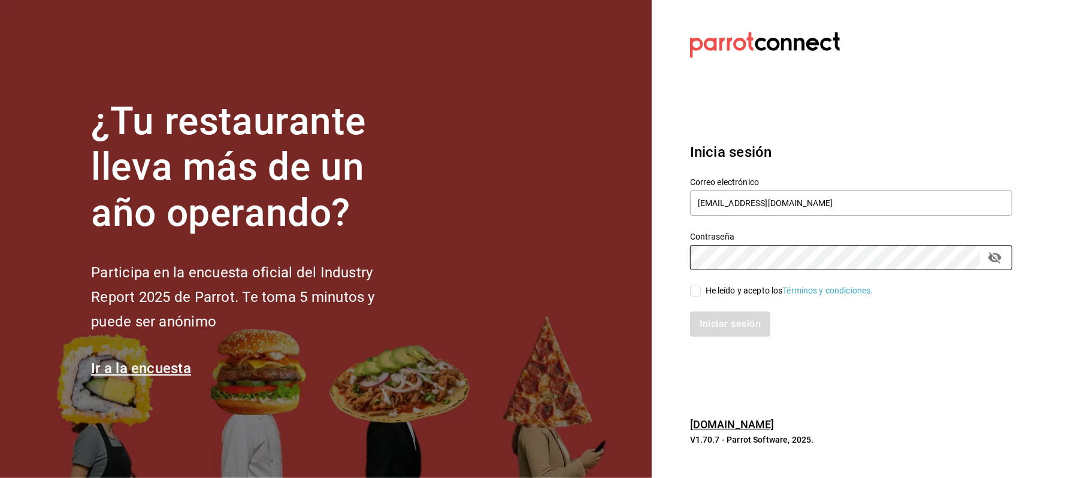
click at [701, 287] on input "He leído y acepto los Términos y condiciones." at bounding box center [695, 291] width 11 height 11
checkbox input "true"
click at [736, 322] on button "Iniciar sesión" at bounding box center [730, 323] width 81 height 25
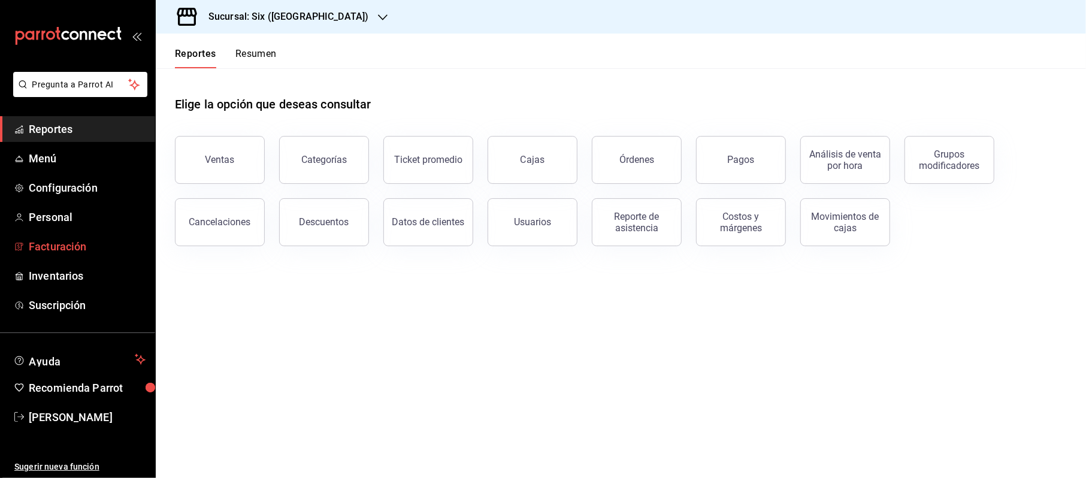
click at [78, 245] on span "Facturación" at bounding box center [87, 246] width 117 height 16
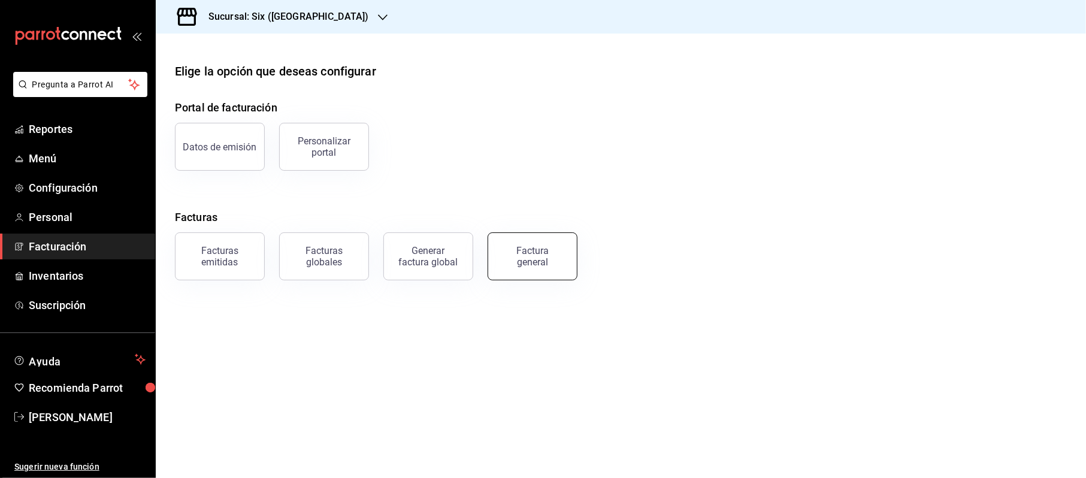
click at [519, 244] on button "Factura general" at bounding box center [532, 256] width 90 height 48
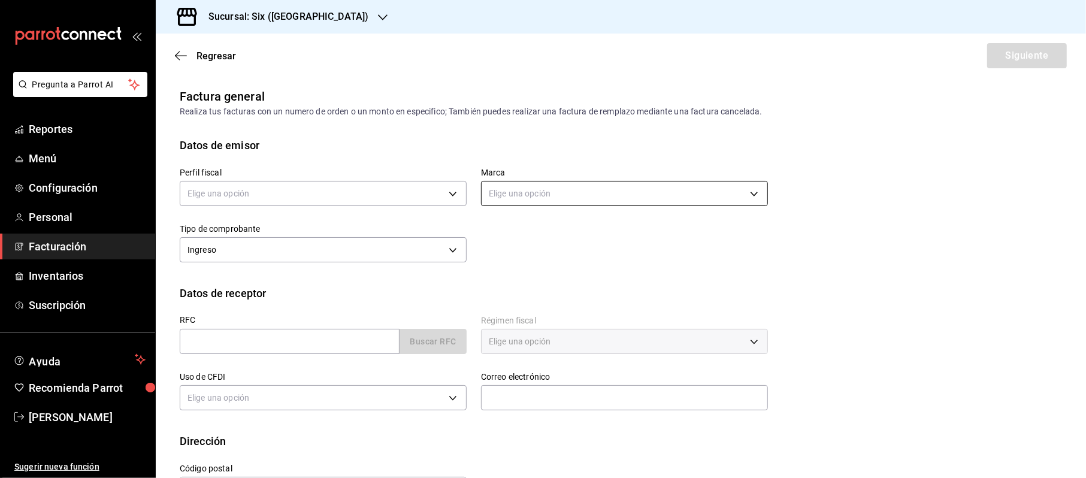
click at [531, 184] on body "Pregunta a Parrot AI Reportes Menú Configuración Personal Facturación Inventari…" at bounding box center [543, 239] width 1086 height 478
click at [366, 200] on div at bounding box center [543, 239] width 1086 height 478
click at [337, 197] on body "Pregunta a Parrot AI Reportes Menú Configuración Personal Facturación Inventari…" at bounding box center [543, 239] width 1086 height 478
click at [279, 252] on li "STRANA" at bounding box center [320, 254] width 281 height 22
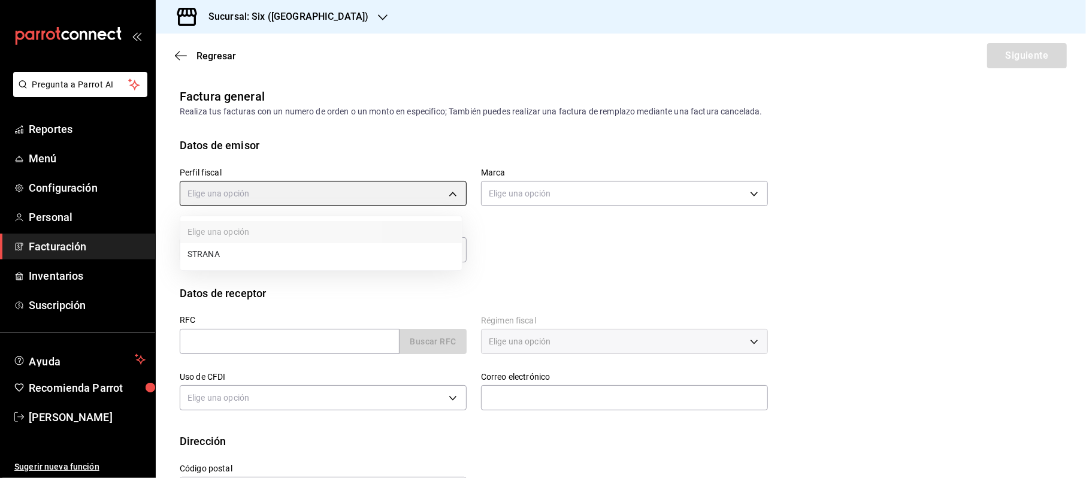
type input "f3d1ee40-4de7-4f0c-a9a2-62c400416714"
type input "baeb6903-3627-474c-9165-d6779e3b1e87"
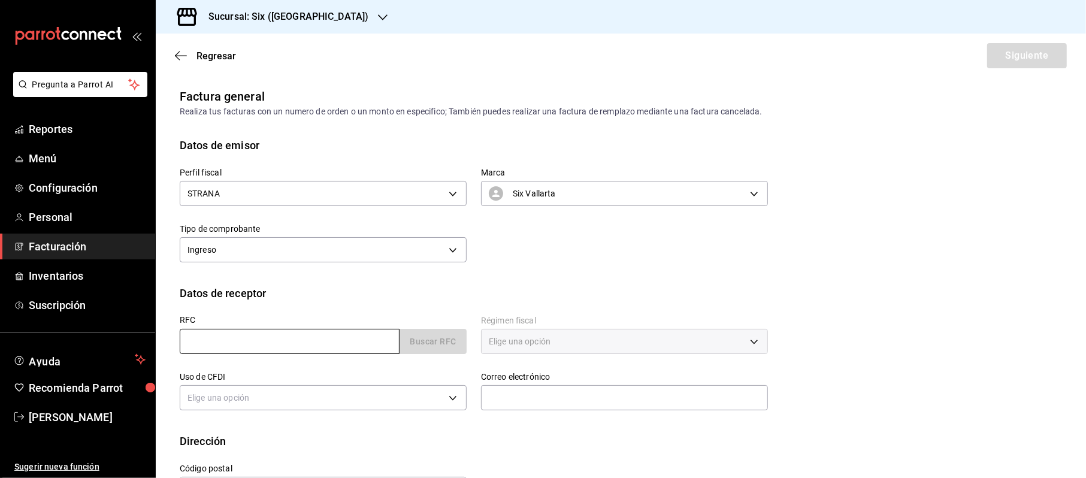
drag, startPoint x: 274, startPoint y: 344, endPoint x: 283, endPoint y: 350, distance: 11.3
click at [274, 344] on input "text" at bounding box center [290, 341] width 220 height 25
type input "XAXX010101000"
type input "48333"
type input "616"
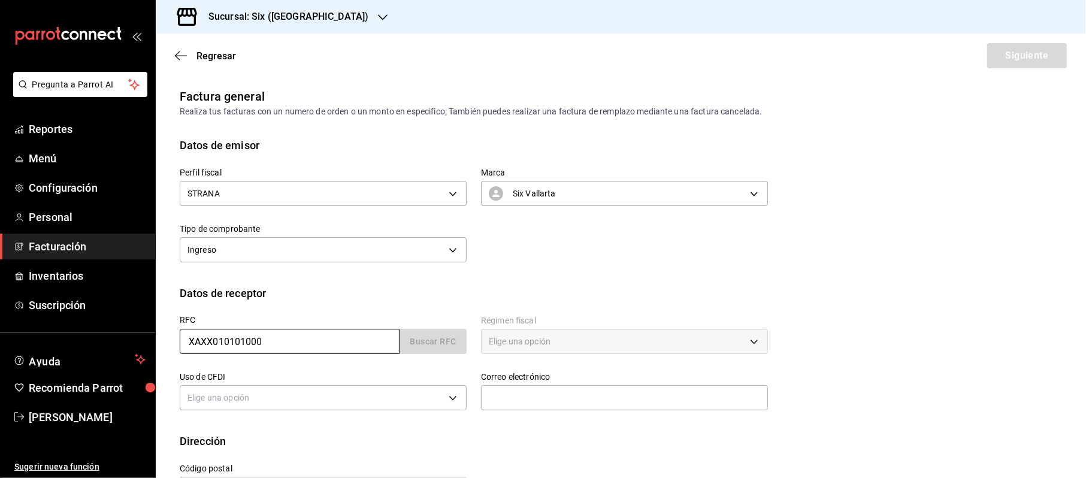
type input "S01"
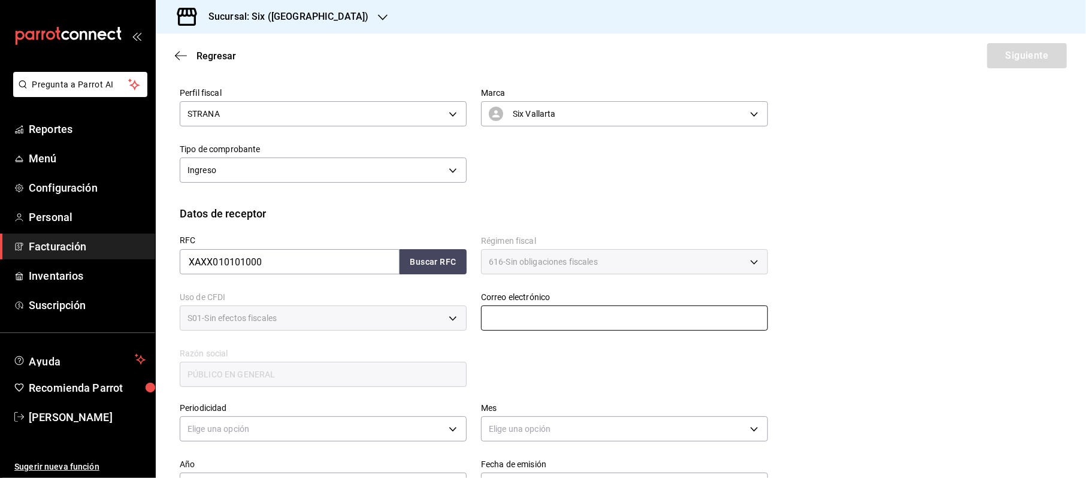
click at [534, 308] on input "text" at bounding box center [624, 317] width 287 height 25
type input "[EMAIL_ADDRESS][DOMAIN_NAME]"
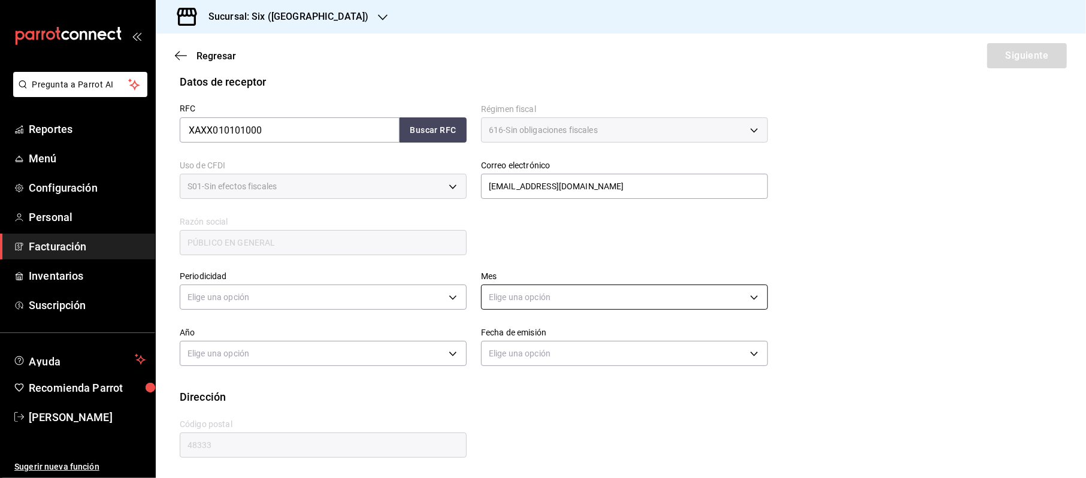
click at [526, 310] on body "Pregunta a Parrot AI Reportes Menú Configuración Personal Facturación Inventari…" at bounding box center [543, 239] width 1086 height 478
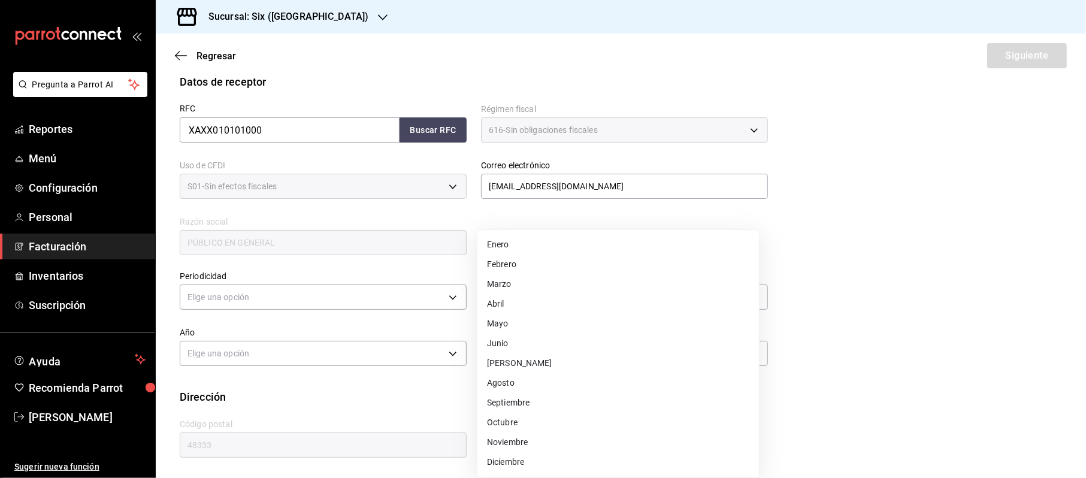
click at [357, 301] on div at bounding box center [543, 239] width 1086 height 478
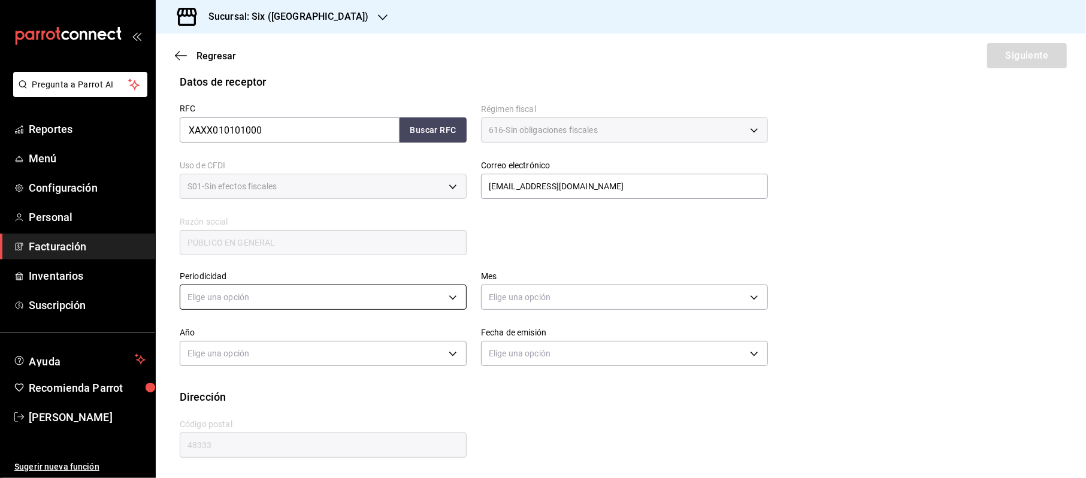
click at [339, 298] on div "Elige una opción Enero Febrero Marzo [PERSON_NAME] [PERSON_NAME] Octubre Noviem…" at bounding box center [543, 239] width 1086 height 478
click at [319, 308] on body "Pregunta a Parrot AI Reportes Menú Configuración Personal Facturación Inventari…" at bounding box center [543, 239] width 1086 height 478
click at [199, 333] on li "Diario" at bounding box center [320, 335] width 281 height 20
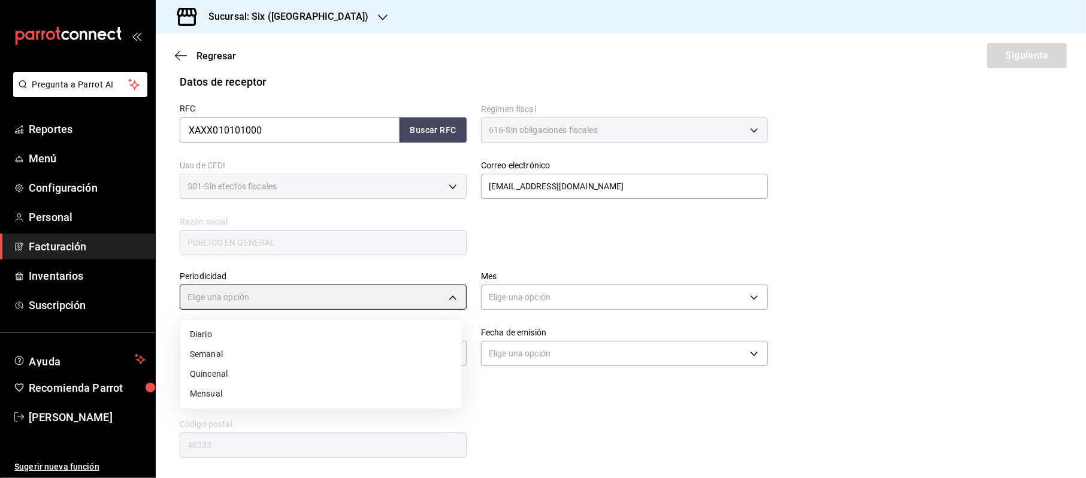
type input "DAILY"
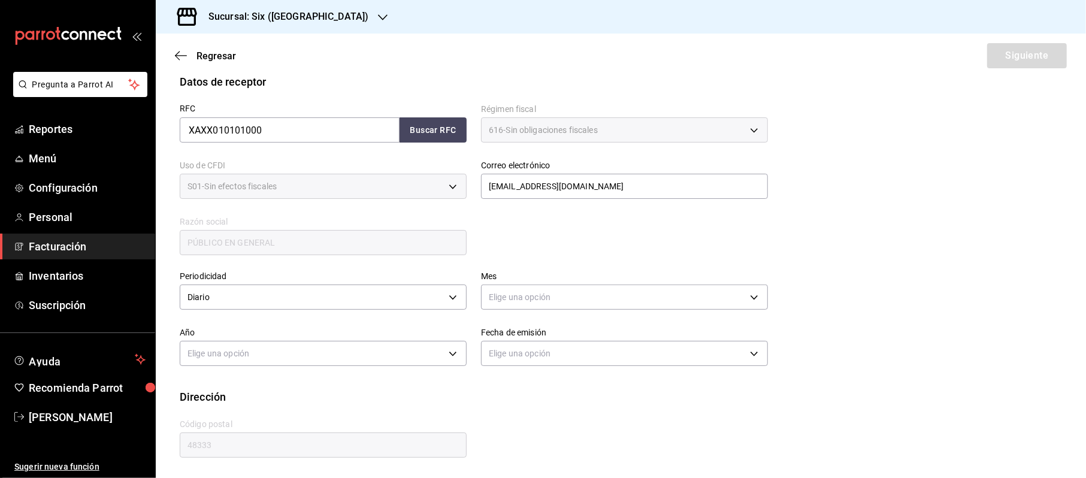
click at [554, 269] on div "Mes Elige una opción" at bounding box center [616, 285] width 301 height 56
click at [534, 283] on div "Elige una opción" at bounding box center [624, 296] width 287 height 32
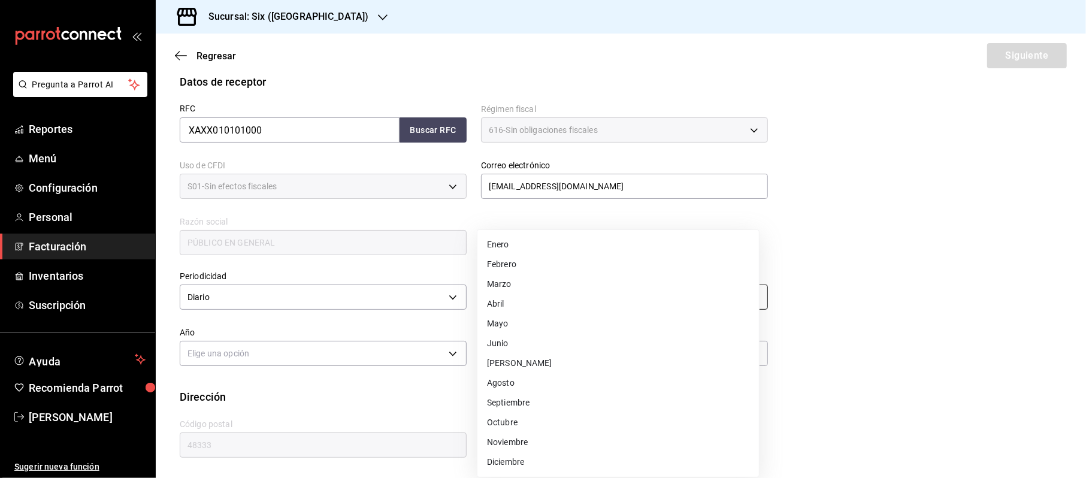
click at [533, 293] on body "Pregunta a Parrot AI Reportes Menú Configuración Personal Facturación Inventari…" at bounding box center [543, 239] width 1086 height 478
click at [501, 404] on li "Septiembre" at bounding box center [617, 403] width 281 height 20
type input "9"
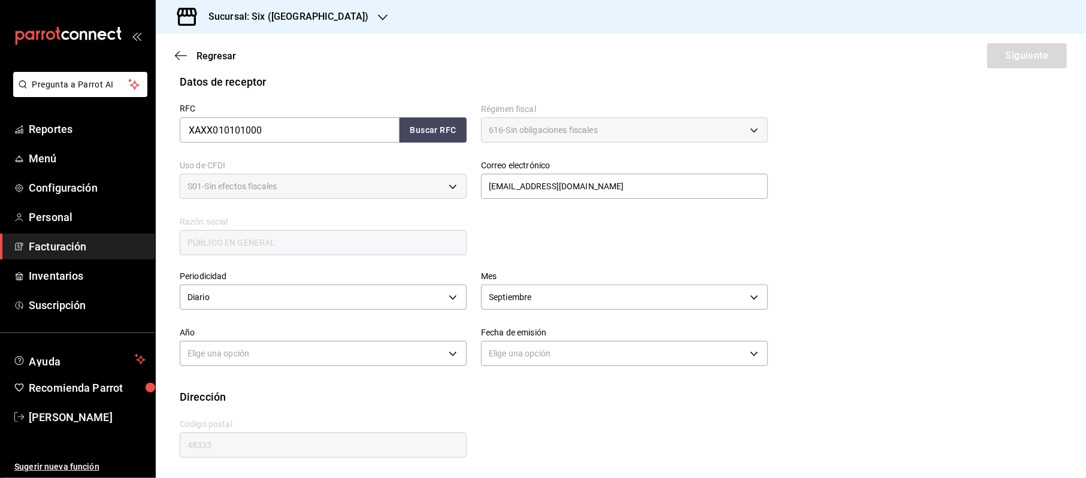
click at [277, 381] on div "Periodicidad Diario DAILY Mes Septiembre 9 Año Elige una opción Fecha de emisió…" at bounding box center [621, 323] width 882 height 132
click at [276, 362] on body "Pregunta a Parrot AI Reportes Menú Configuración Personal Facturación Inventari…" at bounding box center [543, 239] width 1086 height 478
click at [238, 389] on li "2025" at bounding box center [320, 391] width 281 height 20
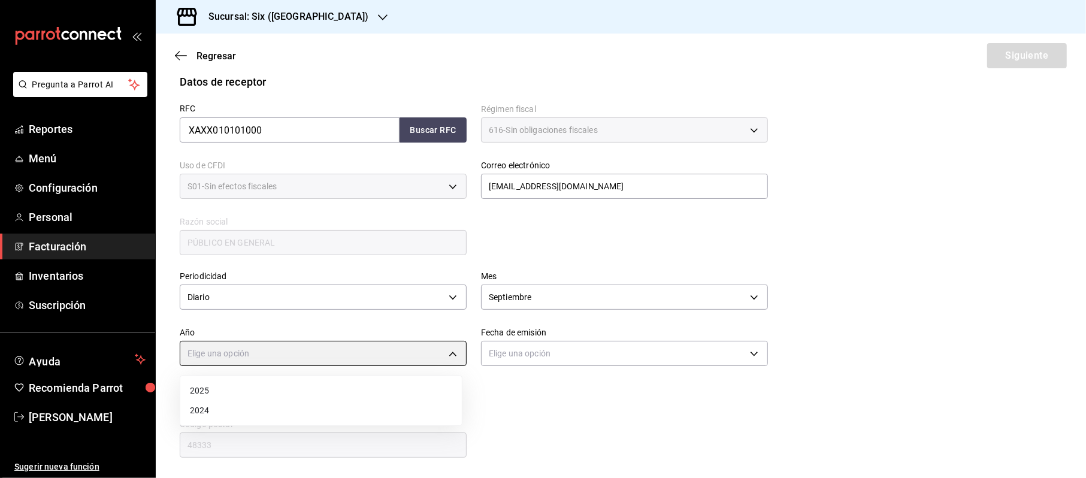
type input "2025"
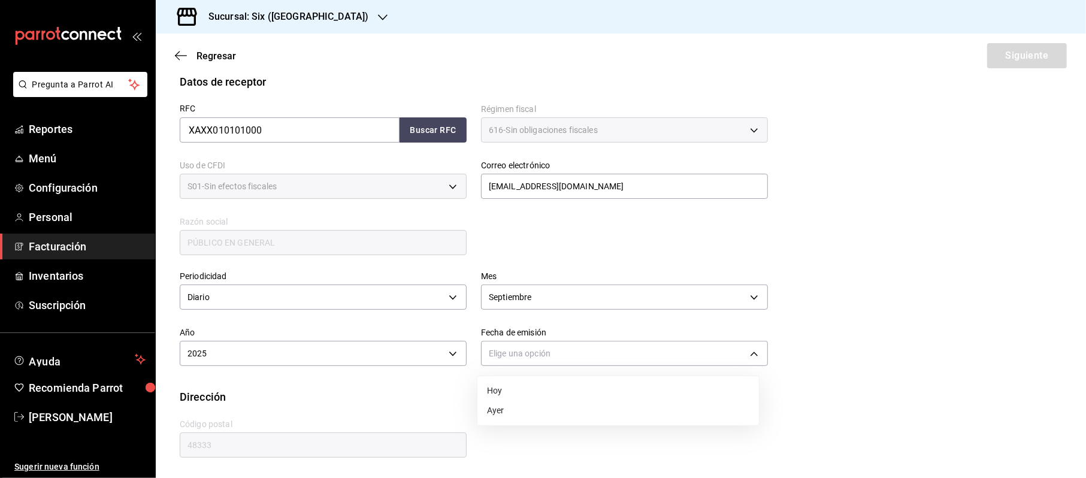
drag, startPoint x: 495, startPoint y: 341, endPoint x: 508, endPoint y: 357, distance: 21.3
click at [495, 343] on body "Pregunta a Parrot AI Reportes Menú Configuración Personal Facturación Inventari…" at bounding box center [543, 239] width 1086 height 478
click at [509, 357] on div at bounding box center [543, 239] width 1086 height 478
click at [521, 367] on div "Elige una opción" at bounding box center [624, 352] width 287 height 32
click at [516, 362] on body "Pregunta a Parrot AI Reportes Menú Configuración Personal Facturación Inventari…" at bounding box center [543, 239] width 1086 height 478
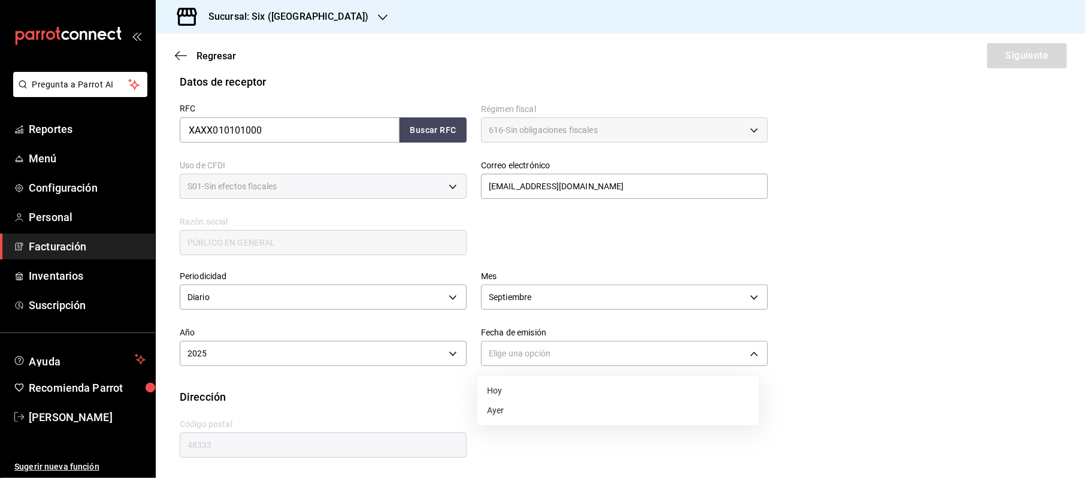
click at [508, 384] on li "Hoy" at bounding box center [617, 391] width 281 height 20
type input "[DATE]"
click at [987, 44] on button "Siguiente" at bounding box center [1027, 55] width 80 height 25
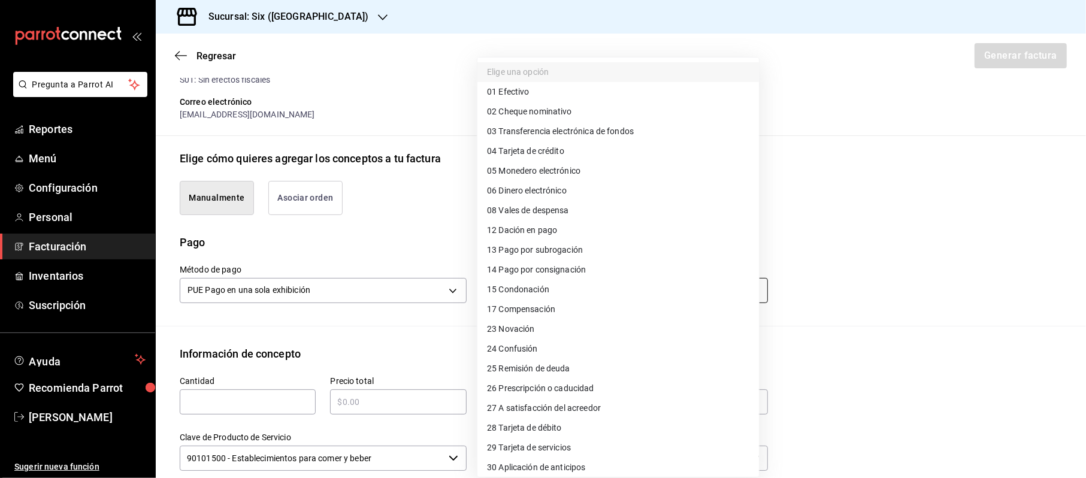
click at [511, 286] on body "Pregunta a Parrot AI Reportes Menú Configuración Personal Facturación Inventari…" at bounding box center [543, 239] width 1086 height 478
click at [551, 147] on span "04 Tarjeta de crédito" at bounding box center [525, 151] width 77 height 13
type input "04"
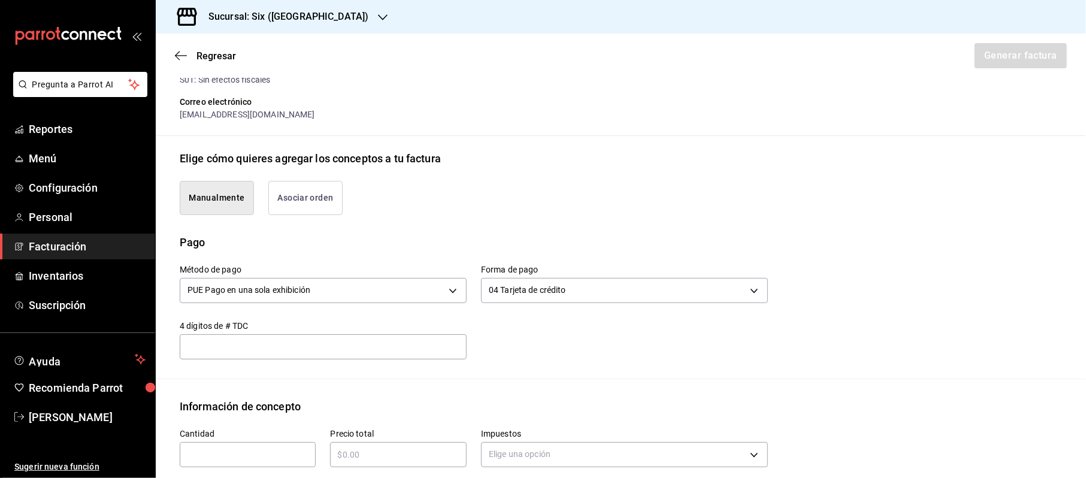
click at [214, 444] on div "​" at bounding box center [248, 454] width 136 height 25
type input "1"
type input "$155700.44"
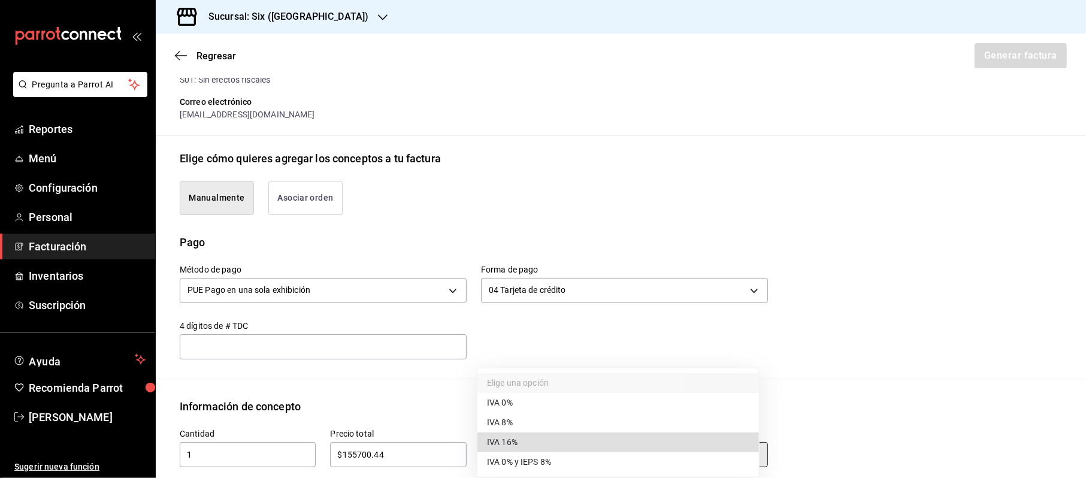
type input "IVA_16"
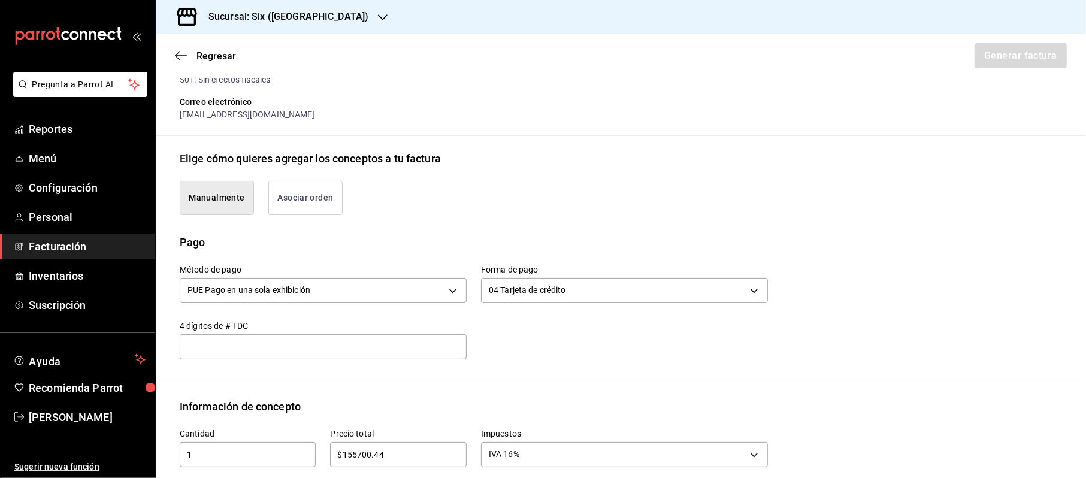
scroll to position [467, 0]
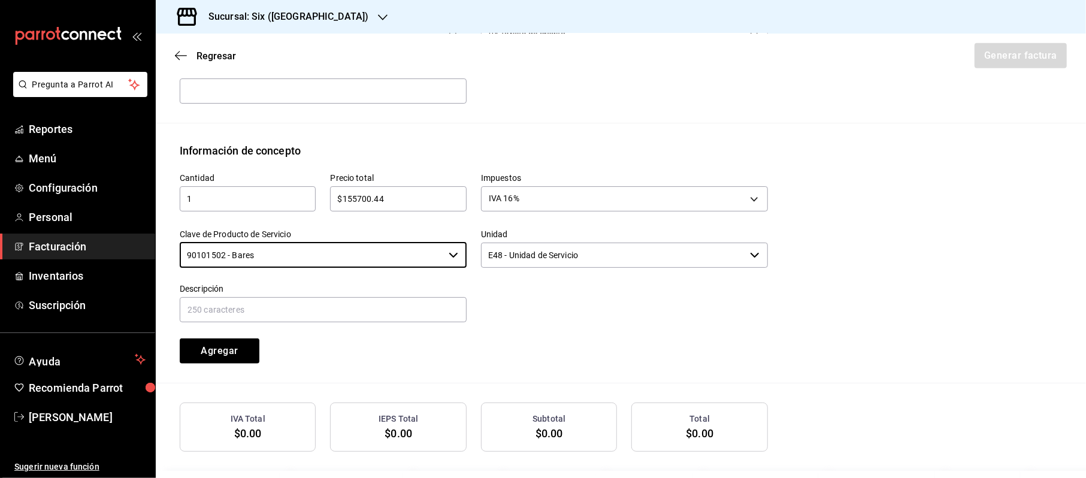
type input "90101502 - Bares"
type input "c"
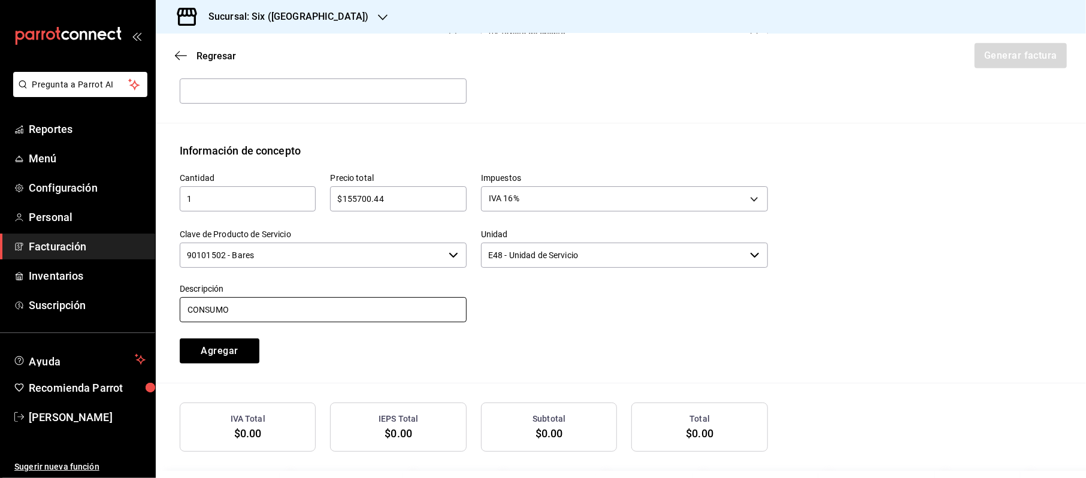
type input "CONSUMO"
click at [180, 338] on button "Agregar" at bounding box center [220, 350] width 80 height 25
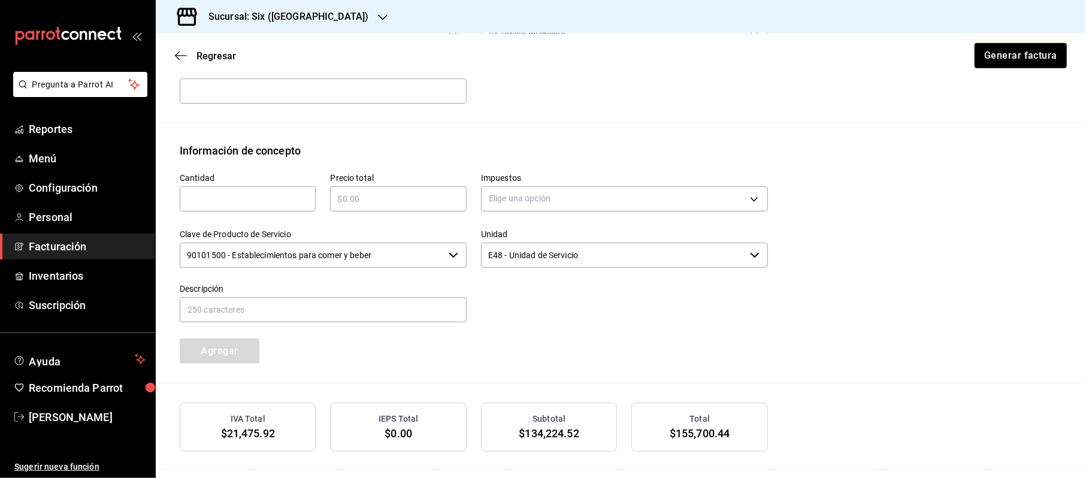
scroll to position [544, 0]
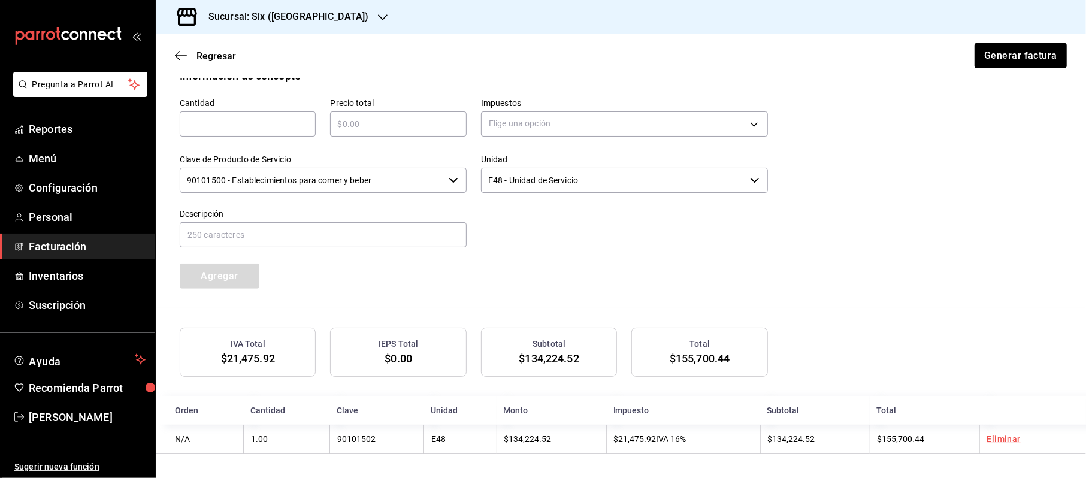
click at [1055, 53] on div "Regresar Generar factura" at bounding box center [621, 56] width 930 height 44
click at [1017, 63] on button "Generar factura" at bounding box center [1019, 55] width 93 height 25
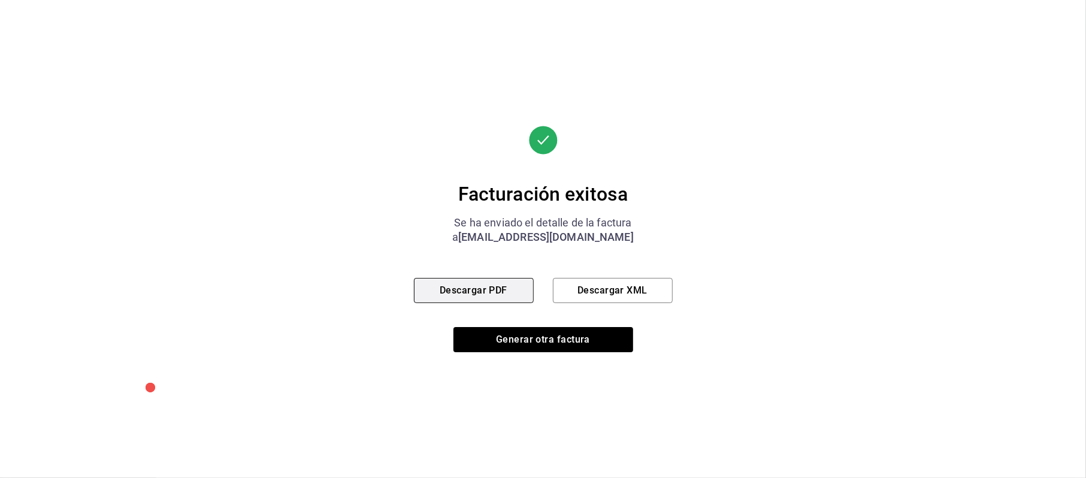
click at [498, 293] on button "Descargar PDF" at bounding box center [474, 290] width 120 height 25
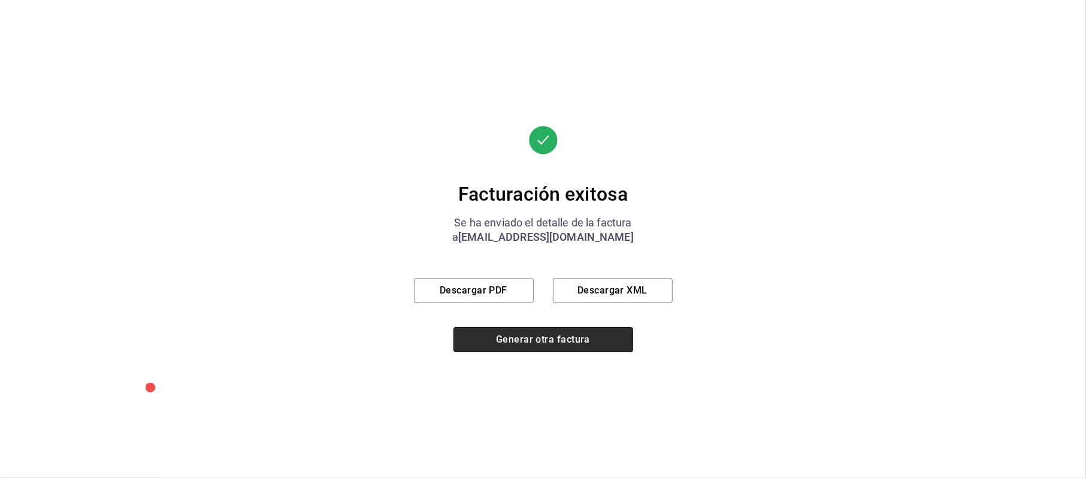
drag, startPoint x: 539, startPoint y: 352, endPoint x: 547, endPoint y: 352, distance: 7.8
click at [539, 353] on div "Facturación exitosa Se ha enviado el detalle de la factura a [EMAIL_ADDRESS][DO…" at bounding box center [543, 239] width 259 height 478
drag, startPoint x: 565, startPoint y: 332, endPoint x: 606, endPoint y: 321, distance: 42.1
click at [565, 333] on button "Generar otra factura" at bounding box center [543, 339] width 180 height 25
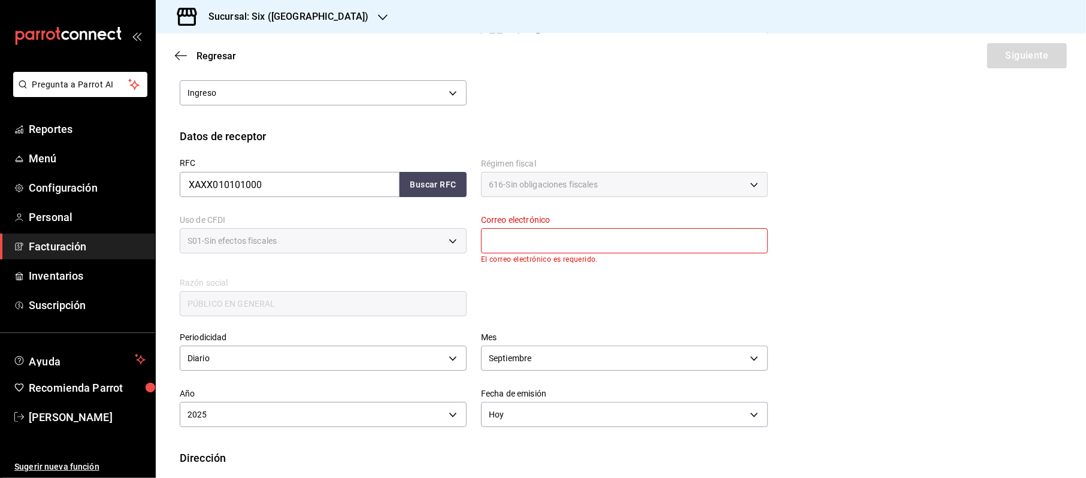
click at [631, 243] on input "text" at bounding box center [624, 240] width 287 height 25
type input "[EMAIL_ADDRESS][DOMAIN_NAME]"
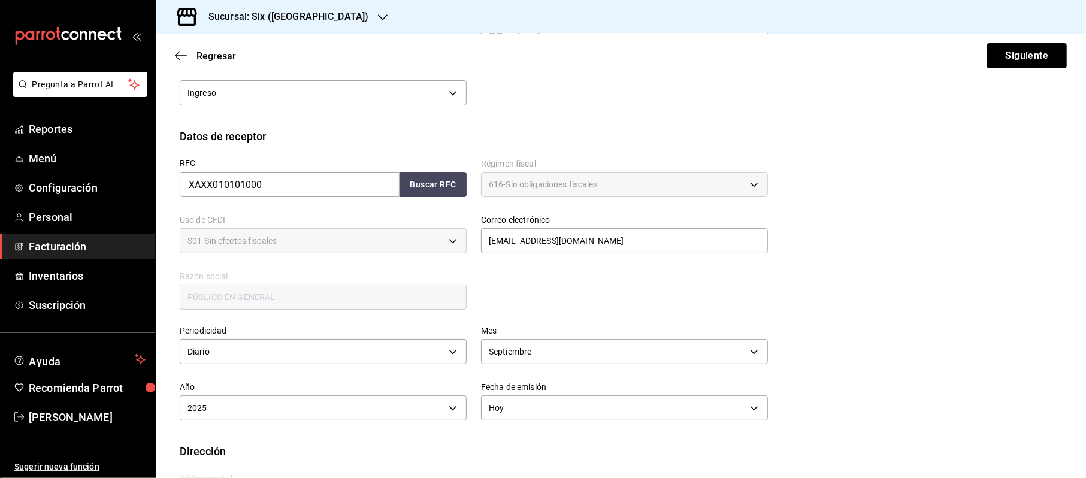
click at [1000, 68] on div "Regresar Siguiente" at bounding box center [621, 56] width 930 height 44
click at [1007, 56] on button "Siguiente" at bounding box center [1027, 55] width 80 height 25
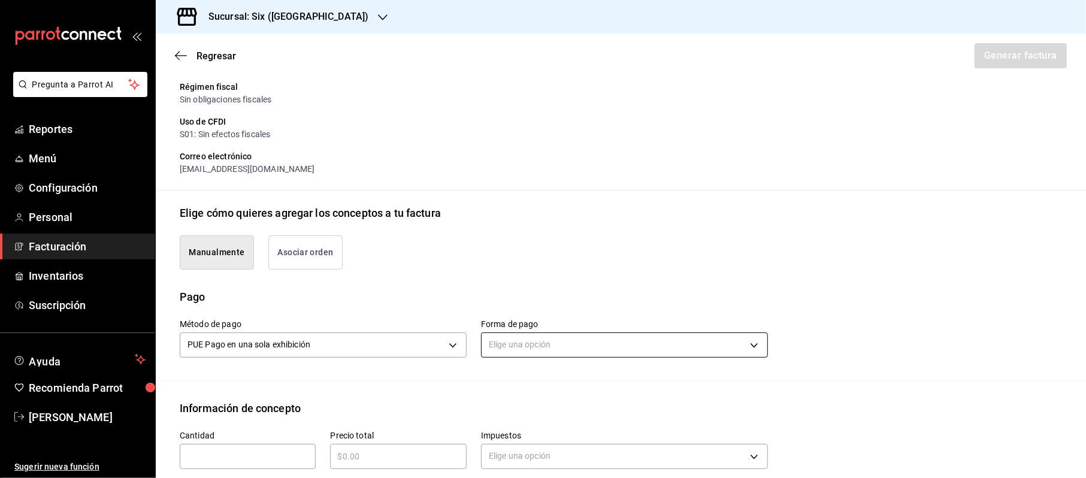
click at [501, 341] on body "Pregunta a Parrot AI Reportes Menú Configuración Personal Facturación Inventari…" at bounding box center [543, 239] width 1086 height 478
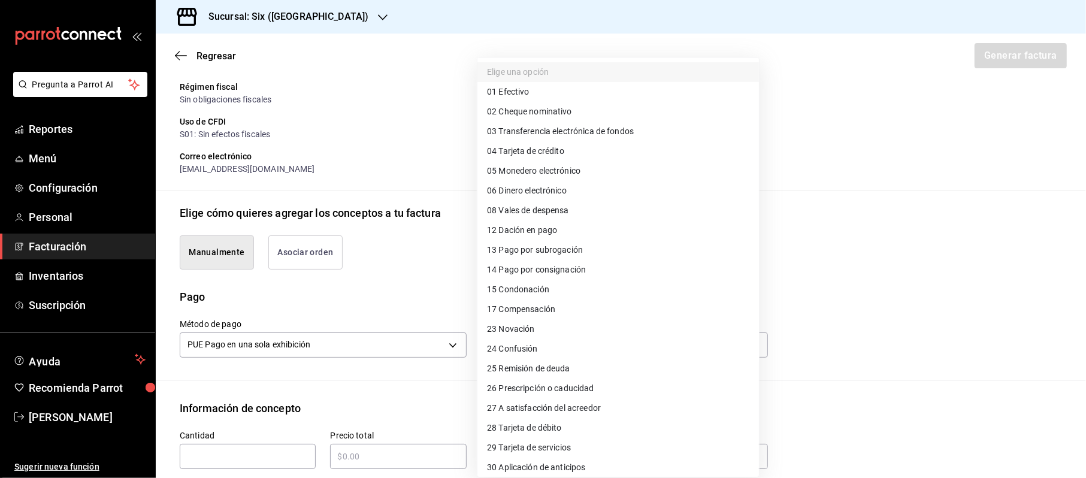
click at [528, 425] on span "28 Tarjeta de débito" at bounding box center [524, 428] width 75 height 13
type input "28"
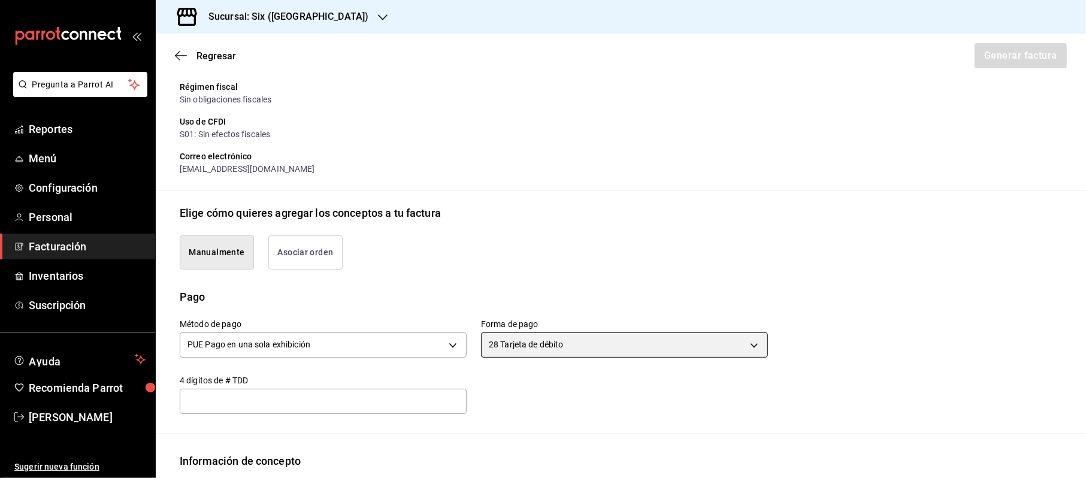
scroll to position [396, 0]
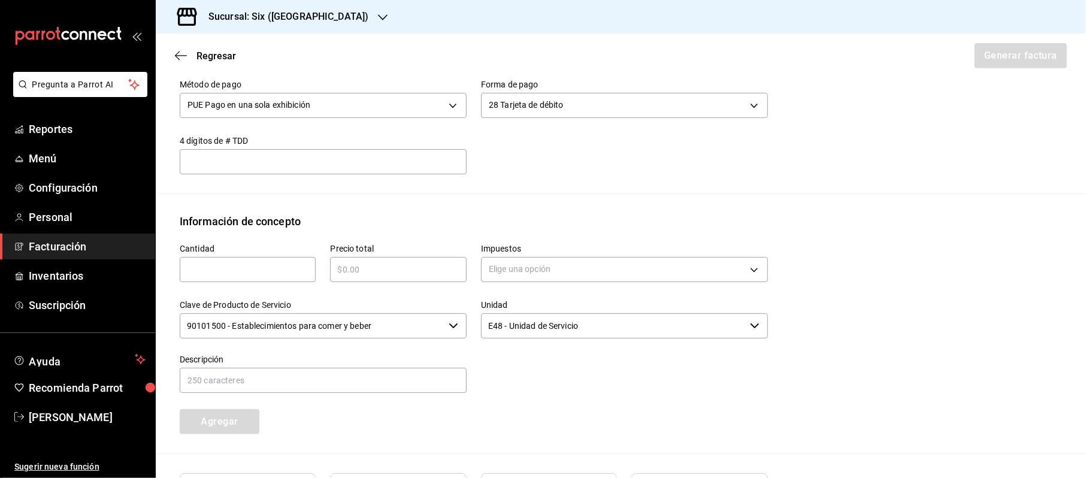
click at [216, 272] on input "text" at bounding box center [248, 269] width 136 height 14
type input "1"
type input "$1"
type input "$35870.62"
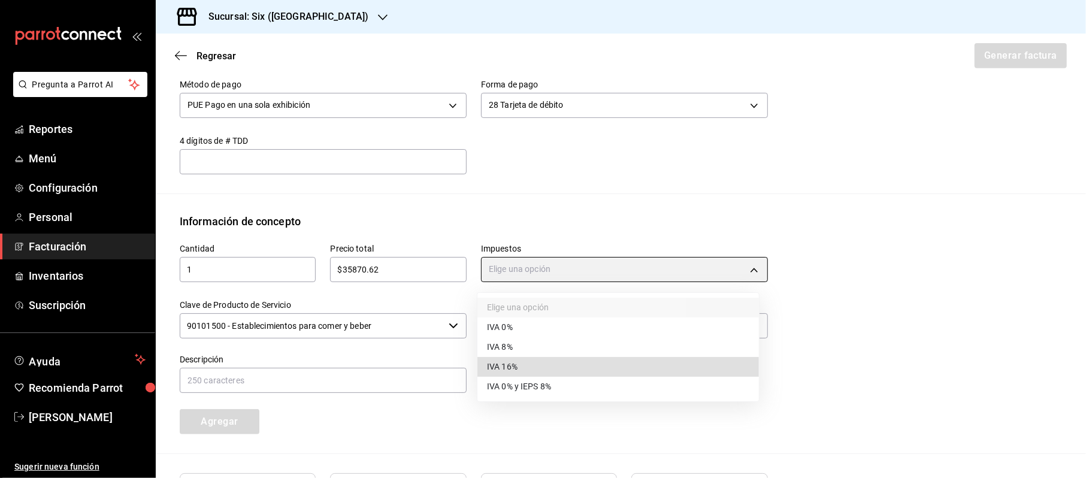
type input "IVA_16"
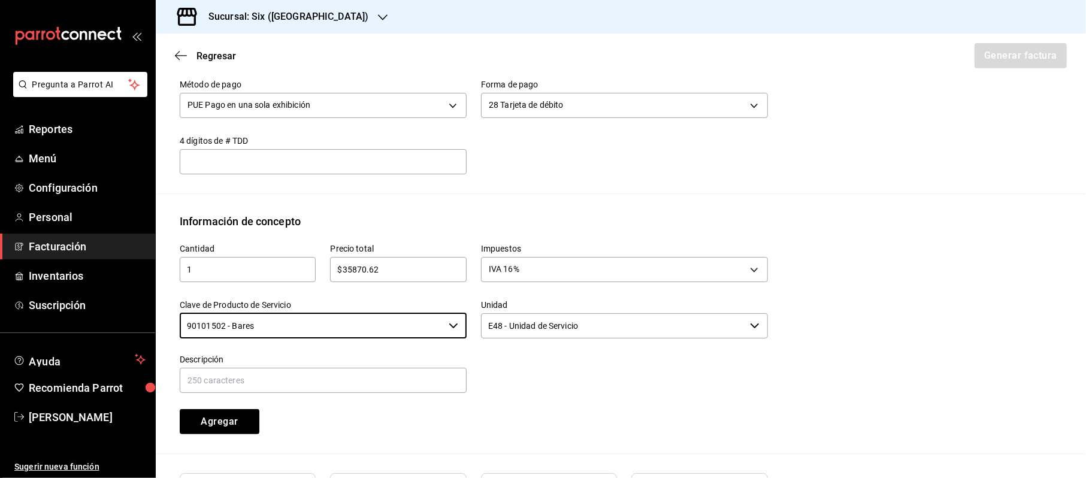
type input "90101502 - Bares"
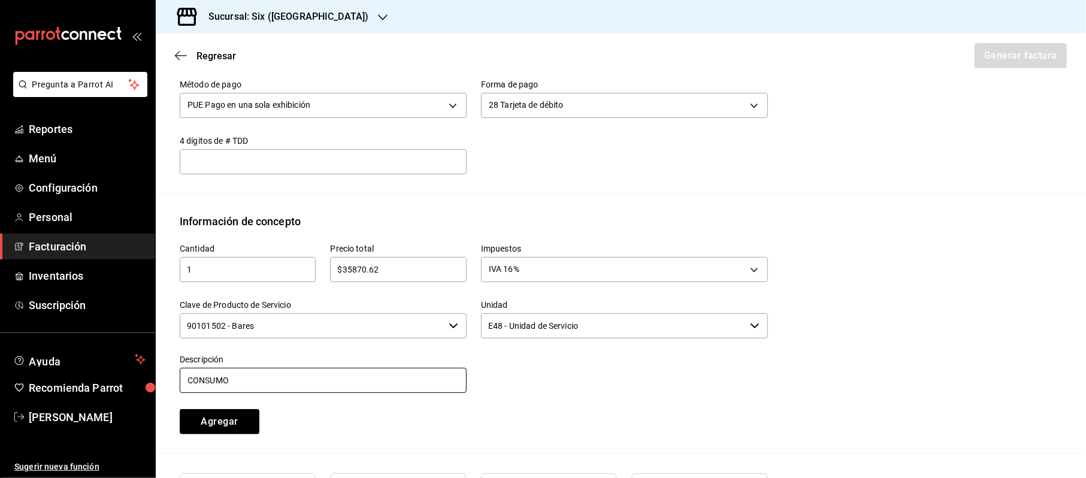
type input "CONSUMO"
click at [180, 409] on button "Agregar" at bounding box center [220, 421] width 80 height 25
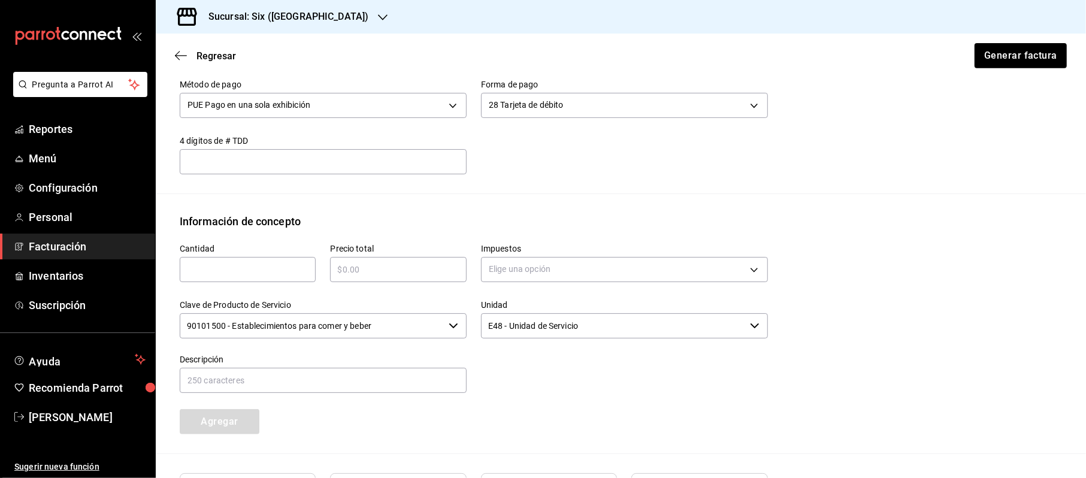
scroll to position [544, 0]
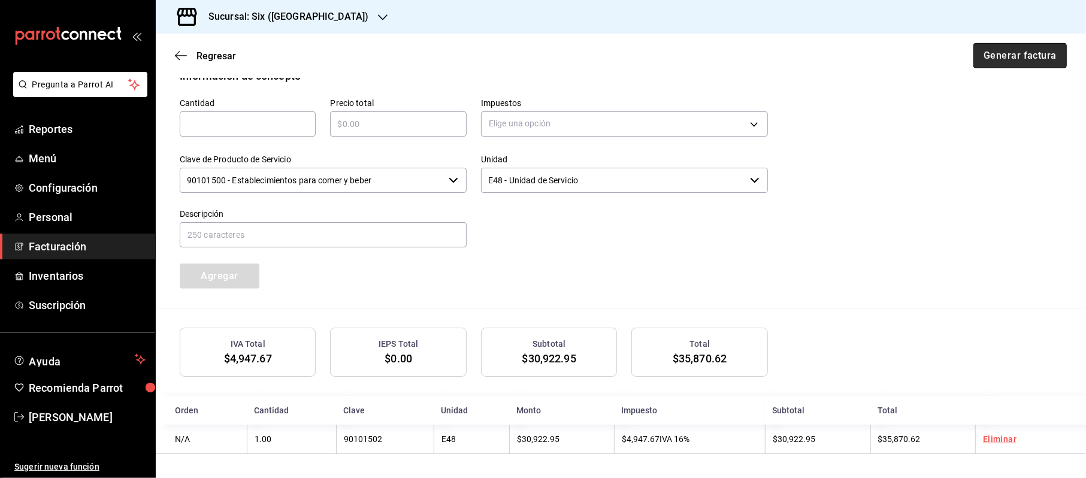
click at [1010, 57] on button "Generar factura" at bounding box center [1019, 55] width 93 height 25
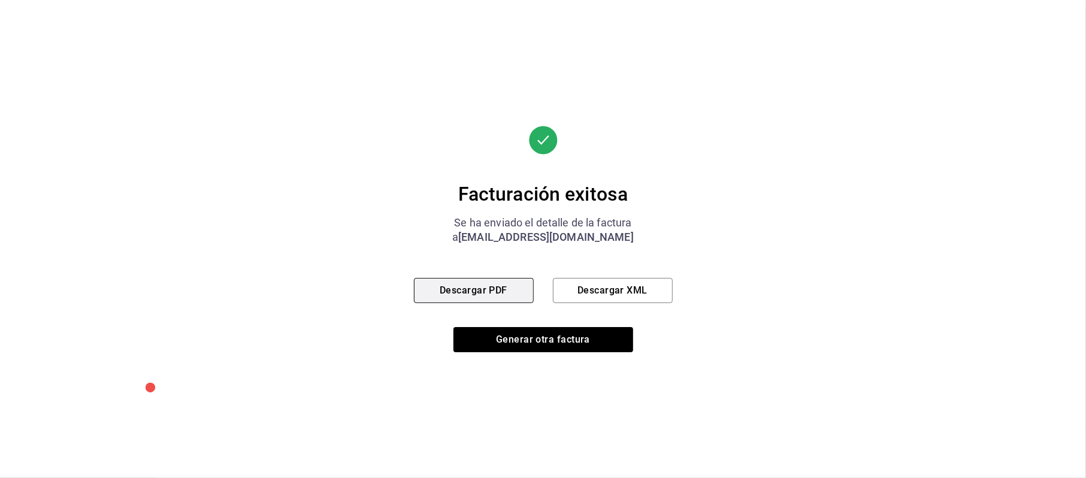
click at [523, 295] on button "Descargar PDF" at bounding box center [474, 290] width 120 height 25
drag, startPoint x: 511, startPoint y: 310, endPoint x: 509, endPoint y: 319, distance: 9.3
click at [511, 311] on div "Facturación exitosa Se ha enviado el detalle de la factura a [EMAIL_ADDRESS][DO…" at bounding box center [543, 239] width 259 height 226
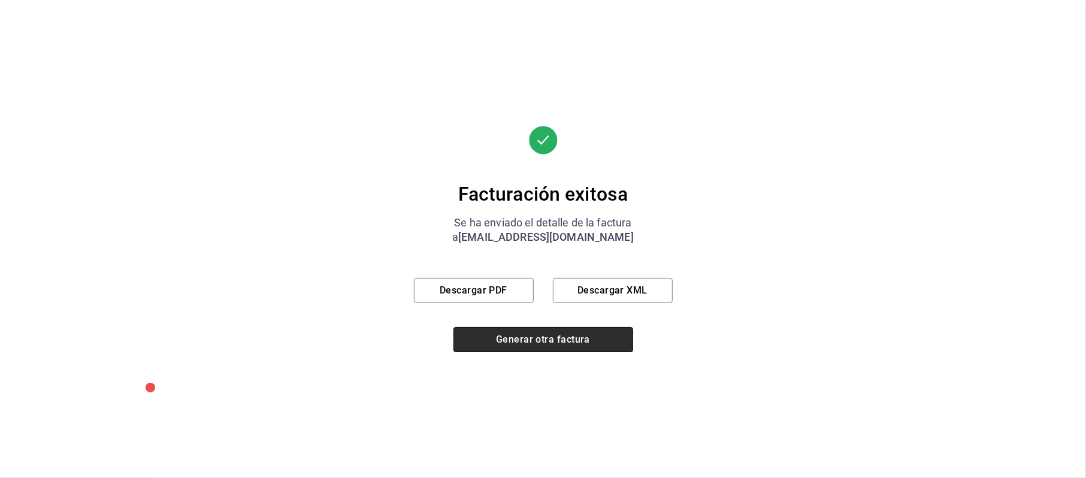
click at [508, 331] on button "Generar otra factura" at bounding box center [543, 339] width 180 height 25
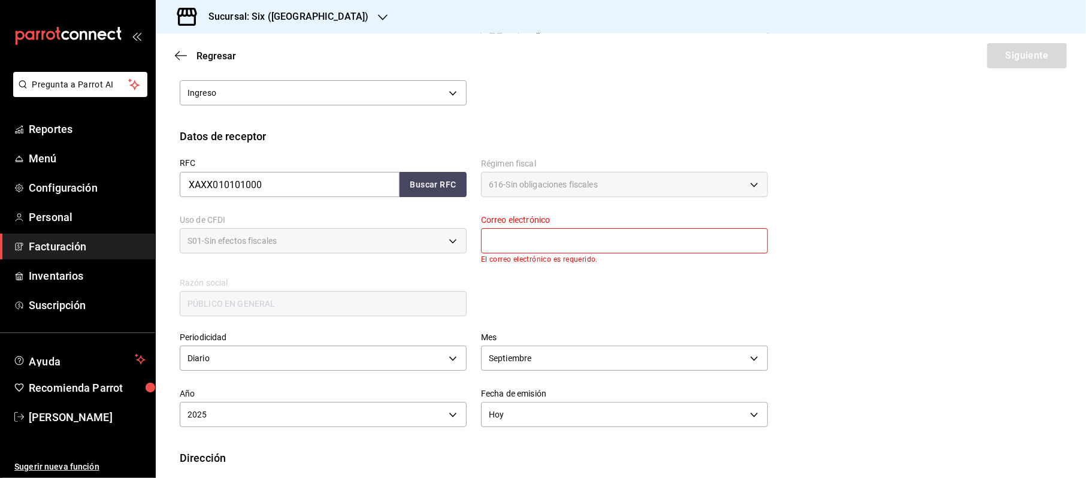
click at [523, 248] on input "text" at bounding box center [624, 240] width 287 height 25
type input "[EMAIL_ADDRESS][DOMAIN_NAME]"
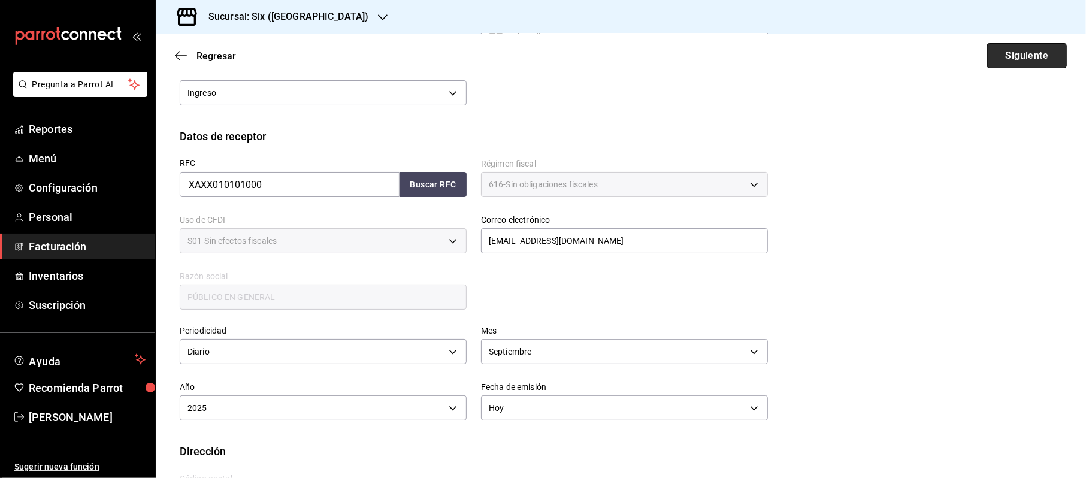
click at [1023, 53] on button "Siguiente" at bounding box center [1027, 55] width 80 height 25
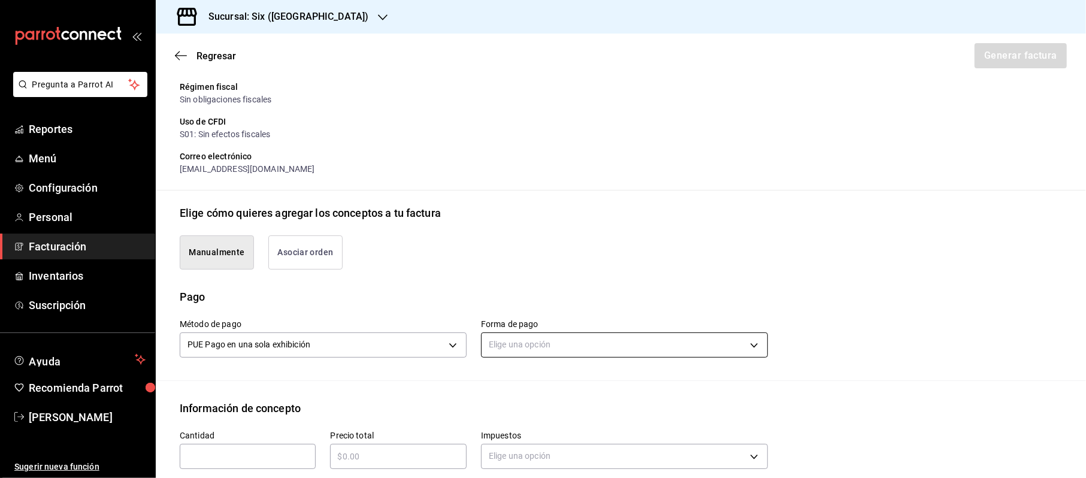
drag, startPoint x: 511, startPoint y: 326, endPoint x: 508, endPoint y: 341, distance: 14.7
click at [511, 328] on div "Forma de pago Elige una opción" at bounding box center [624, 340] width 287 height 42
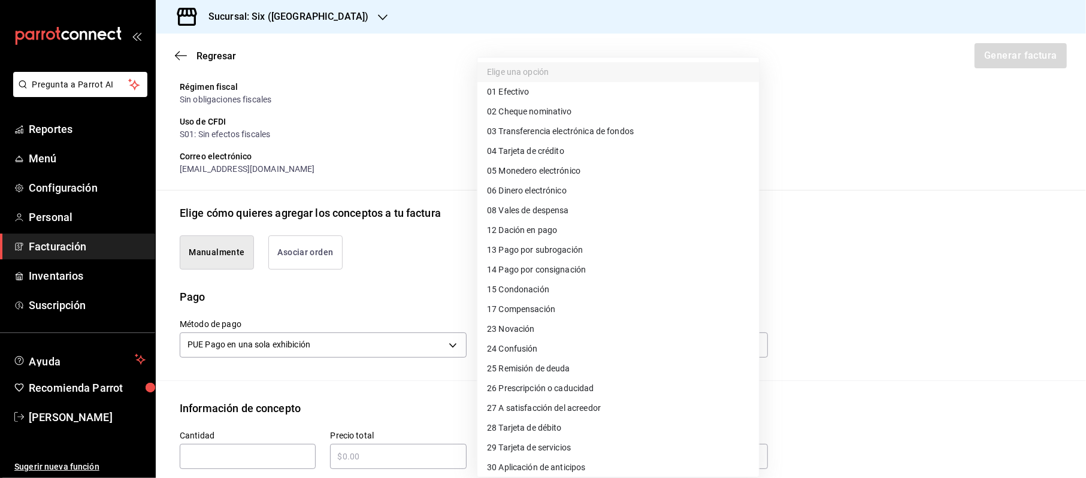
drag, startPoint x: 508, startPoint y: 341, endPoint x: 523, endPoint y: 262, distance: 80.4
click at [508, 343] on body "Pregunta a Parrot AI Reportes Menú Configuración Personal Facturación Inventari…" at bounding box center [543, 239] width 1086 height 478
click at [556, 147] on span "04 Tarjeta de crédito" at bounding box center [525, 151] width 77 height 13
type input "04"
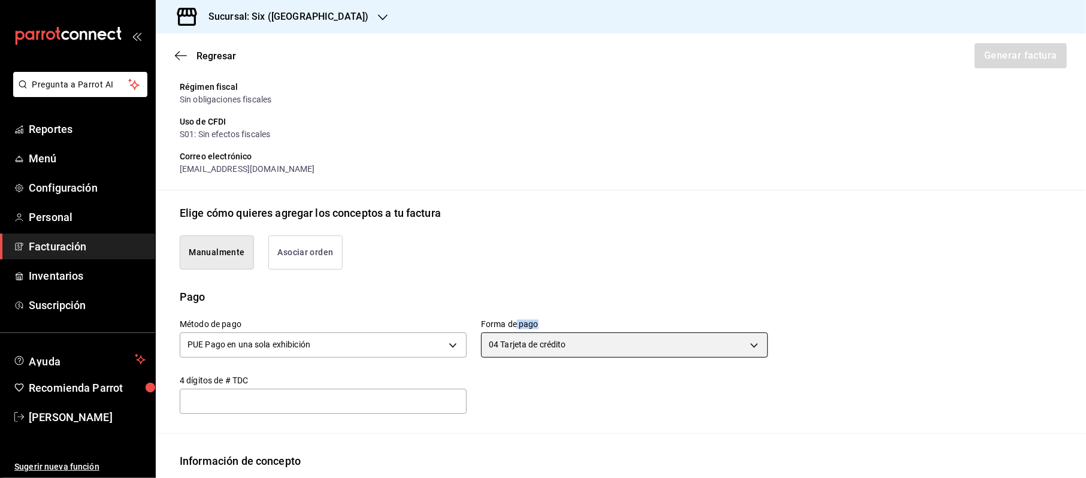
scroll to position [317, 0]
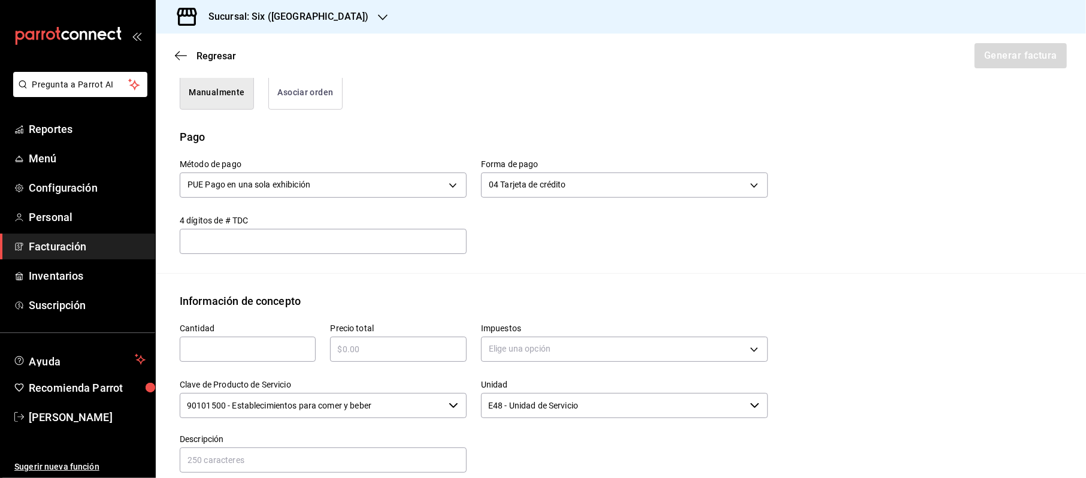
click at [240, 338] on div "Cantidad ​" at bounding box center [248, 342] width 136 height 38
drag, startPoint x: 231, startPoint y: 348, endPoint x: 231, endPoint y: 354, distance: 6.6
click at [231, 350] on input "text" at bounding box center [248, 349] width 136 height 14
type input "1"
type input "$283000.26"
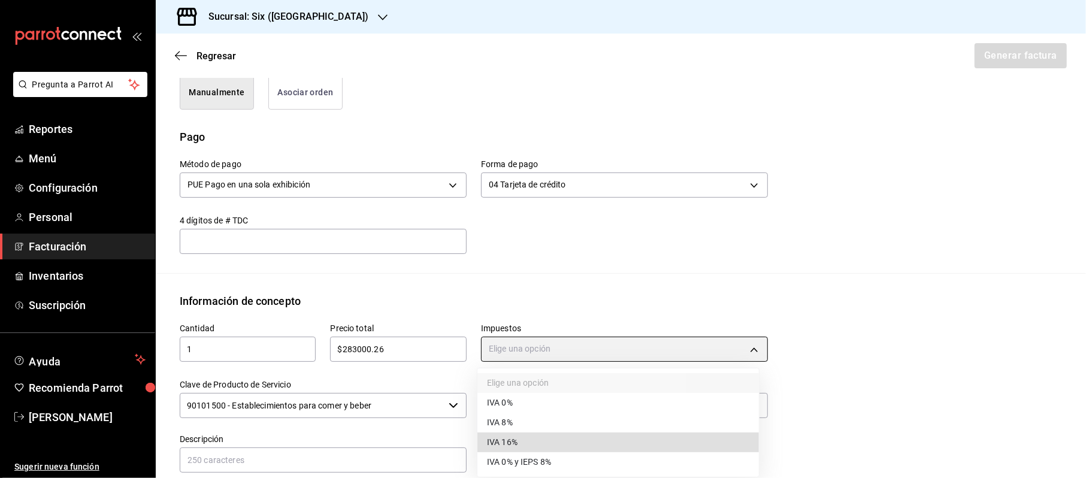
type input "IVA_16"
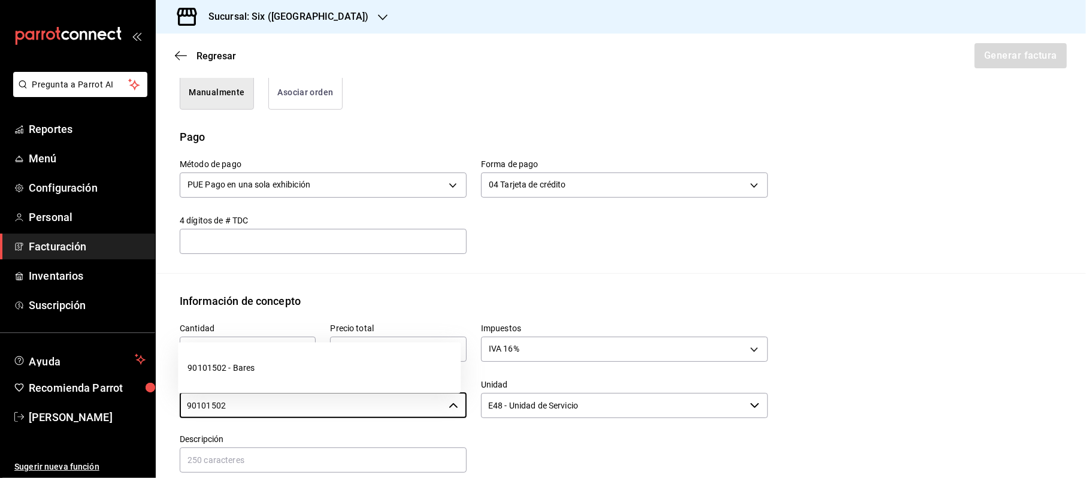
type input "90101500 - Establecimientos para comer y beber"
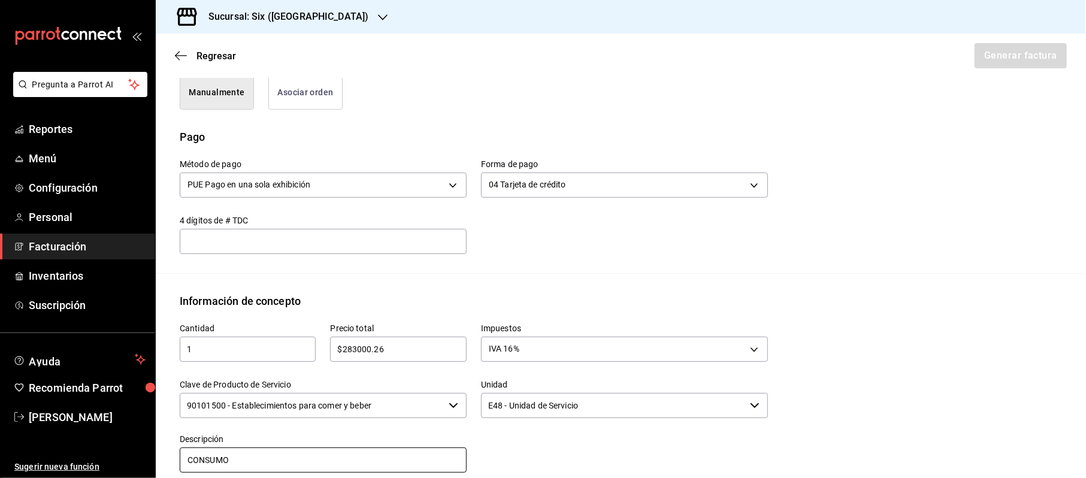
type input "CONSUMO"
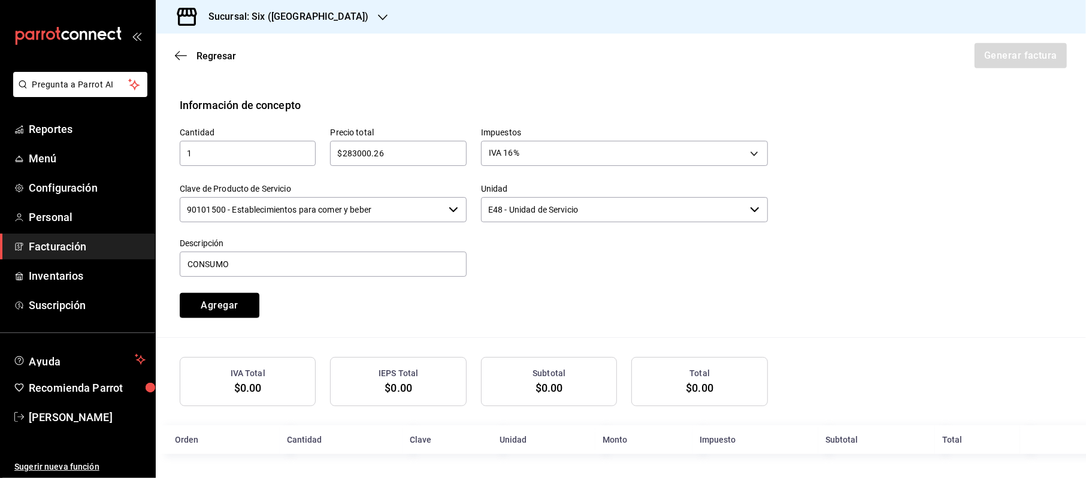
click at [180, 293] on button "Agregar" at bounding box center [220, 305] width 80 height 25
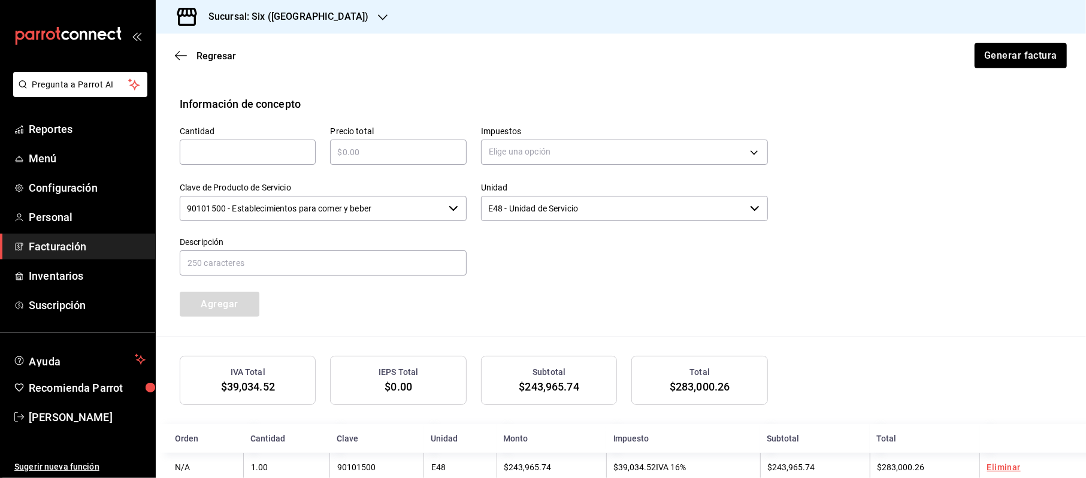
scroll to position [544, 0]
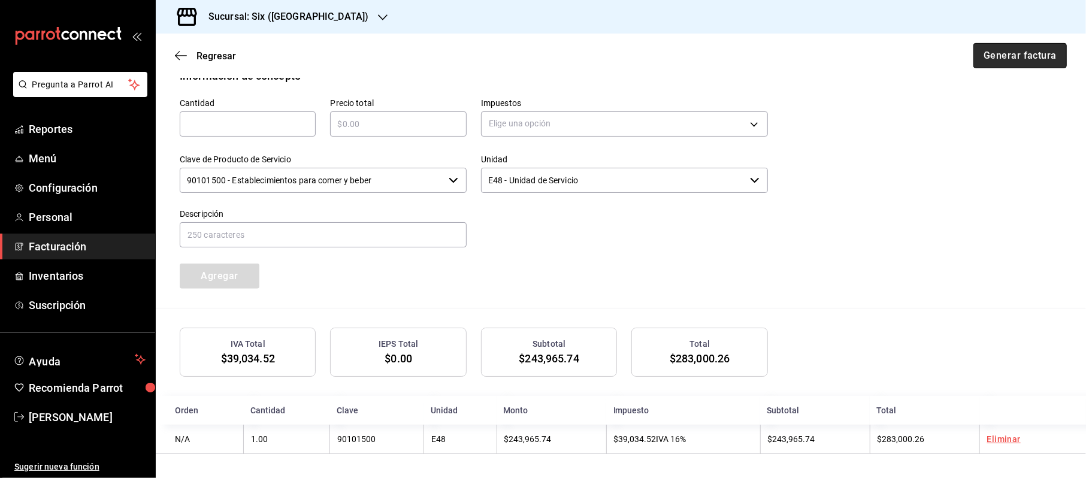
click at [1019, 63] on button "Generar factura" at bounding box center [1019, 55] width 93 height 25
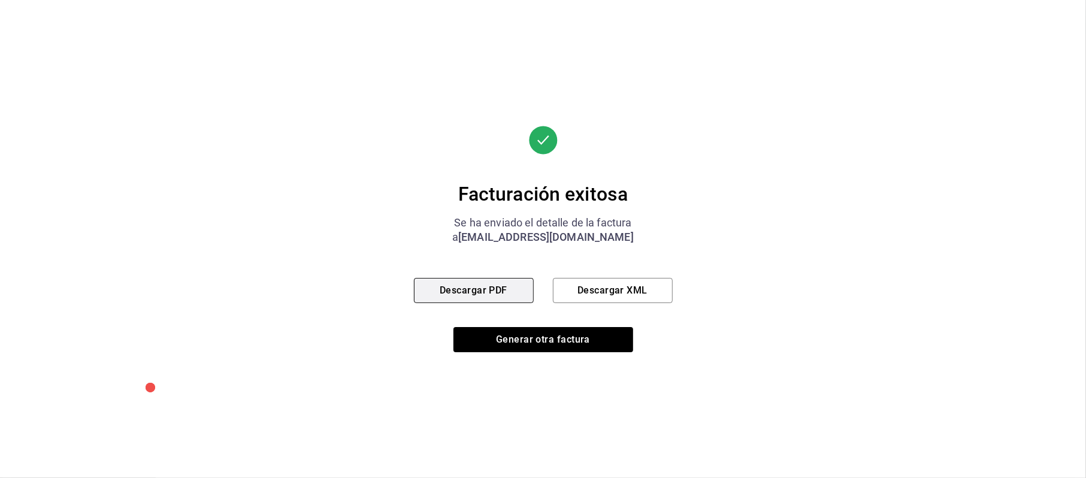
click at [449, 286] on button "Descargar PDF" at bounding box center [474, 290] width 120 height 25
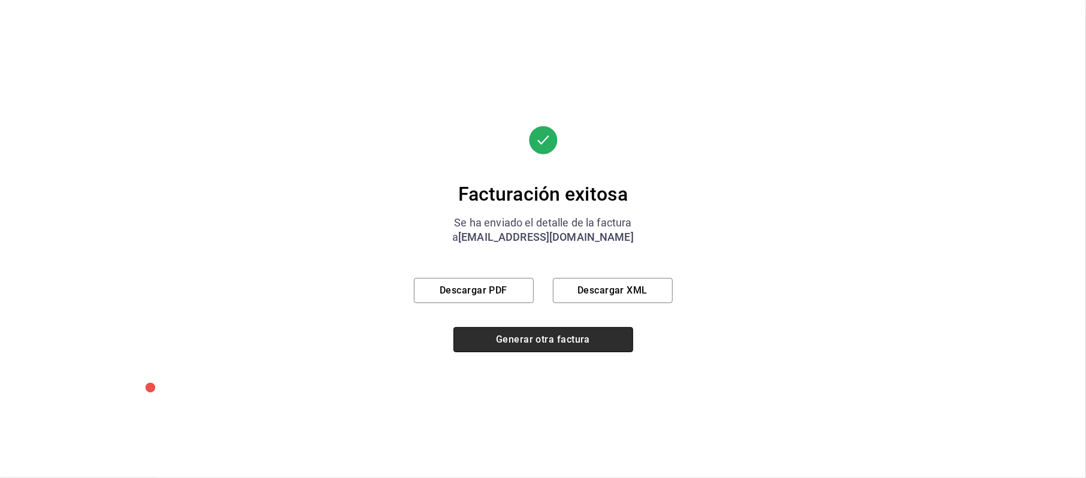
click at [516, 341] on button "Generar otra factura" at bounding box center [543, 339] width 180 height 25
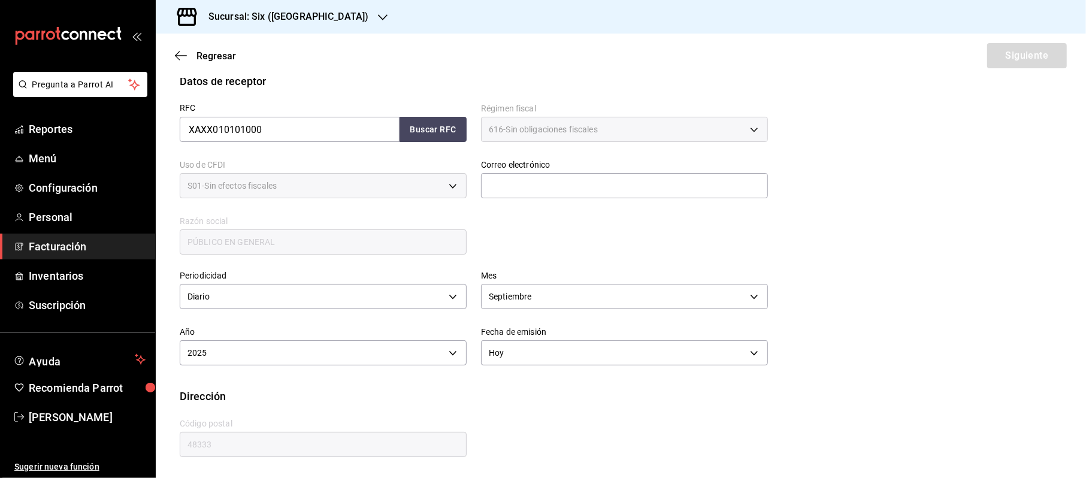
scroll to position [157, 0]
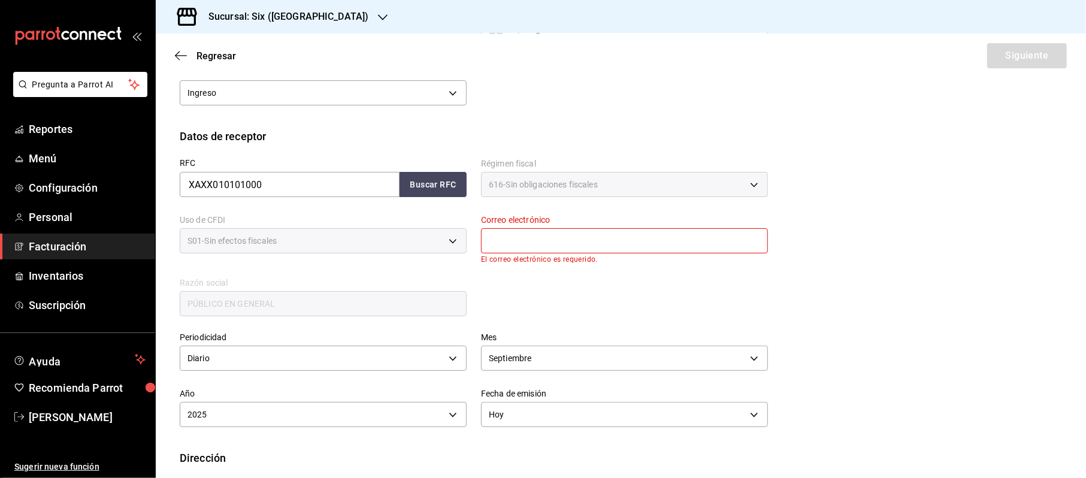
click at [573, 253] on div "Correo electrónico El correo electrónico es requerido." at bounding box center [624, 239] width 287 height 49
click at [584, 249] on input "text" at bounding box center [624, 240] width 287 height 25
type input "[EMAIL_ADDRESS][DOMAIN_NAME]"
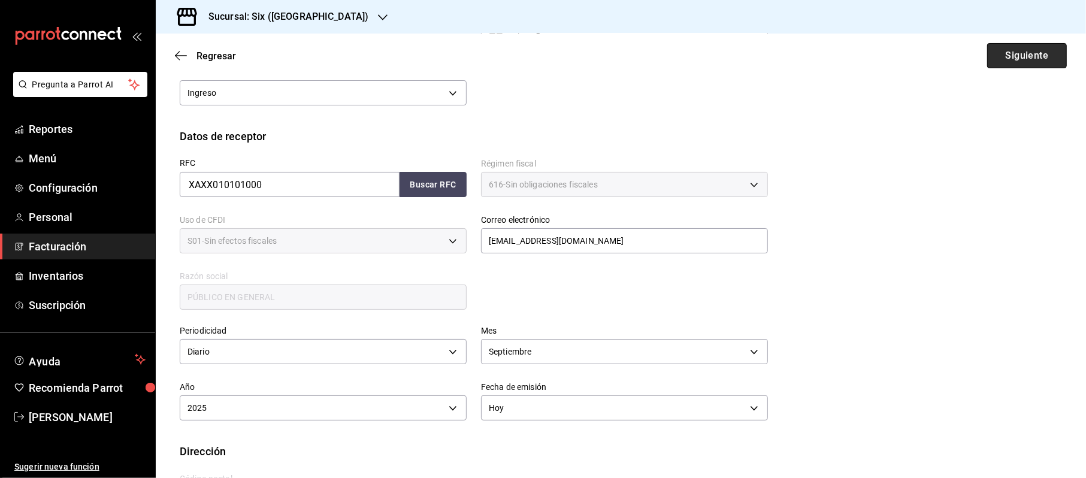
click at [1022, 58] on button "Siguiente" at bounding box center [1027, 55] width 80 height 25
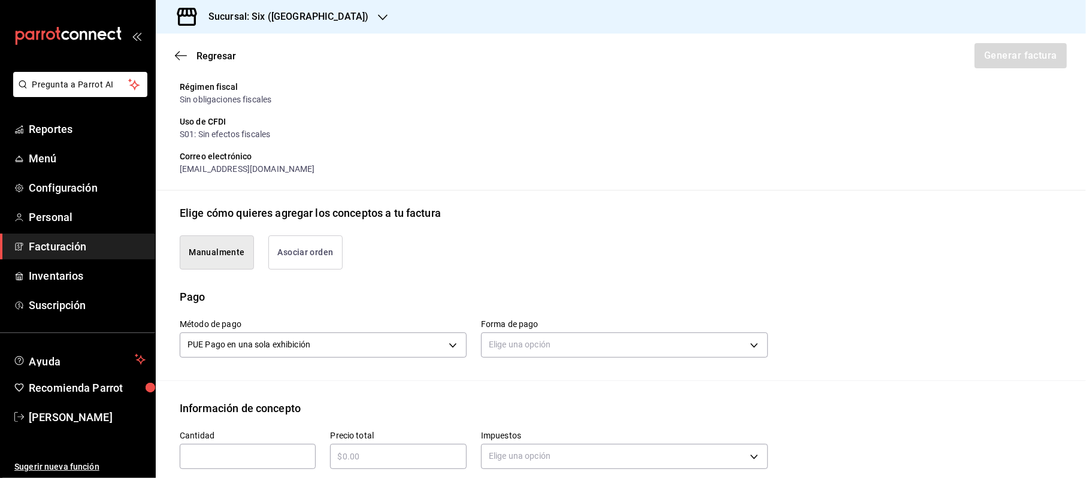
click at [481, 331] on div "Elige una opción" at bounding box center [624, 344] width 287 height 32
click at [495, 341] on body "Pregunta a Parrot AI Reportes Menú Configuración Personal Facturación Inventari…" at bounding box center [543, 239] width 1086 height 478
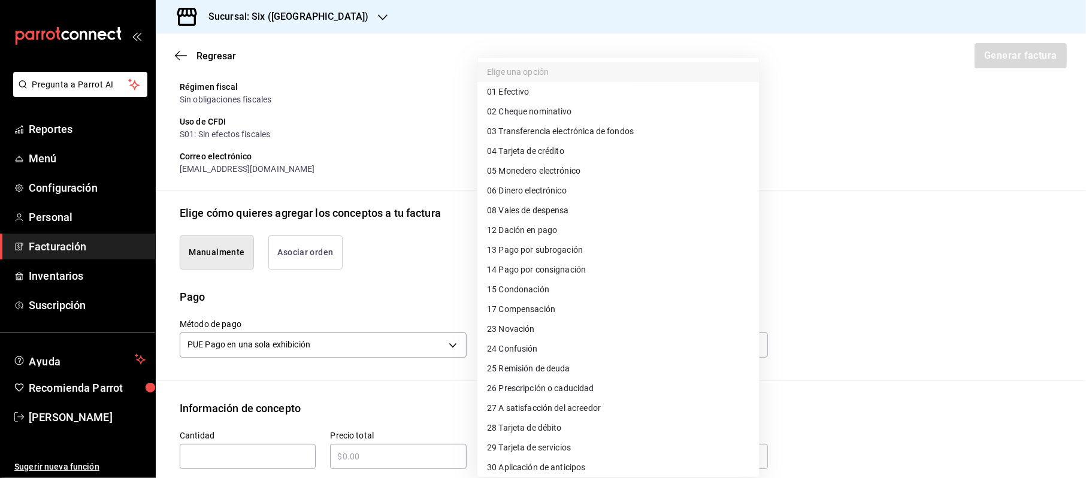
click at [535, 422] on span "28 Tarjeta de débito" at bounding box center [524, 428] width 75 height 13
type input "28"
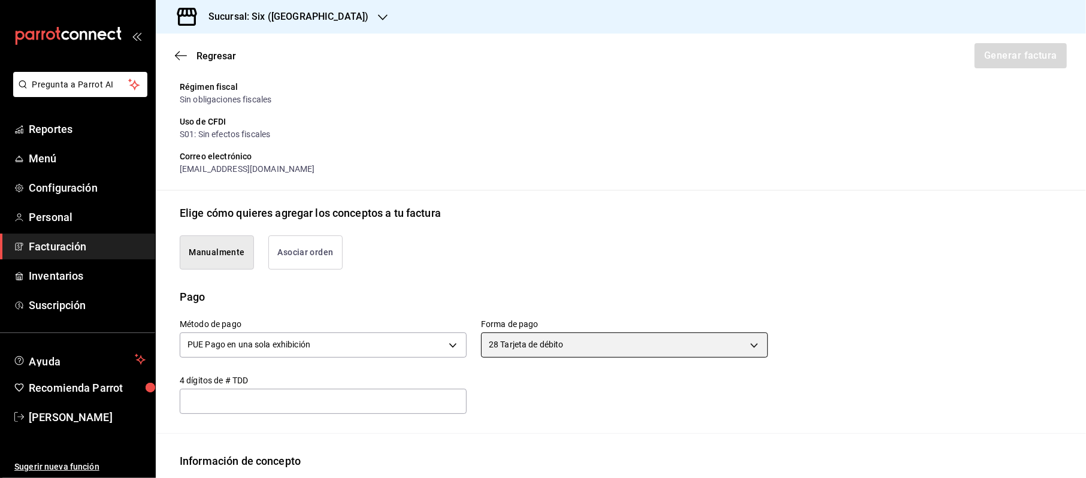
scroll to position [396, 0]
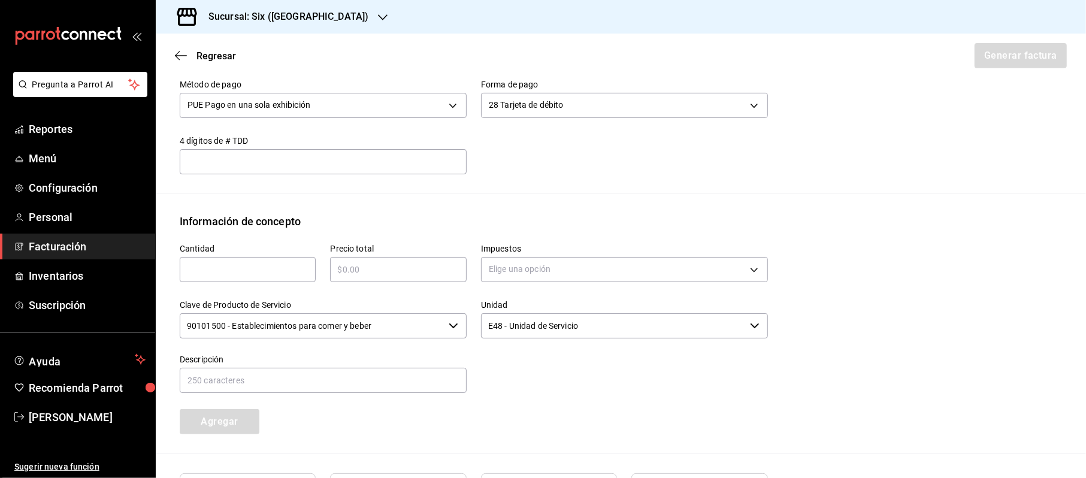
drag, startPoint x: 235, startPoint y: 275, endPoint x: 245, endPoint y: 273, distance: 9.9
click at [235, 275] on input "text" at bounding box center [248, 269] width 136 height 14
type input "1"
type input "$66713.96"
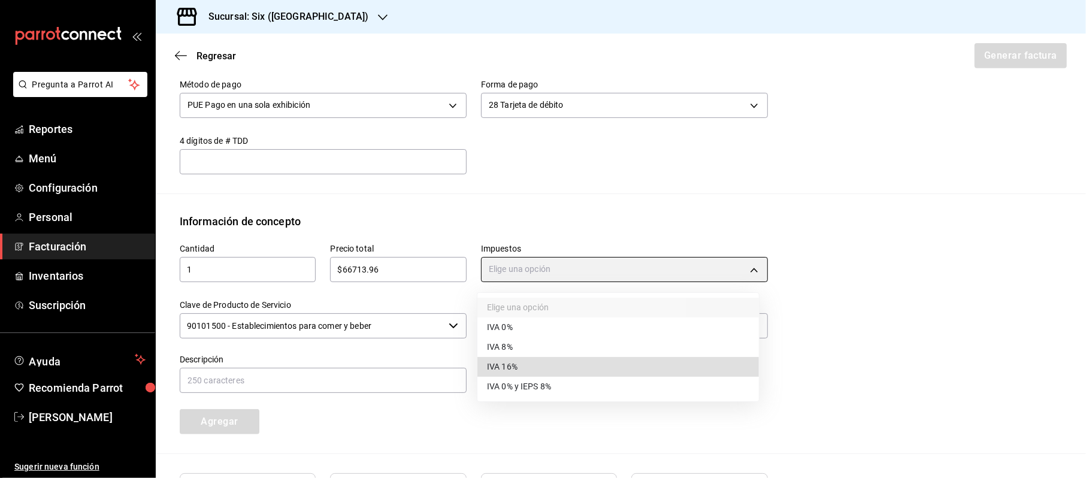
type input "IVA_16"
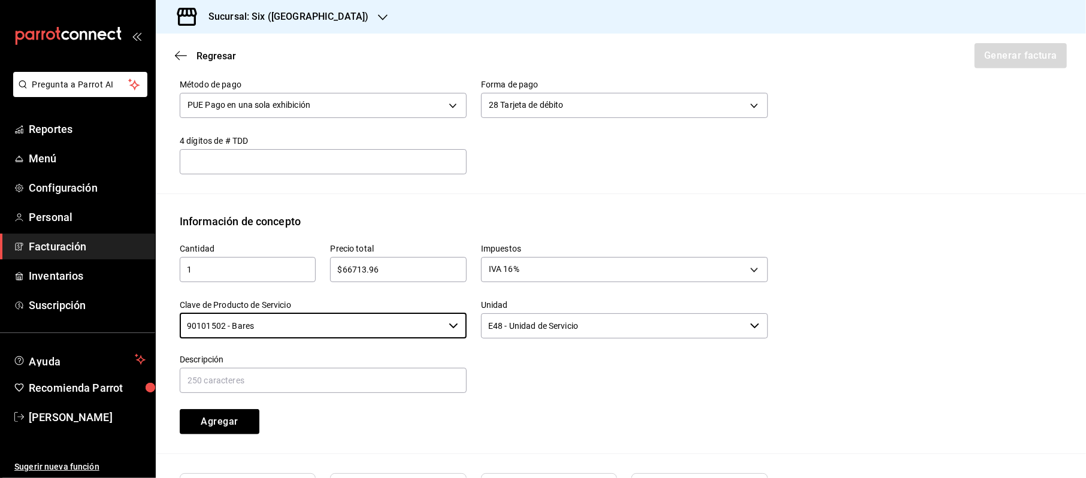
type input "90101502 - Bares"
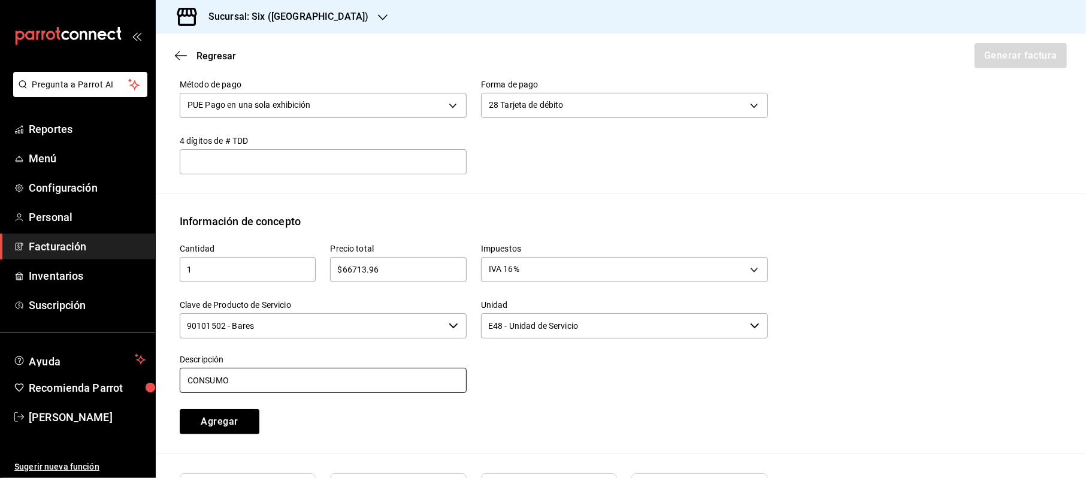
type input "CONSUMO"
click at [180, 409] on button "Agregar" at bounding box center [220, 421] width 80 height 25
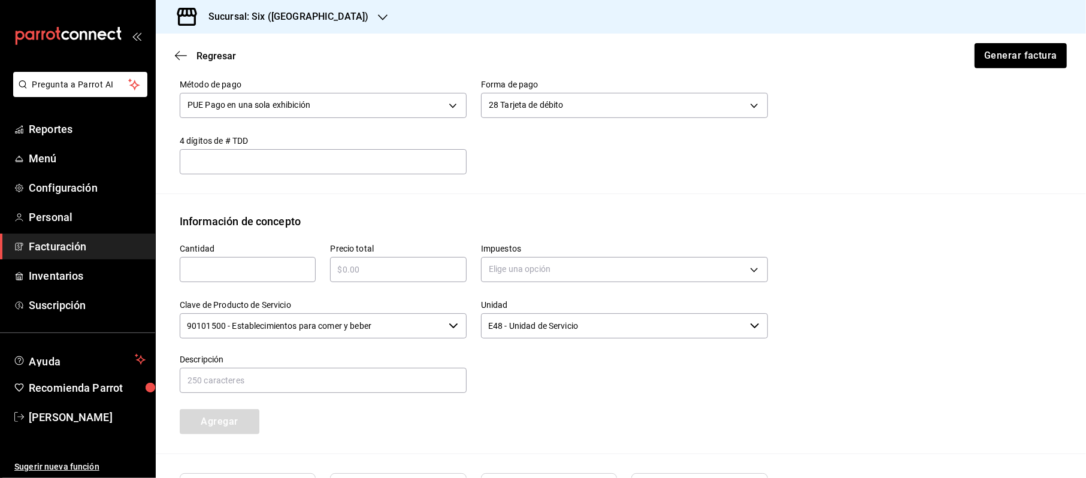
click at [245, 271] on input "text" at bounding box center [248, 269] width 136 height 14
click at [1021, 51] on button "Generar factura" at bounding box center [1019, 55] width 93 height 25
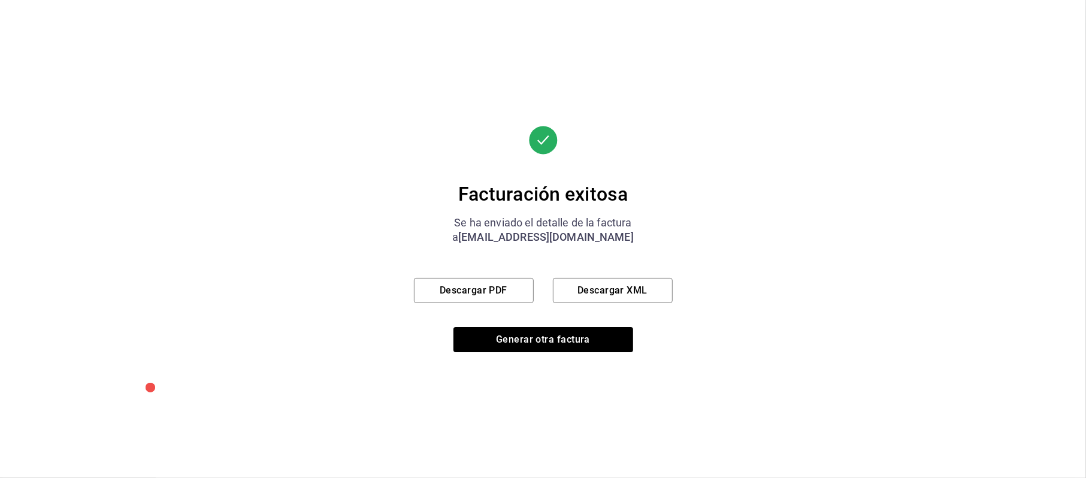
click at [493, 266] on div "Facturación exitosa Se ha enviado el detalle de la factura a [EMAIL_ADDRESS][DO…" at bounding box center [543, 239] width 259 height 226
click at [487, 281] on button "Descargar PDF" at bounding box center [474, 290] width 120 height 25
